Goal: Task Accomplishment & Management: Use online tool/utility

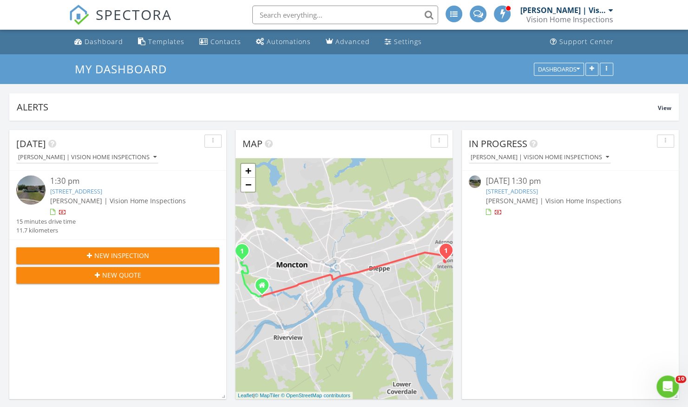
click at [158, 220] on div "1:30 pm 25 Danube Ct, Dieppe, NB E1A 8G6 Adam | Vision Home Inspections 15 minu…" at bounding box center [117, 205] width 203 height 59
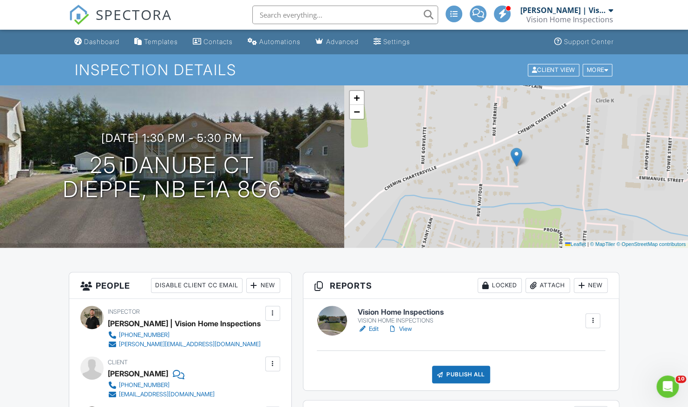
click at [405, 328] on link "View" at bounding box center [400, 329] width 24 height 9
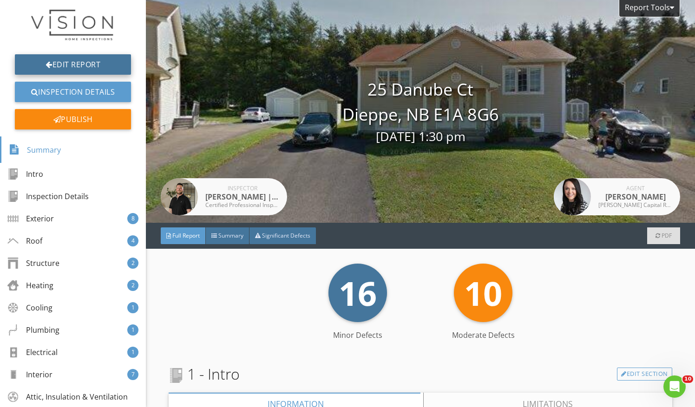
click at [93, 63] on link "Edit Report" at bounding box center [73, 64] width 116 height 20
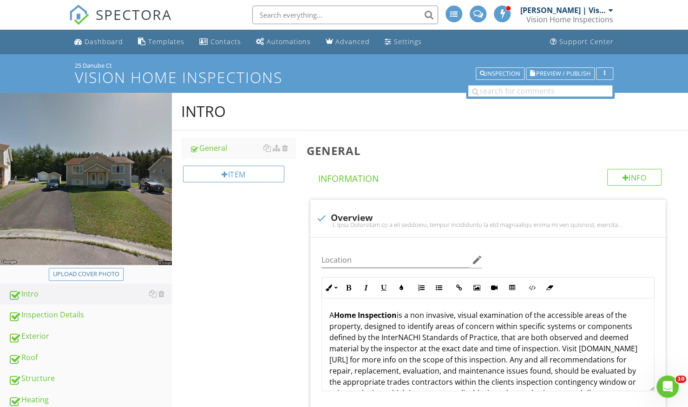
click at [97, 271] on div "Upload cover photo" at bounding box center [86, 274] width 66 height 9
type input "C:\fakepath\danube.jpeg"
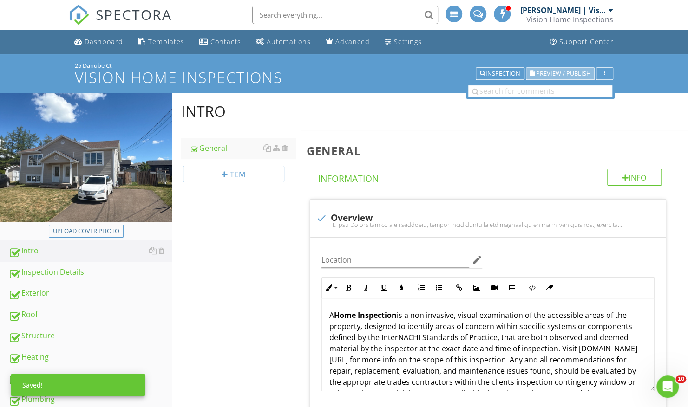
click at [553, 73] on span "Preview / Publish" at bounding box center [563, 74] width 54 height 6
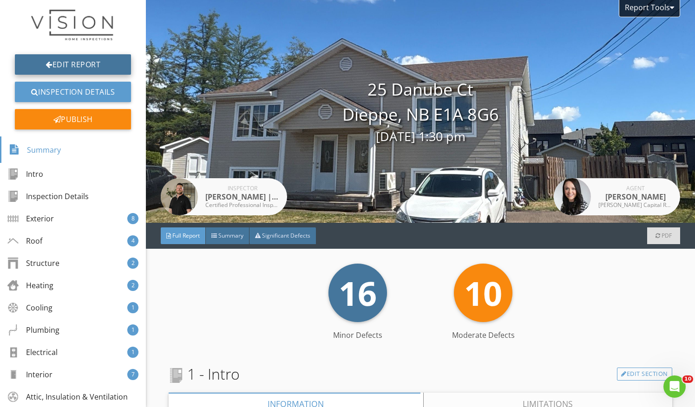
click at [98, 64] on link "Edit Report" at bounding box center [73, 64] width 116 height 20
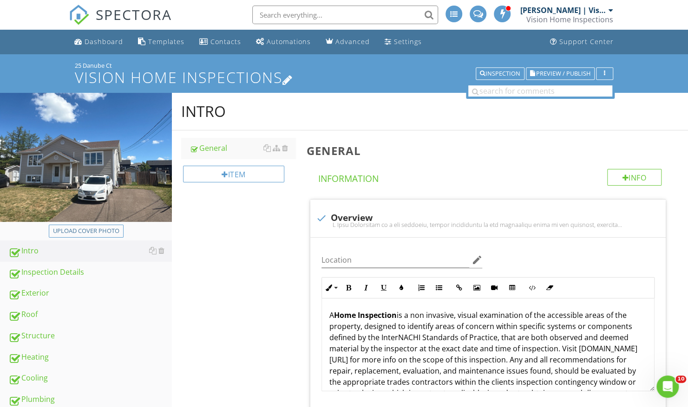
click at [293, 76] on icon at bounding box center [287, 79] width 11 height 13
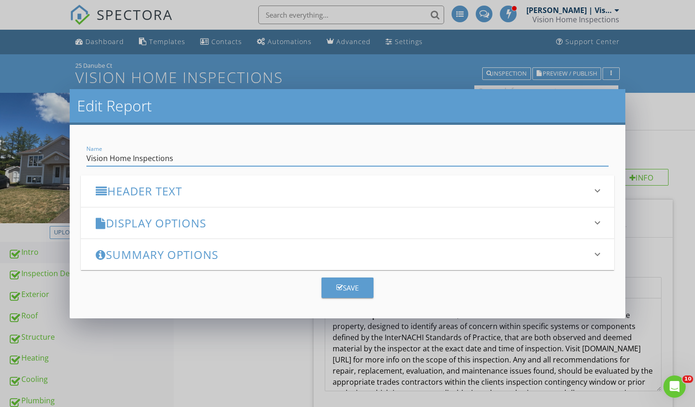
click at [592, 220] on icon "keyboard_arrow_down" at bounding box center [597, 222] width 11 height 11
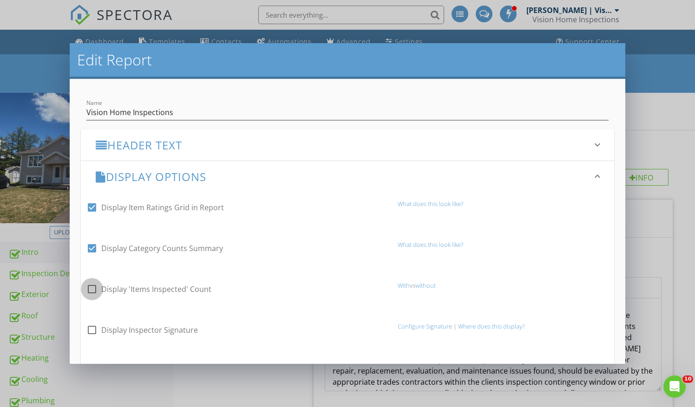
click at [98, 290] on div at bounding box center [92, 289] width 16 height 16
checkbox input "true"
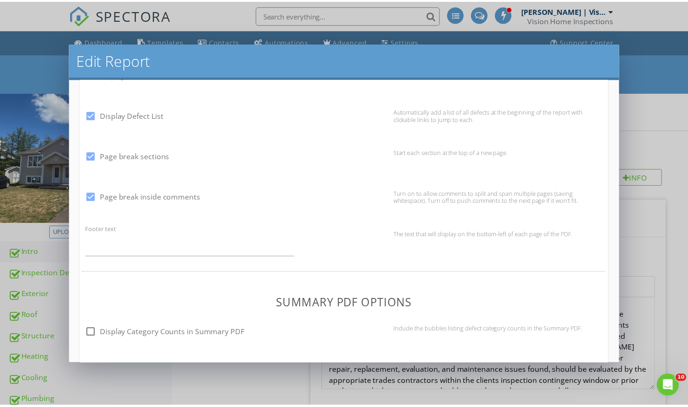
scroll to position [645, 0]
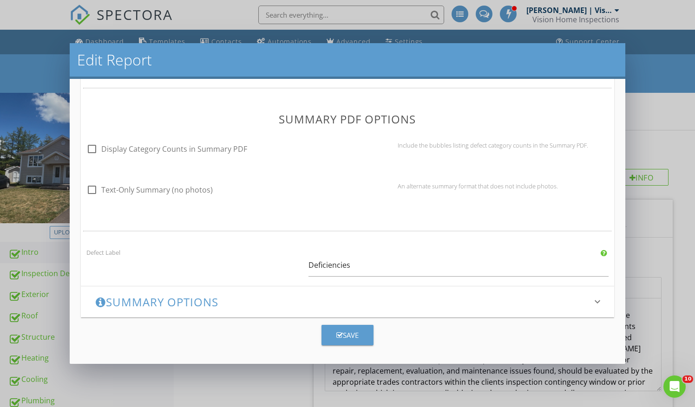
click at [329, 337] on button "Save" at bounding box center [347, 335] width 52 height 20
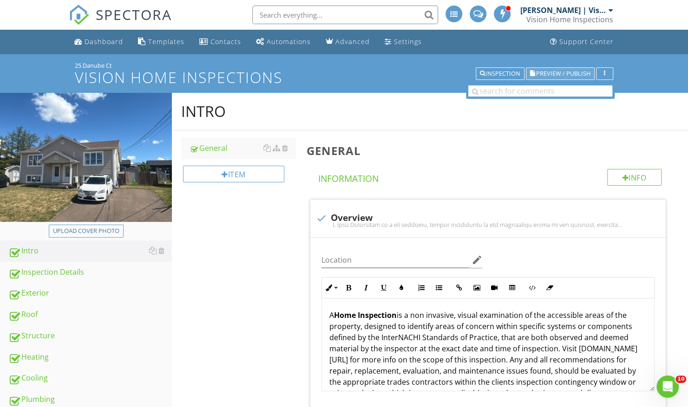
click at [565, 71] on span "Preview / Publish" at bounding box center [563, 74] width 54 height 6
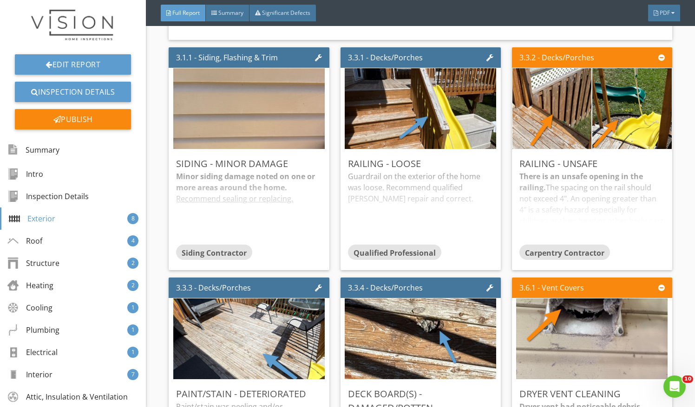
scroll to position [1141, 0]
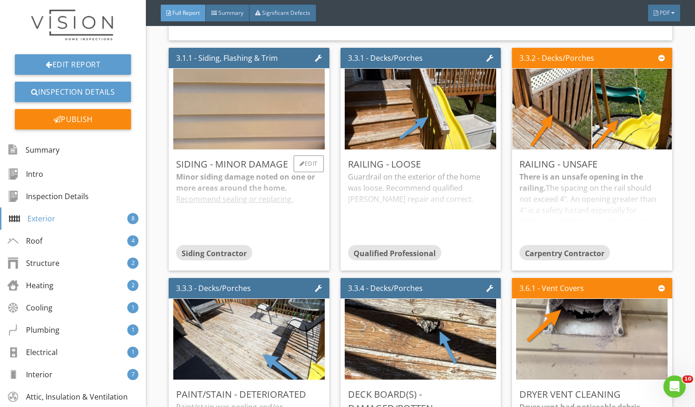
click at [253, 245] on div "Minor siding damage noted on one or more areas around the home. Recommend seali…" at bounding box center [248, 207] width 145 height 73
click at [318, 158] on div "Edit" at bounding box center [308, 164] width 30 height 17
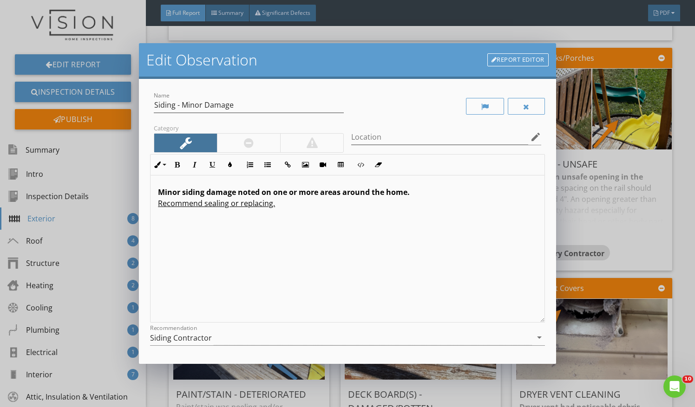
click at [158, 203] on u "Recommend sealing or replacing." at bounding box center [216, 203] width 117 height 10
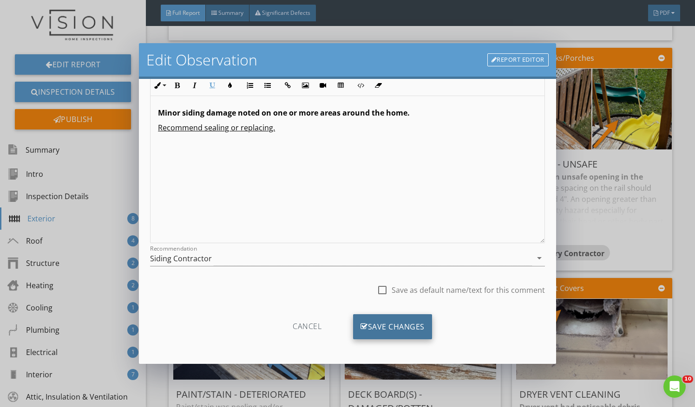
click at [413, 321] on div "Save Changes" at bounding box center [392, 326] width 79 height 25
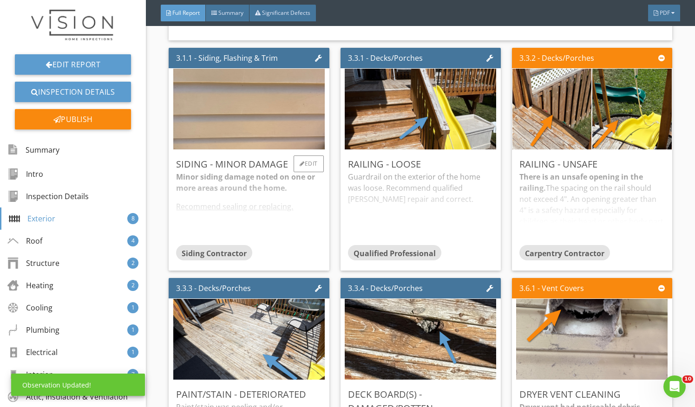
click at [307, 230] on div "Minor siding damage noted on one or more areas around the home. Recommend seali…" at bounding box center [248, 207] width 145 height 73
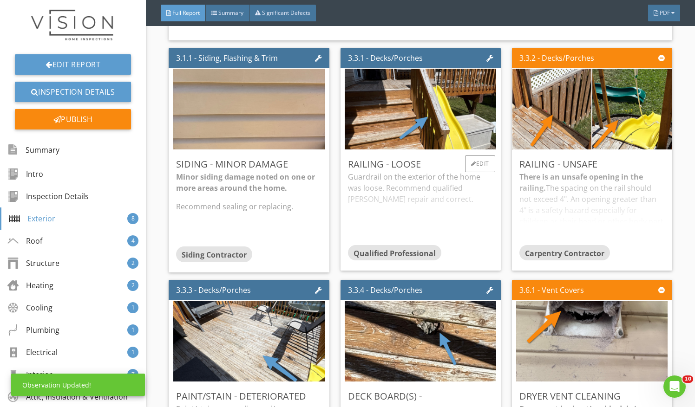
click at [410, 211] on div "Guardrail on the exterior of the home was loose. Recommend qualified [PERSON_NA…" at bounding box center [420, 207] width 145 height 73
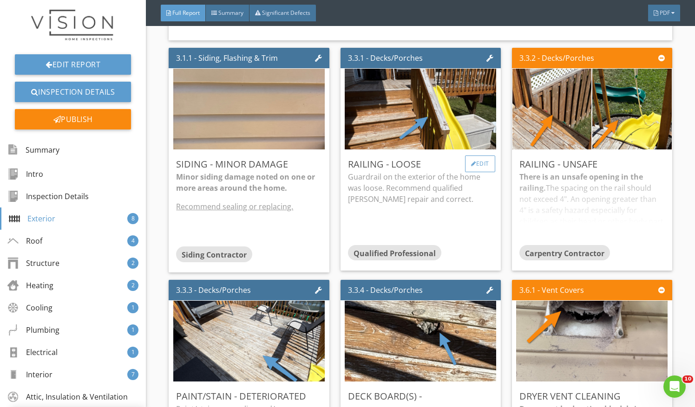
click at [481, 160] on div "Edit" at bounding box center [480, 164] width 30 height 17
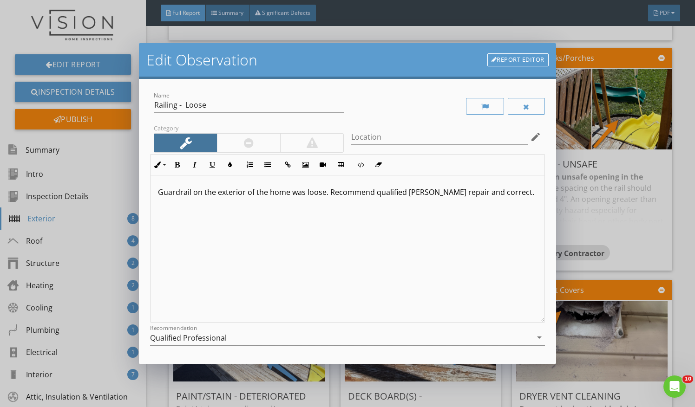
click at [329, 194] on p "Guardrail on the exterior of the home was loose. Recommend qualified [PERSON_NA…" at bounding box center [347, 192] width 379 height 11
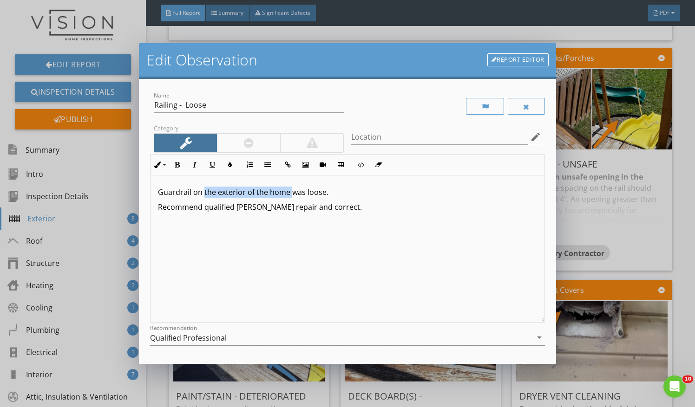
drag, startPoint x: 203, startPoint y: 193, endPoint x: 291, endPoint y: 193, distance: 87.3
click at [291, 193] on p "Guardrail on the exterior of the home was loose." at bounding box center [347, 192] width 379 height 11
drag, startPoint x: 299, startPoint y: 193, endPoint x: 144, endPoint y: 189, distance: 155.2
click at [144, 189] on div "Name Railing - Loose Category Location edit Inline Style XLarge Large Normal Sm…" at bounding box center [347, 221] width 417 height 285
click at [175, 165] on icon "button" at bounding box center [177, 165] width 7 height 7
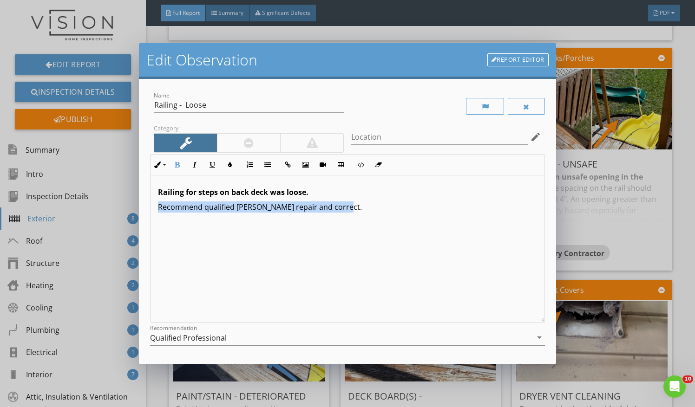
drag, startPoint x: 156, startPoint y: 205, endPoint x: 424, endPoint y: 205, distance: 268.0
click at [424, 205] on div "Railing for steps on back deck was loose. Recommend qualified [PERSON_NAME] rep…" at bounding box center [347, 249] width 394 height 147
click at [215, 160] on button "Underline" at bounding box center [212, 165] width 18 height 18
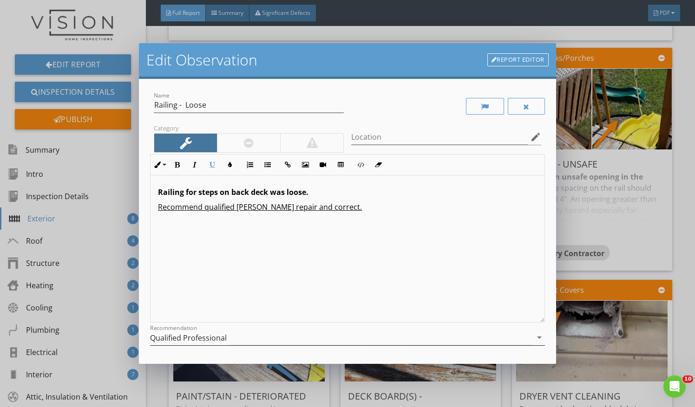
click at [300, 344] on div "Qualified Professional" at bounding box center [341, 337] width 382 height 15
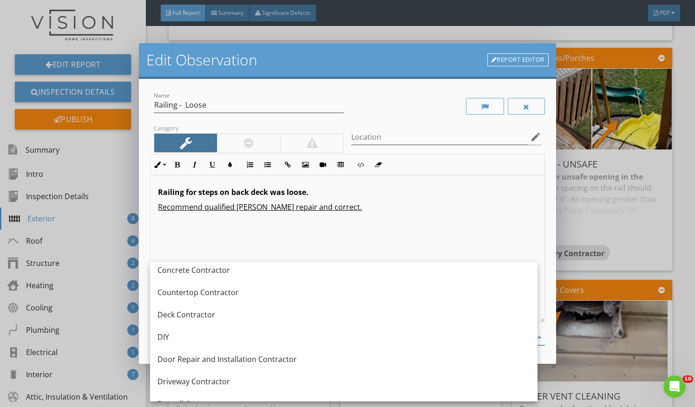
scroll to position [208, 0]
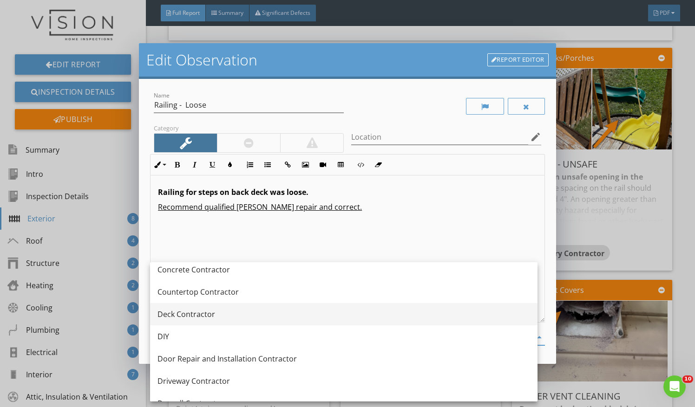
click at [314, 320] on div "Deck Contractor" at bounding box center [343, 314] width 372 height 22
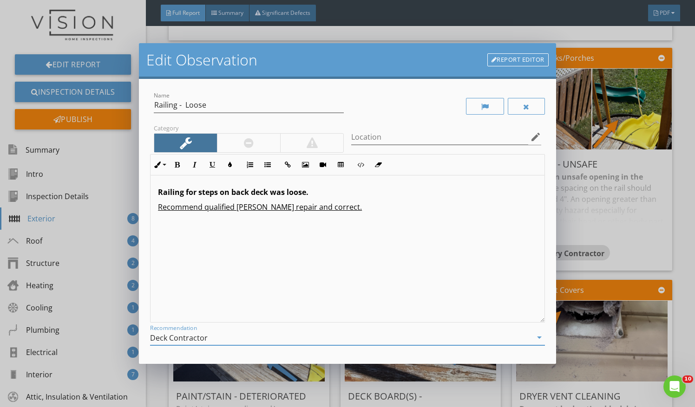
scroll to position [79, 0]
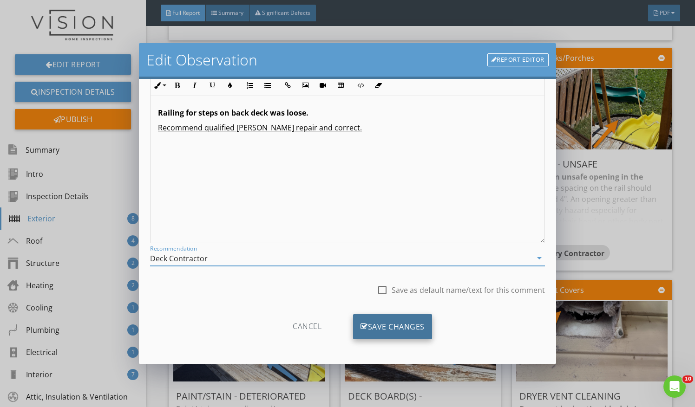
click at [419, 325] on div "Save Changes" at bounding box center [392, 326] width 79 height 25
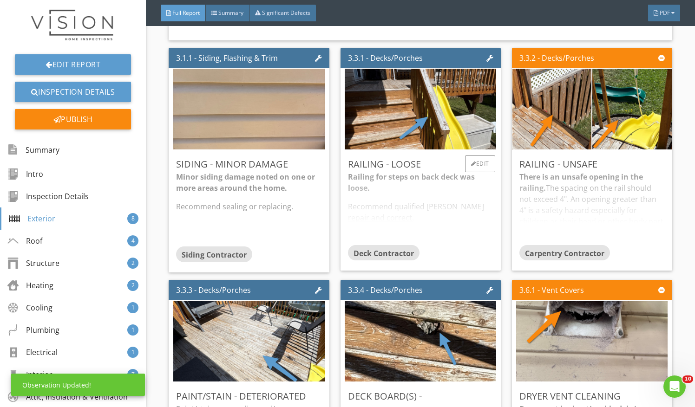
click at [426, 215] on div "Railing for steps on back deck was loose. Recommend qualified [PERSON_NAME] rep…" at bounding box center [420, 207] width 145 height 73
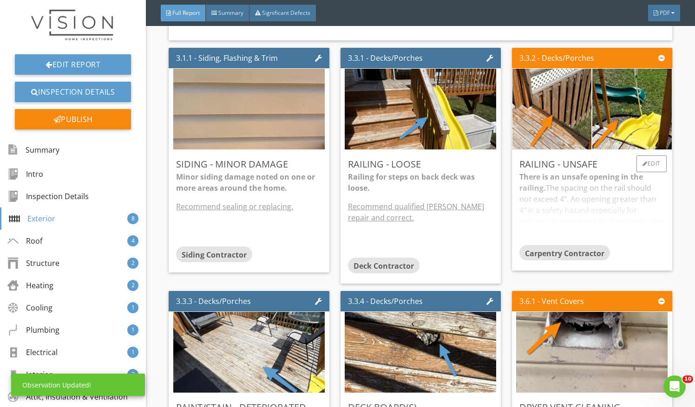
click at [573, 205] on div "There is an unsafe opening in the railing. The spacing on the rail should not e…" at bounding box center [591, 207] width 145 height 73
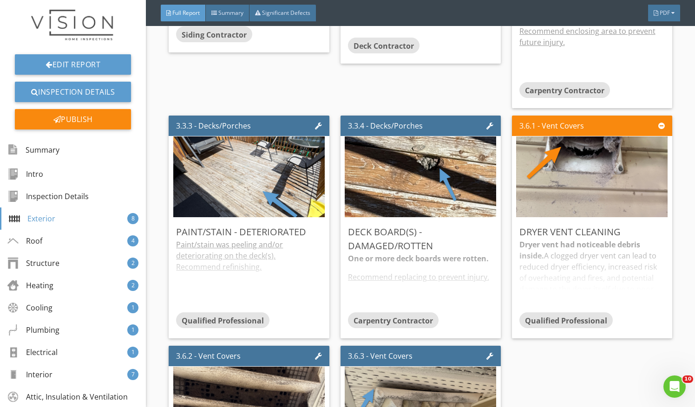
scroll to position [1413, 0]
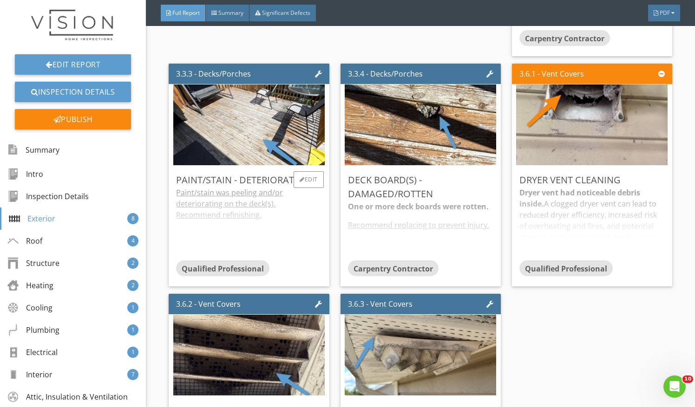
click at [249, 223] on div "Paint/stain was peeling and/or deteriorating on the deck(s). Recommend refinish…" at bounding box center [248, 223] width 145 height 73
click at [307, 176] on div "Edit" at bounding box center [308, 179] width 30 height 17
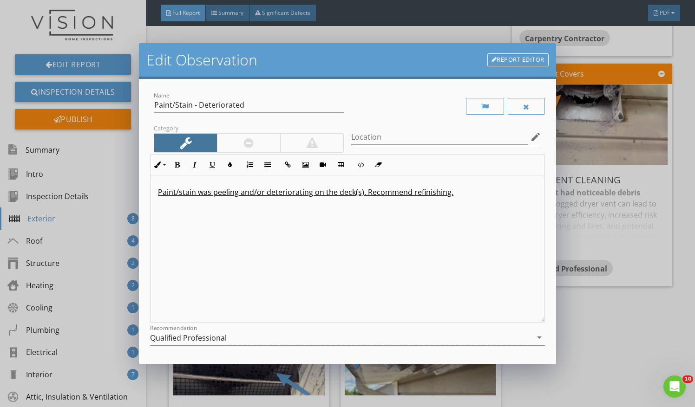
click at [364, 190] on u "Paint/stain was peeling and/or deteriorating on the deck(s). Recommend refinish…" at bounding box center [305, 192] width 295 height 10
click at [285, 209] on p "Recommend refinishing." at bounding box center [347, 207] width 379 height 11
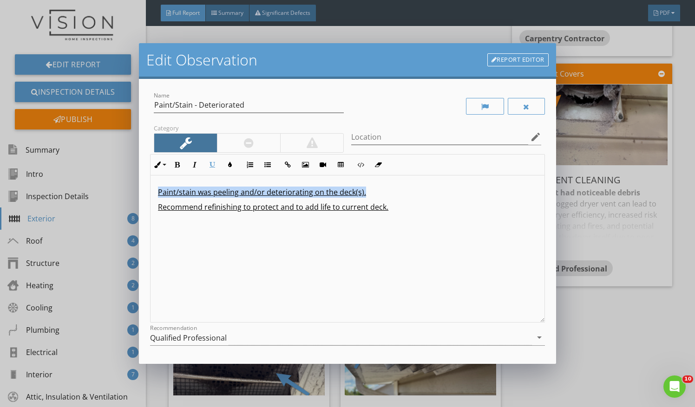
drag, startPoint x: 370, startPoint y: 194, endPoint x: 111, endPoint y: 193, distance: 258.2
click at [111, 193] on div "Edit Observation Report Editor Name Paint/Stain - Deteriorated Category Locatio…" at bounding box center [347, 203] width 695 height 407
click at [178, 162] on icon "button" at bounding box center [177, 165] width 7 height 7
click at [210, 167] on icon "button" at bounding box center [212, 165] width 7 height 7
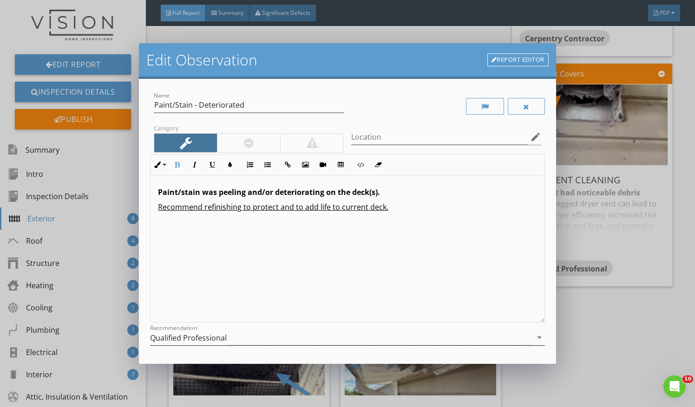
click at [262, 335] on div "Qualified Professional" at bounding box center [341, 337] width 382 height 15
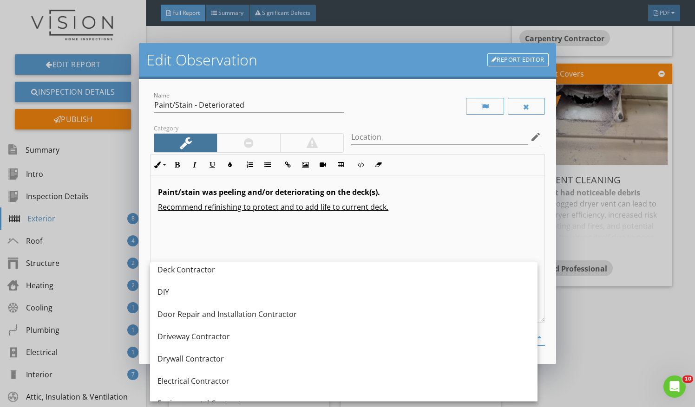
scroll to position [253, 0]
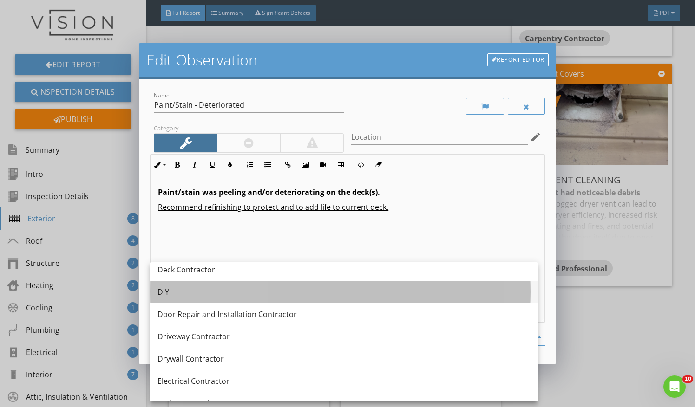
click at [283, 297] on div "DIY" at bounding box center [343, 292] width 372 height 11
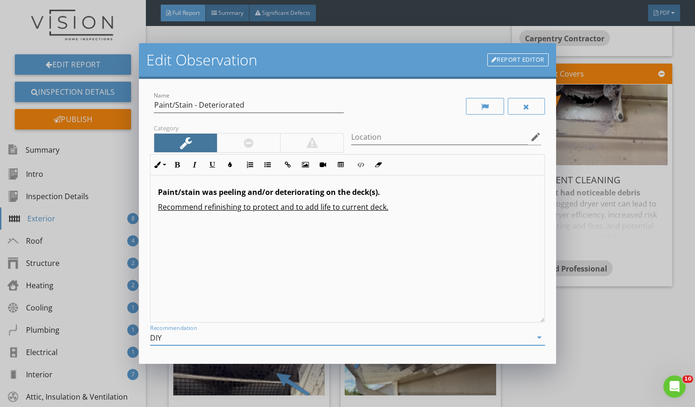
scroll to position [79, 0]
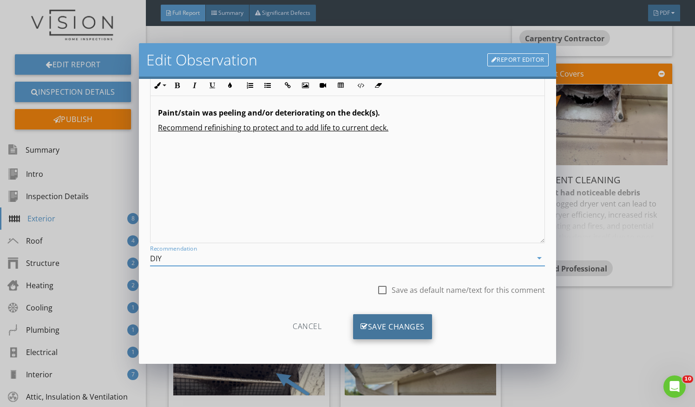
click at [394, 318] on div "Save Changes" at bounding box center [392, 326] width 79 height 25
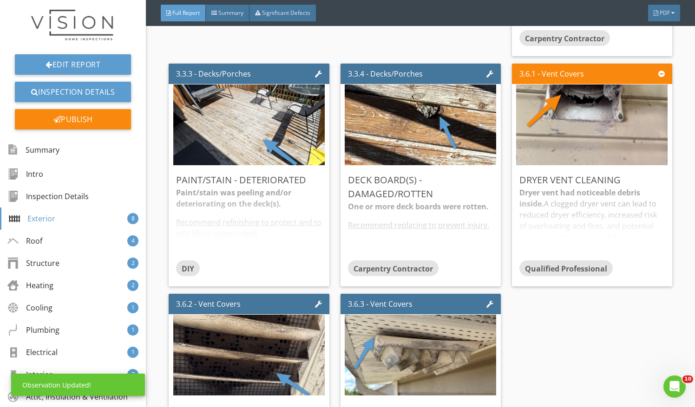
scroll to position [0, 0]
click at [296, 253] on div "Paint/stain was peeling and/or deteriorating on the deck(s). Recommend refinish…" at bounding box center [248, 223] width 145 height 73
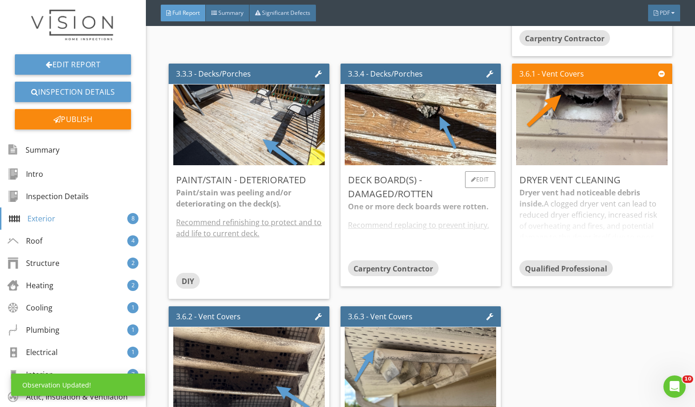
click at [392, 228] on div "One or more deck boards were rotten. Recommend replacing to prevent injury." at bounding box center [420, 230] width 145 height 59
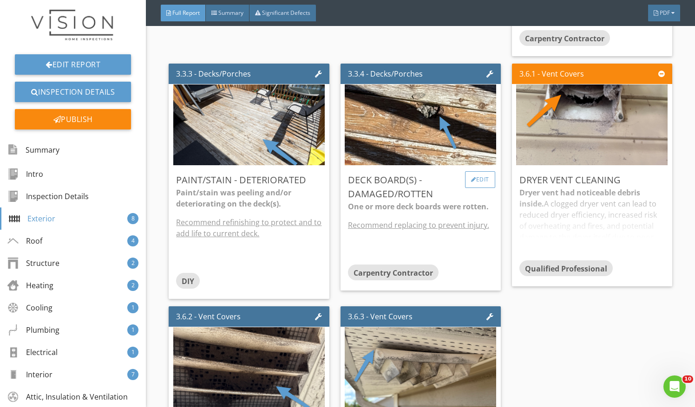
click at [487, 176] on div "Edit" at bounding box center [480, 179] width 30 height 17
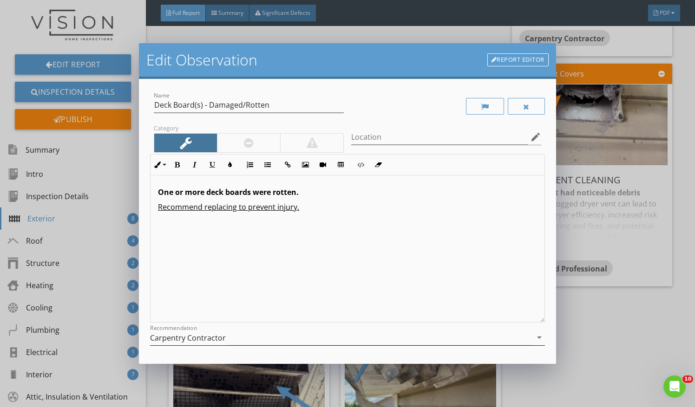
click at [434, 334] on div "Carpentry Contractor" at bounding box center [341, 337] width 382 height 15
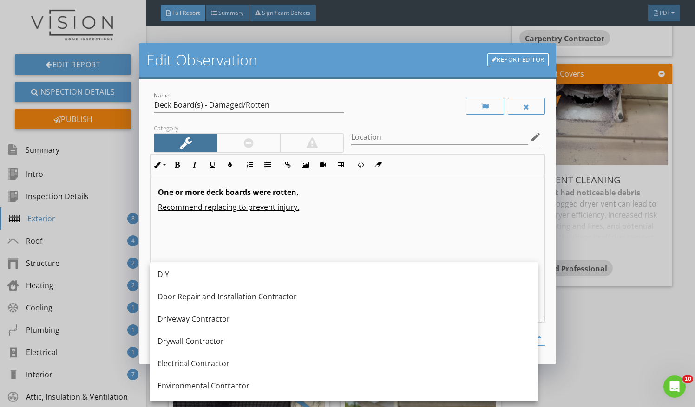
scroll to position [271, 0]
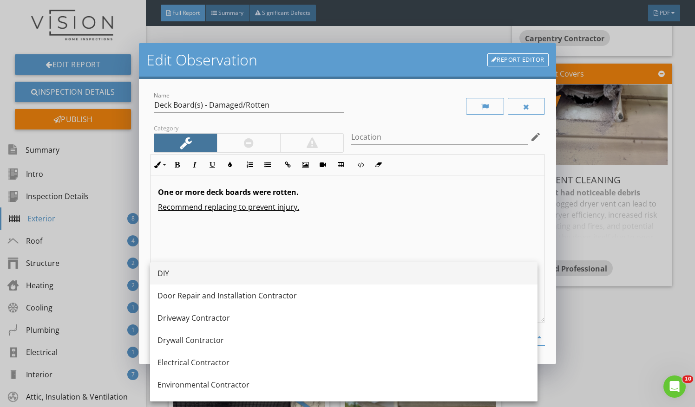
click at [301, 283] on div "DIY" at bounding box center [343, 273] width 372 height 22
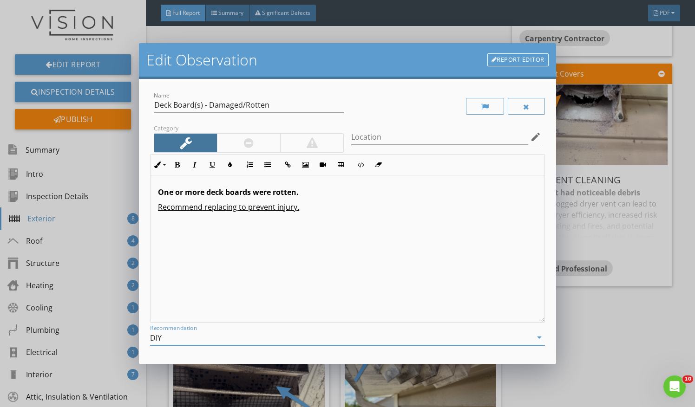
click at [453, 341] on div "DIY" at bounding box center [341, 337] width 382 height 15
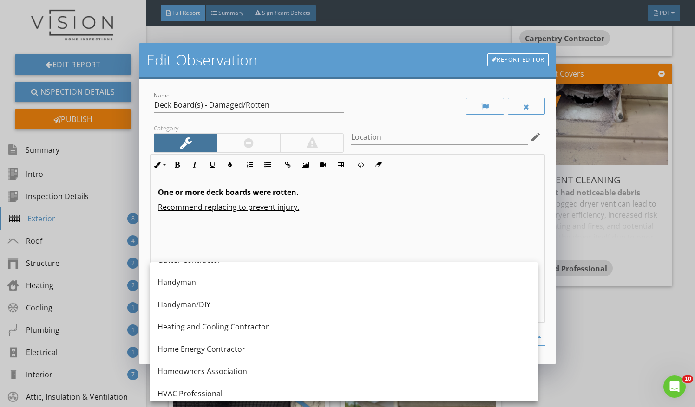
scroll to position [592, 0]
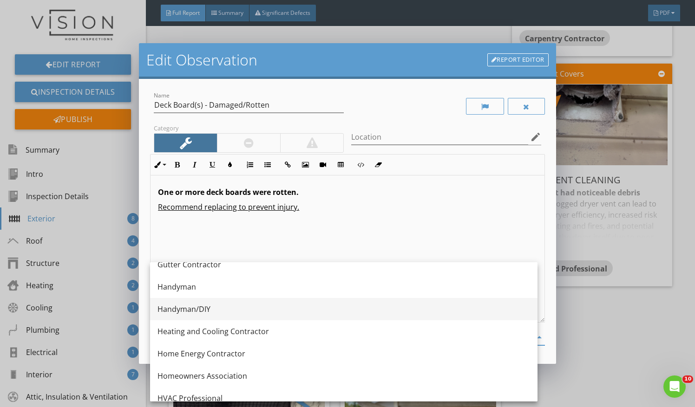
click at [414, 307] on div "Handyman/DIY" at bounding box center [343, 309] width 372 height 11
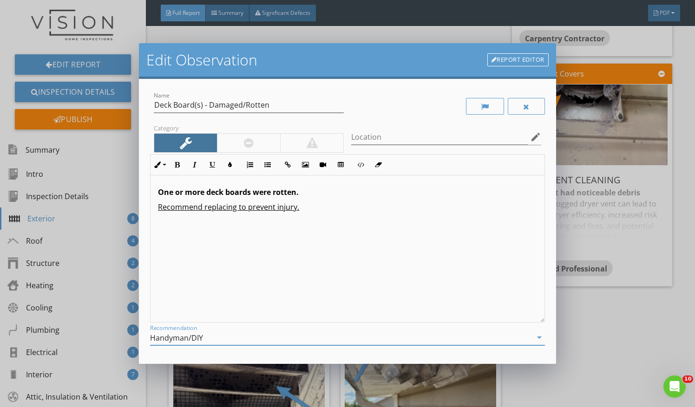
scroll to position [79, 0]
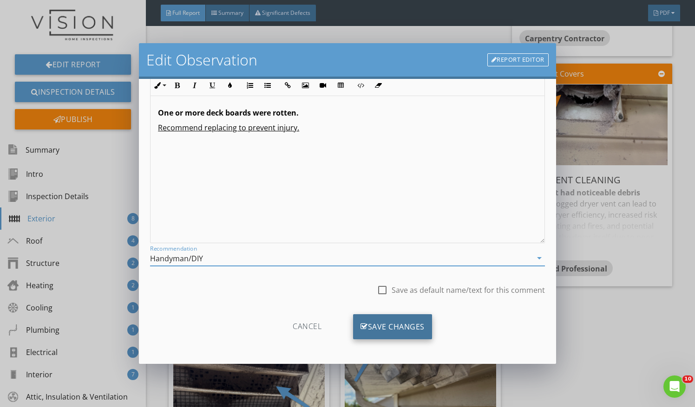
click at [392, 314] on div "Save Changes" at bounding box center [392, 326] width 79 height 25
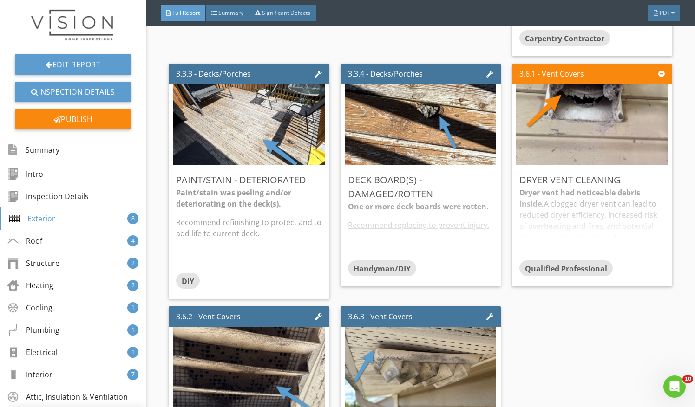
scroll to position [0, 0]
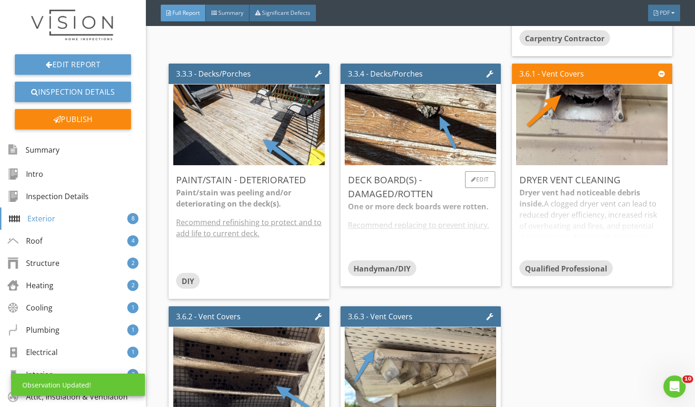
click at [454, 227] on div "One or more deck boards were rotten. Recommend replacing to prevent injury." at bounding box center [420, 230] width 145 height 59
click at [584, 214] on div "Dryer vent had noticeable debris inside. A clogged dryer vent can lead to reduc…" at bounding box center [591, 223] width 145 height 73
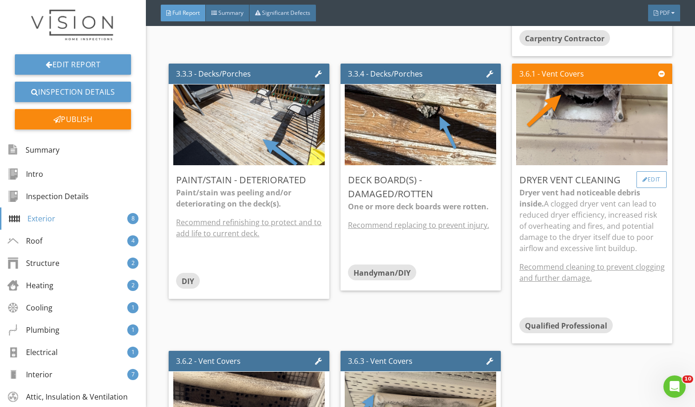
click at [650, 184] on div "Edit" at bounding box center [651, 179] width 30 height 17
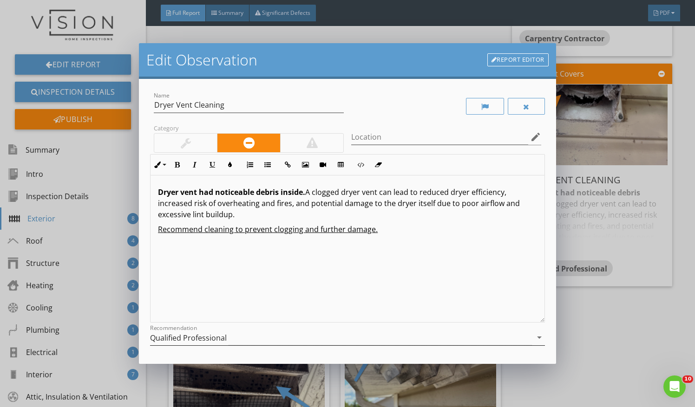
click at [496, 330] on div "Qualified Professional" at bounding box center [341, 337] width 382 height 15
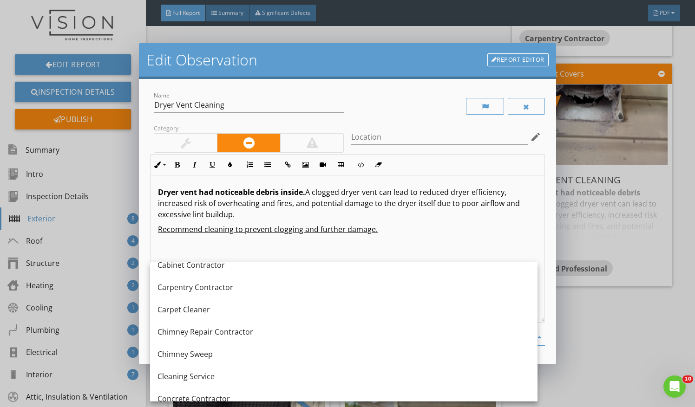
scroll to position [80, 0]
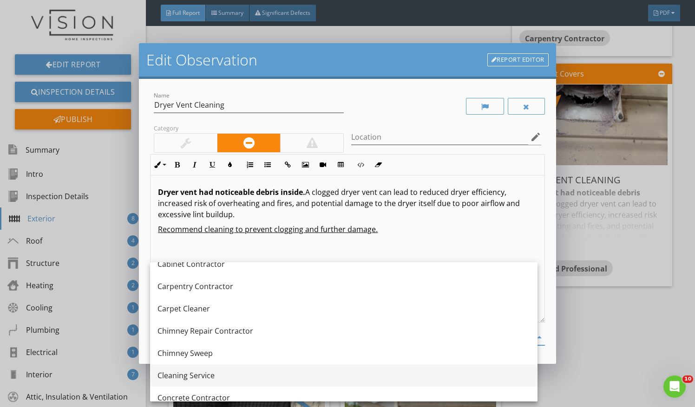
click at [208, 380] on div "Cleaning Service" at bounding box center [343, 375] width 372 height 11
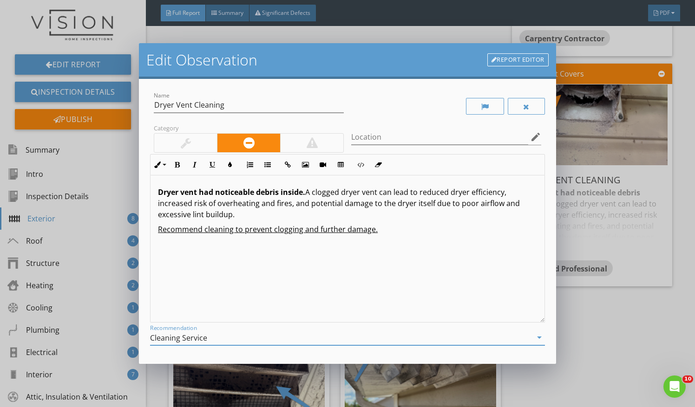
scroll to position [79, 0]
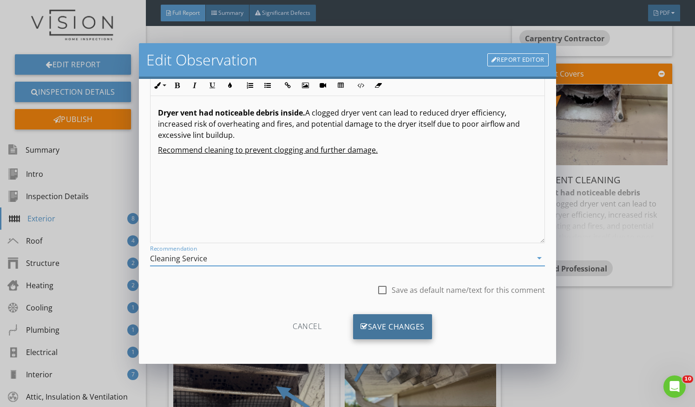
click at [404, 319] on div "Save Changes" at bounding box center [392, 326] width 79 height 25
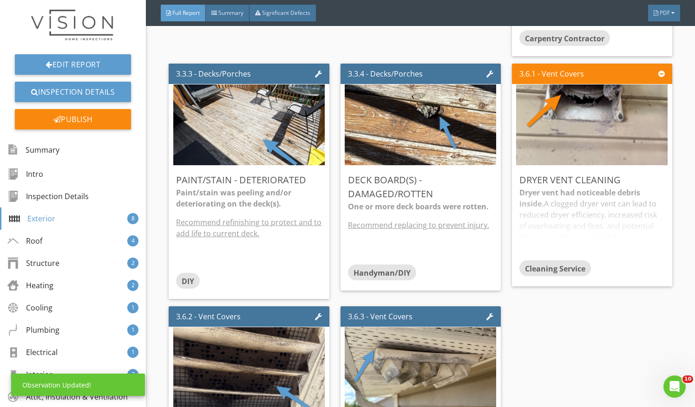
scroll to position [0, 0]
click at [588, 239] on div "Dryer vent had noticeable debris inside. A clogged dryer vent can lead to reduc…" at bounding box center [591, 223] width 145 height 73
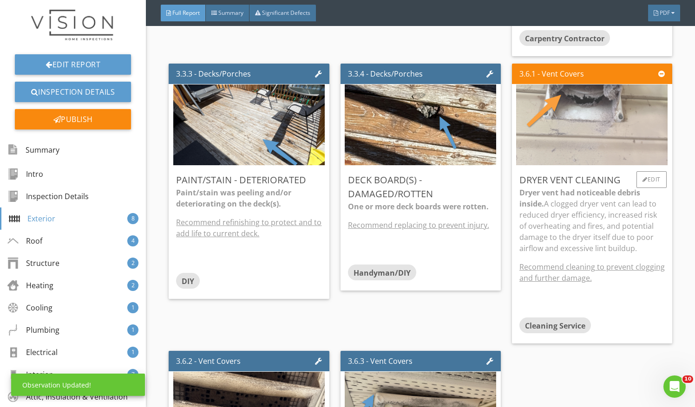
click at [609, 128] on img at bounding box center [591, 125] width 151 height 202
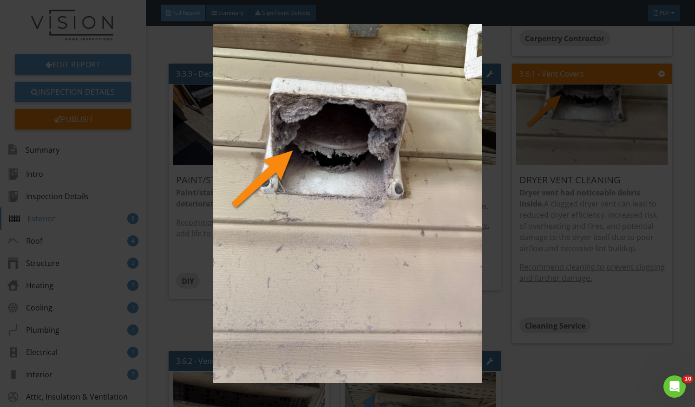
click at [494, 196] on img at bounding box center [348, 203] width 632 height 359
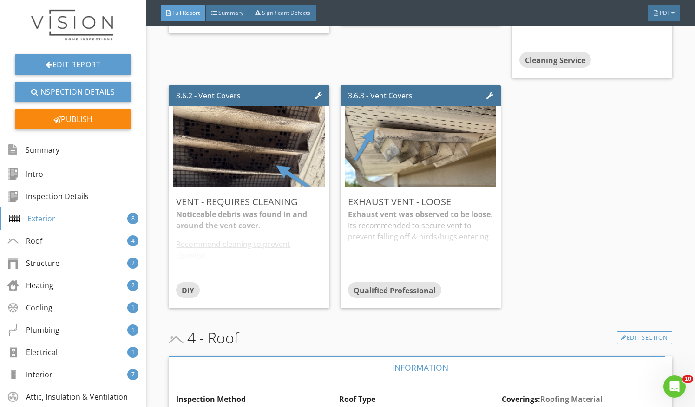
scroll to position [1679, 0]
click at [274, 234] on div "Noticeable debris was found in and around the vent cover . Recommend cleaning t…" at bounding box center [248, 245] width 145 height 73
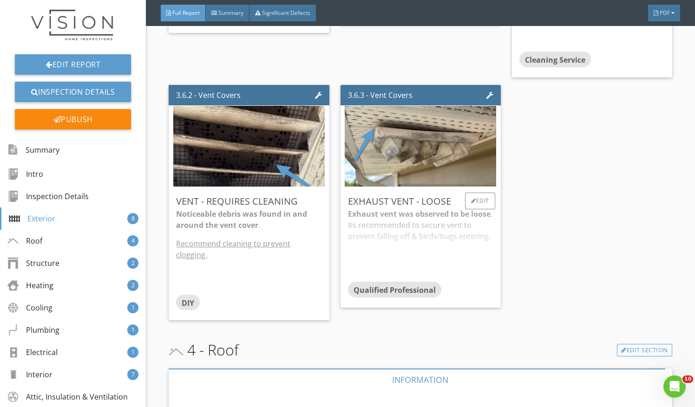
click at [407, 259] on div "Exhaust vent was observed to be loose . Its recommended to secure vent to preve…" at bounding box center [420, 245] width 145 height 73
click at [477, 203] on div "Edit" at bounding box center [480, 201] width 30 height 17
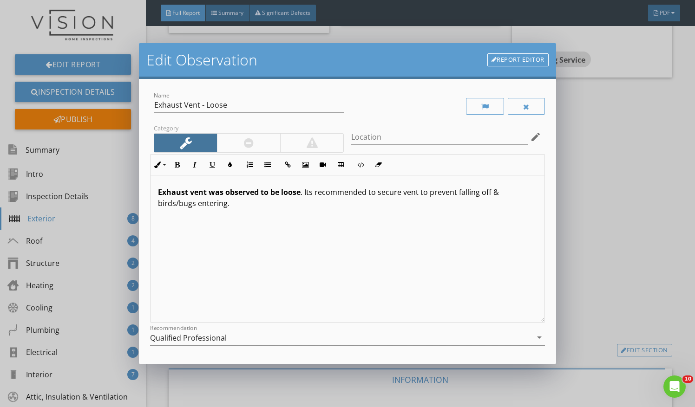
click at [318, 191] on p "Exhaust vent was observed to be loose . Its recommended to secure vent to preve…" at bounding box center [347, 198] width 379 height 22
drag, startPoint x: 268, startPoint y: 203, endPoint x: 13, endPoint y: 227, distance: 256.0
click at [13, 227] on div "Edit Observation Report Editor Name Exhaust Vent - Loose Category Location edit…" at bounding box center [347, 203] width 695 height 407
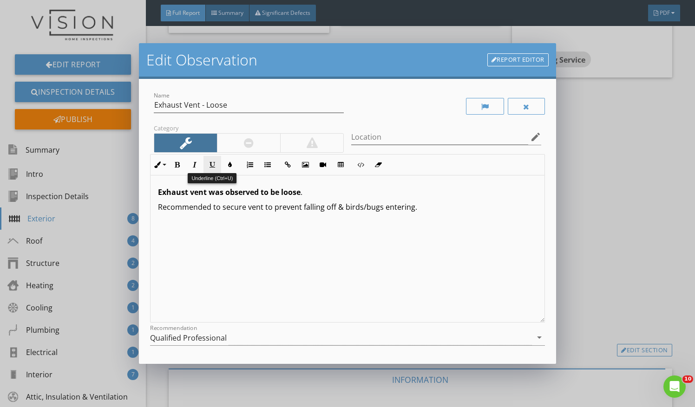
click at [209, 163] on icon "button" at bounding box center [212, 165] width 7 height 7
click at [301, 334] on div "Qualified Professional" at bounding box center [341, 337] width 382 height 15
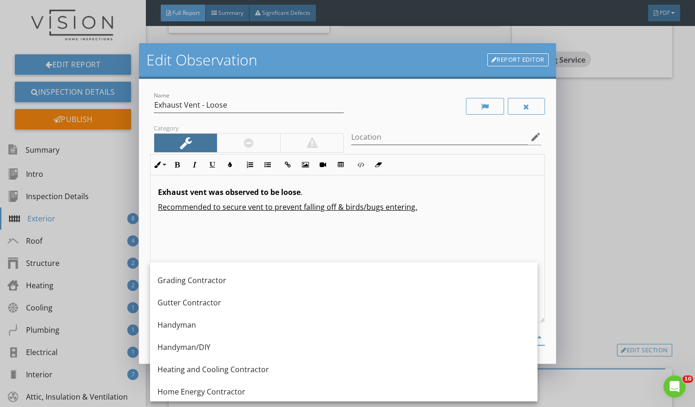
scroll to position [554, 0]
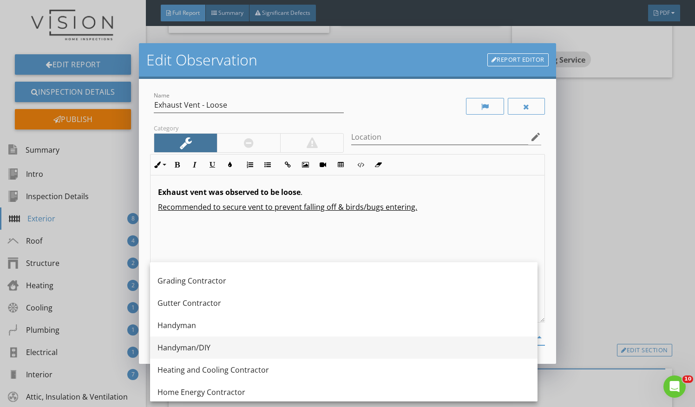
click at [280, 351] on div "Handyman/DIY" at bounding box center [343, 347] width 372 height 11
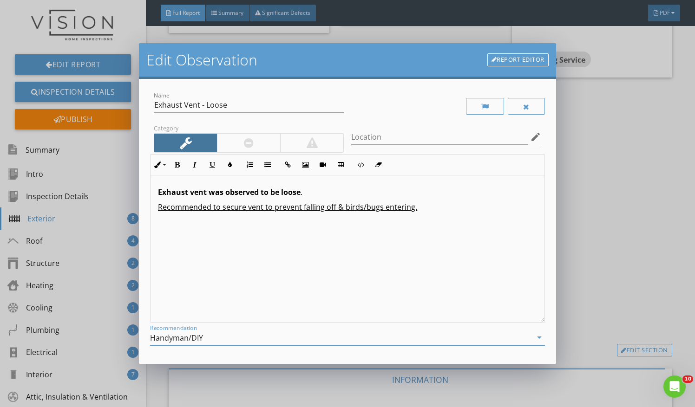
scroll to position [79, 0]
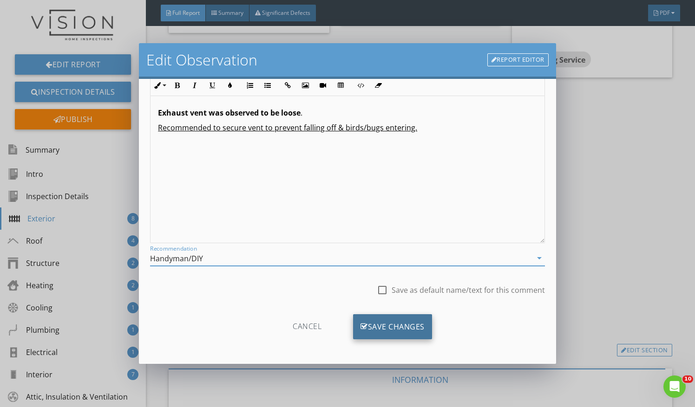
click at [402, 317] on div "Save Changes" at bounding box center [392, 326] width 79 height 25
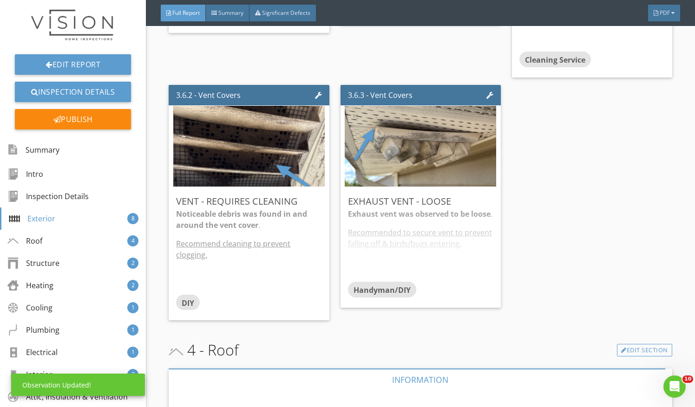
scroll to position [0, 0]
click at [430, 227] on div "Exhaust vent was observed to be loose . Recommended to secure vent to prevent f…" at bounding box center [420, 245] width 145 height 73
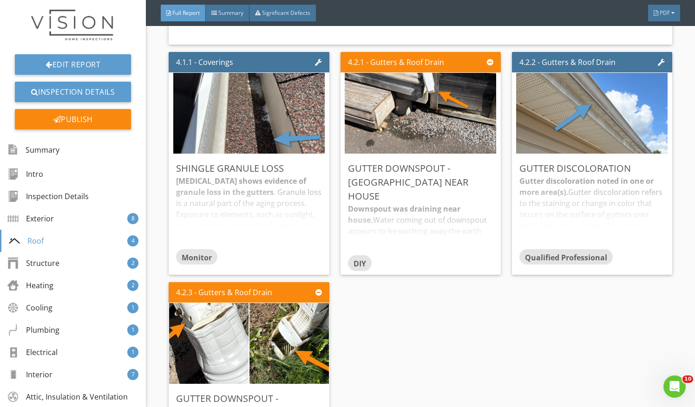
scroll to position [2275, 0]
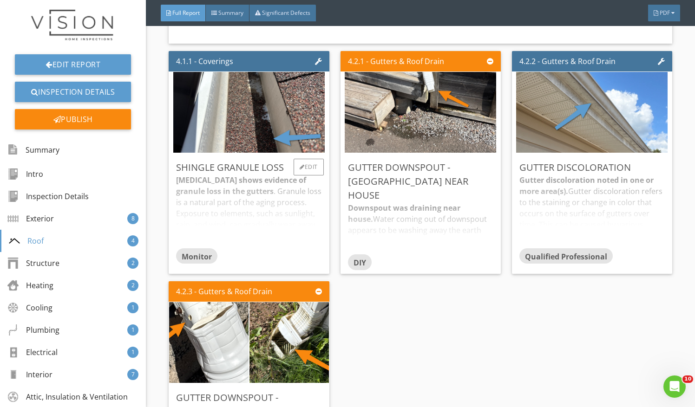
click at [296, 213] on div "Shingles shows evidence of granule loss in the gutters . Granule loss is a natu…" at bounding box center [248, 211] width 145 height 73
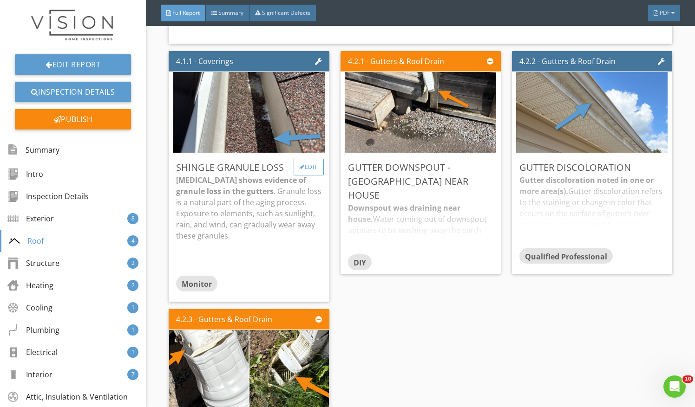
click at [309, 163] on div "Edit" at bounding box center [308, 167] width 30 height 17
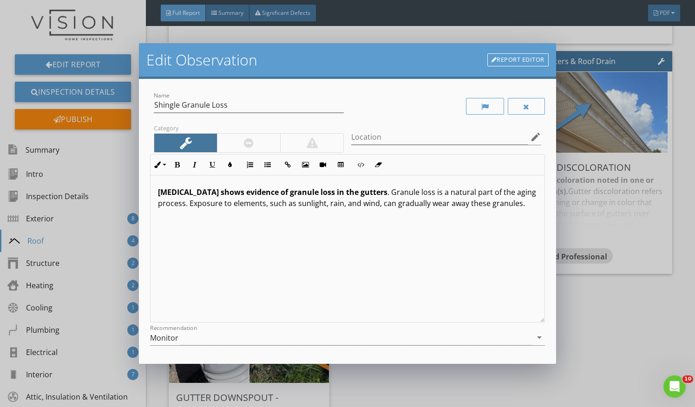
click at [528, 207] on div "Shingles shows evidence of granule loss in the gutters . Granule loss is a natu…" at bounding box center [347, 249] width 394 height 147
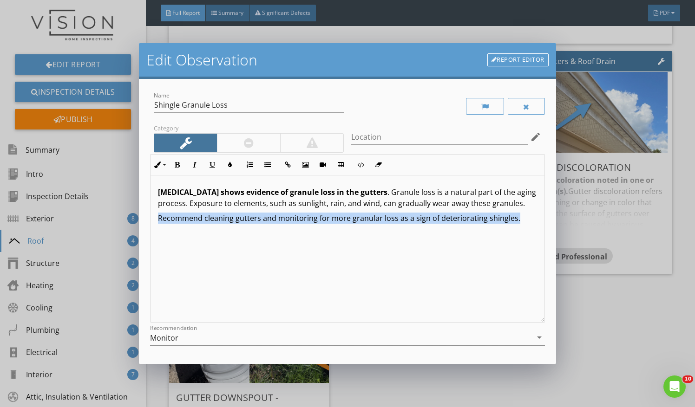
drag, startPoint x: 158, startPoint y: 219, endPoint x: 548, endPoint y: 231, distance: 390.3
click at [548, 231] on div "Name Shingle Granule Loss Category Location edit Inline Style XLarge Large Norm…" at bounding box center [347, 221] width 417 height 285
click at [218, 161] on button "Underline" at bounding box center [212, 165] width 18 height 18
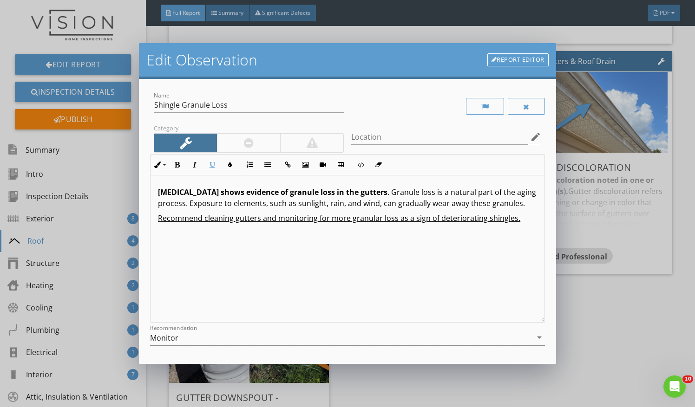
scroll to position [79, 0]
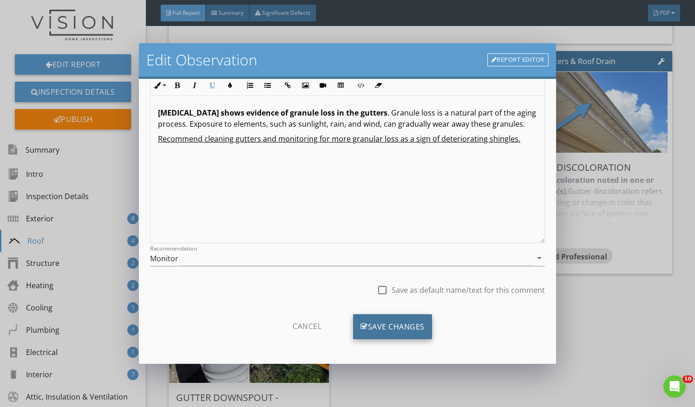
click at [414, 325] on div "Save Changes" at bounding box center [392, 326] width 79 height 25
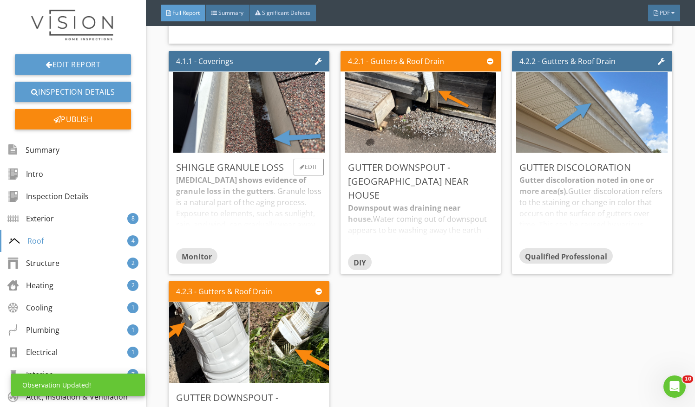
click at [315, 218] on div "[MEDICAL_DATA] shows evidence of granule loss in the gutters . Granule loss is …" at bounding box center [248, 211] width 145 height 73
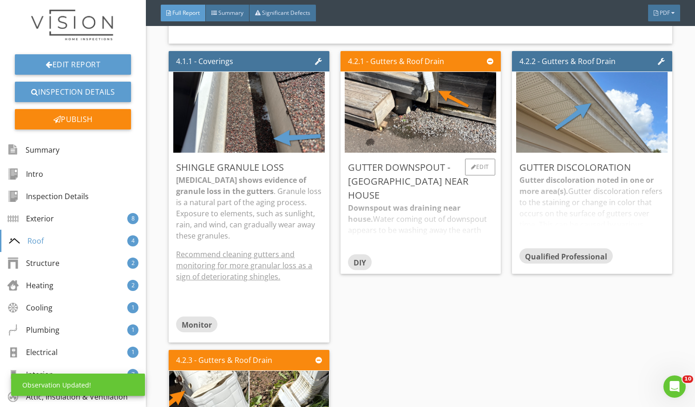
click at [415, 218] on div "Downspout was draining near house. Water coming out of downspout appears to be …" at bounding box center [420, 228] width 145 height 52
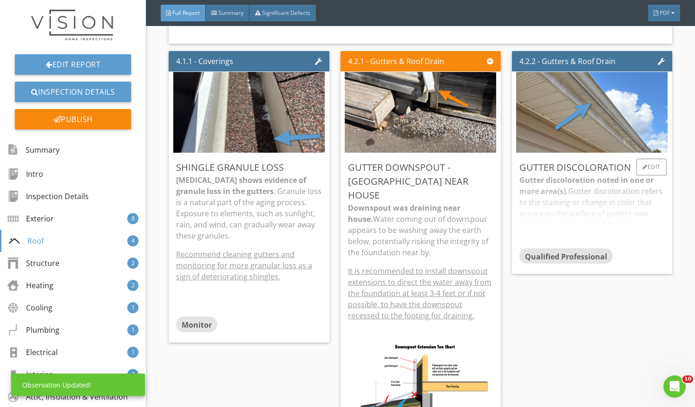
click at [616, 239] on div "Gutter discoloration noted in one or more area(s). Gutter discoloration refers …" at bounding box center [591, 211] width 145 height 73
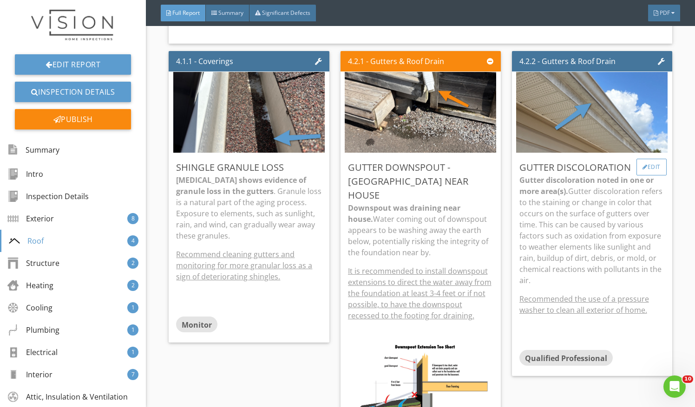
click at [645, 171] on div "Edit" at bounding box center [651, 167] width 30 height 17
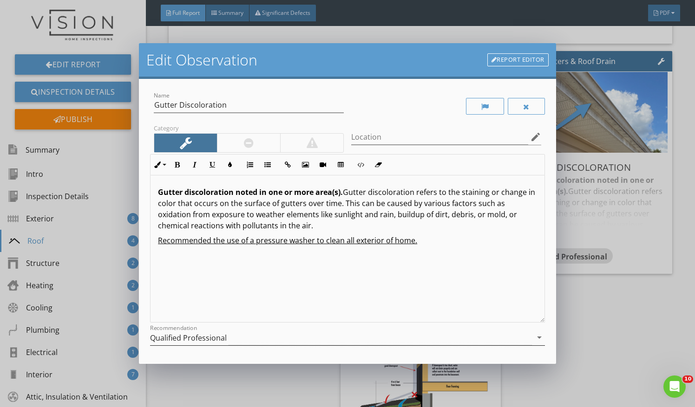
click at [440, 342] on div "Qualified Professional" at bounding box center [341, 337] width 382 height 15
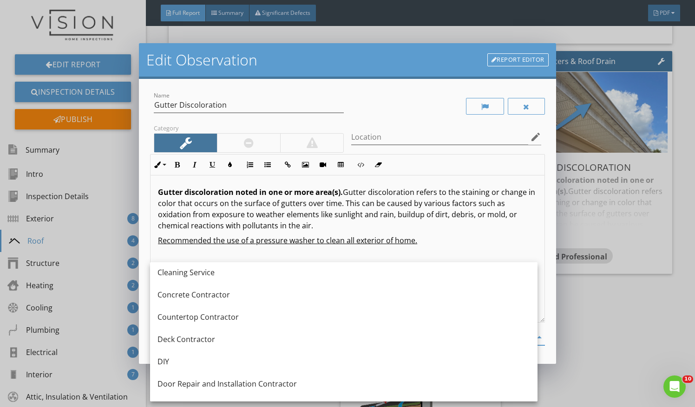
scroll to position [137, 0]
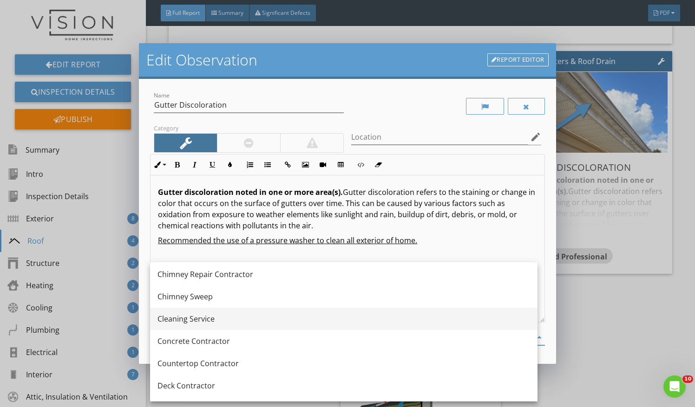
click at [440, 321] on div "Cleaning Service" at bounding box center [343, 318] width 372 height 11
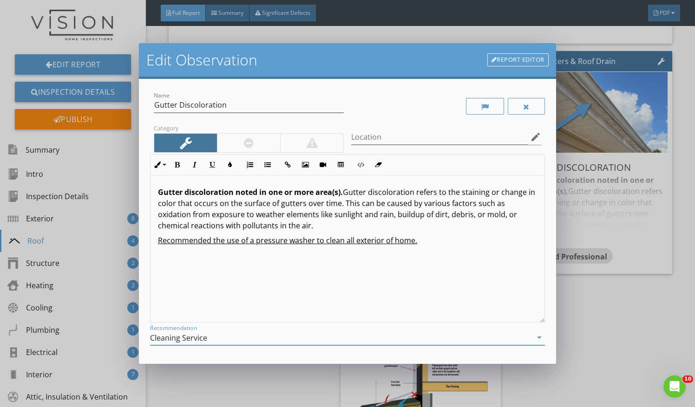
scroll to position [79, 0]
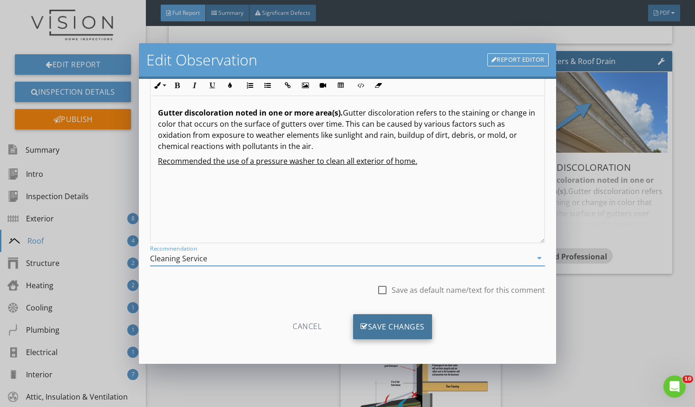
click at [416, 328] on div "Save Changes" at bounding box center [392, 326] width 79 height 25
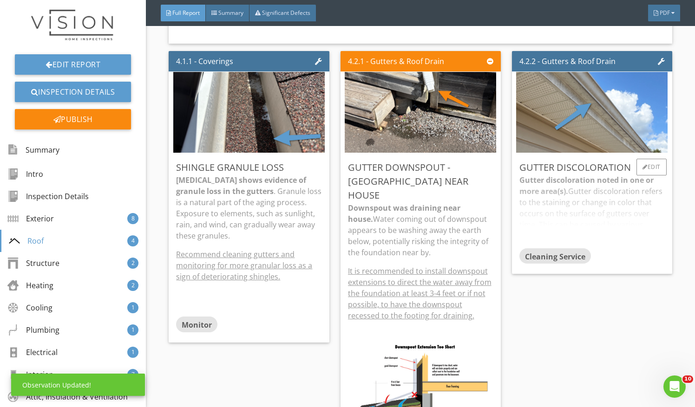
click at [580, 227] on div "Gutter discoloration noted in one or more area(s). Gutter discoloration refers …" at bounding box center [591, 211] width 145 height 73
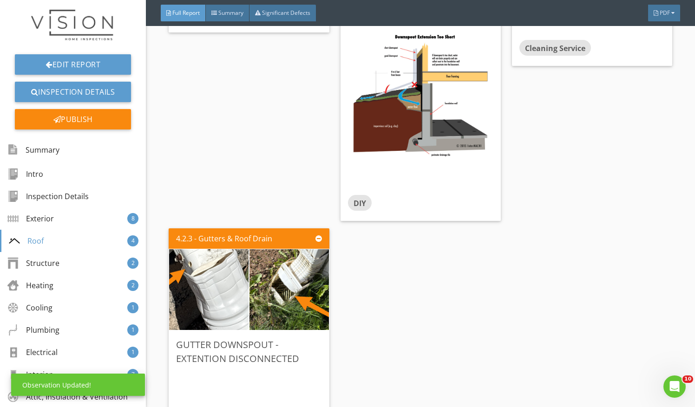
scroll to position [2718, 0]
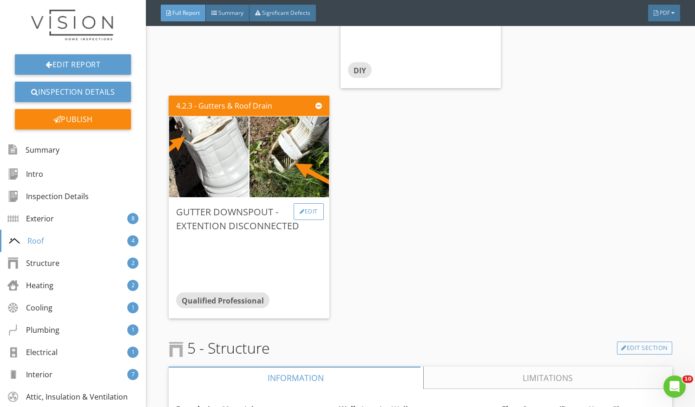
click at [317, 203] on div "Edit" at bounding box center [308, 211] width 30 height 17
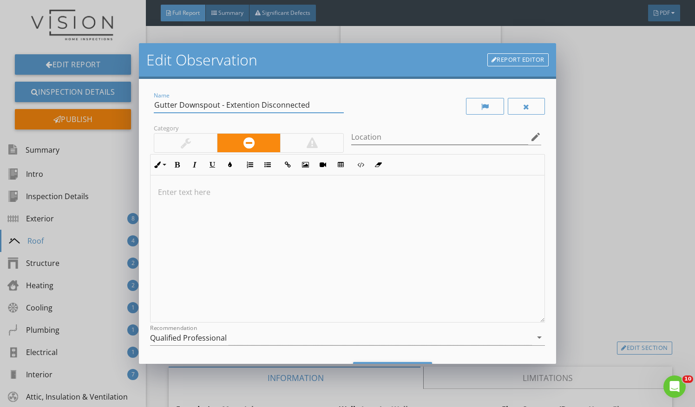
click at [306, 105] on input "Gutter Downspout - Extention Disconnected" at bounding box center [249, 105] width 190 height 15
type input "Gutter Downspout - Extension Disconnected/Damaged"
click at [182, 194] on p at bounding box center [347, 192] width 379 height 11
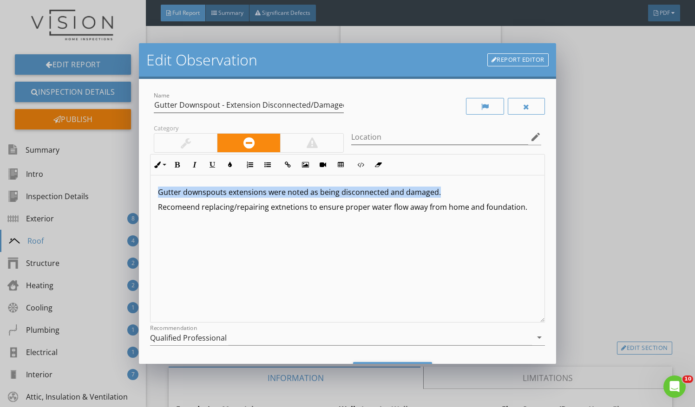
drag, startPoint x: 156, startPoint y: 191, endPoint x: 477, endPoint y: 188, distance: 320.9
click at [477, 188] on div "Gutter downspouts extensions were noted as being disconnected and damaged. Reco…" at bounding box center [347, 249] width 394 height 147
click at [176, 162] on icon "button" at bounding box center [177, 165] width 7 height 7
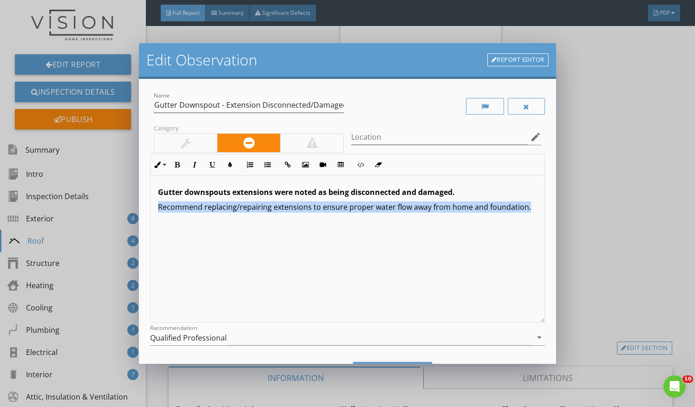
drag, startPoint x: 217, startPoint y: 219, endPoint x: 153, endPoint y: 207, distance: 65.1
click at [153, 207] on div "Gutter downspouts extensions were noted as being disconnected and damaged. Reco…" at bounding box center [347, 249] width 394 height 147
click at [201, 165] on button "Italic" at bounding box center [195, 165] width 18 height 18
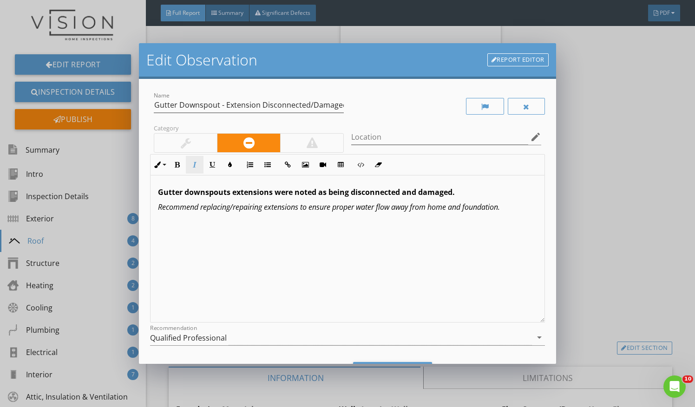
click at [201, 165] on button "Italic" at bounding box center [195, 165] width 18 height 18
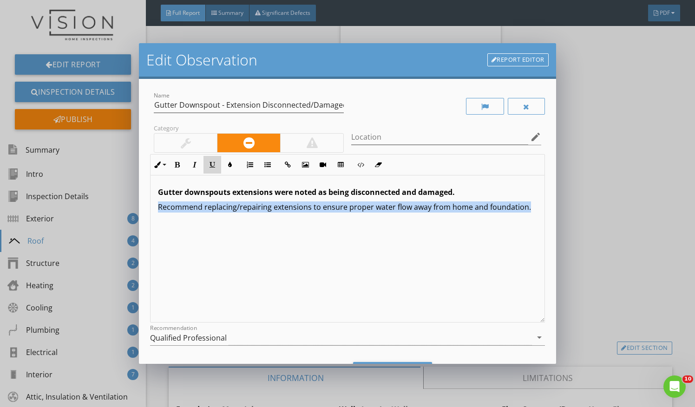
click at [212, 164] on icon "button" at bounding box center [212, 165] width 7 height 7
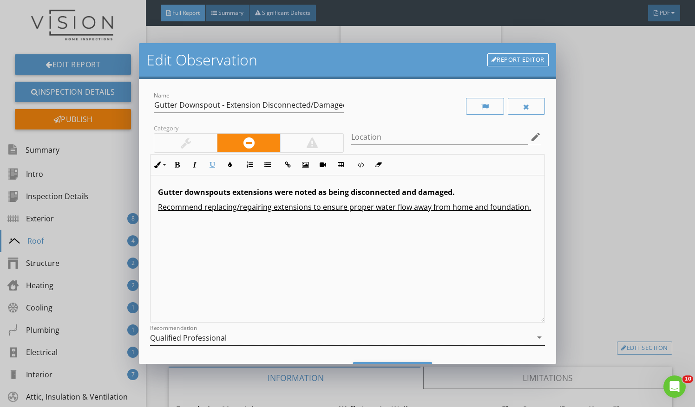
click at [240, 340] on div "Qualified Professional" at bounding box center [341, 337] width 382 height 15
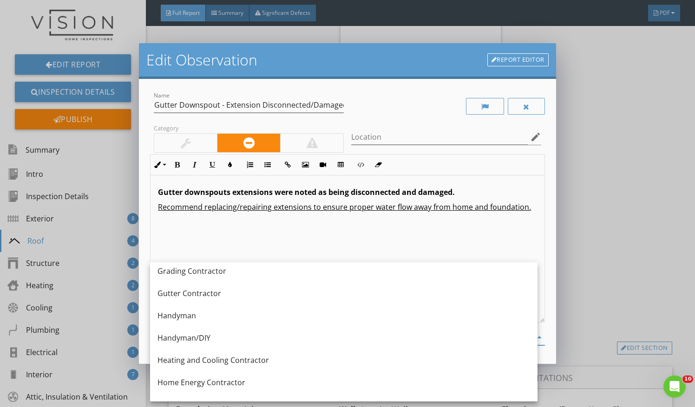
scroll to position [564, 0]
click at [240, 340] on div "Handyman/DIY" at bounding box center [343, 337] width 372 height 11
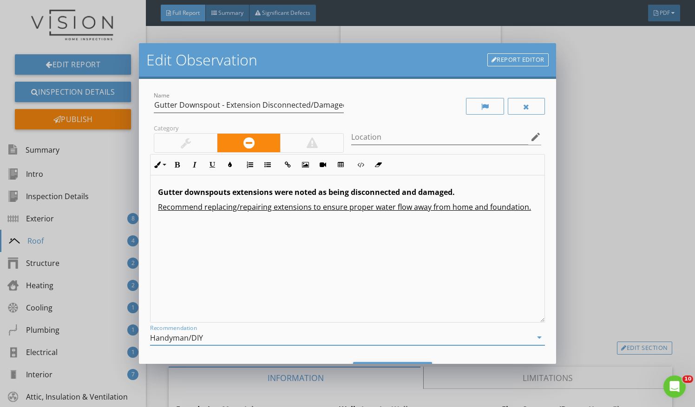
scroll to position [48, 0]
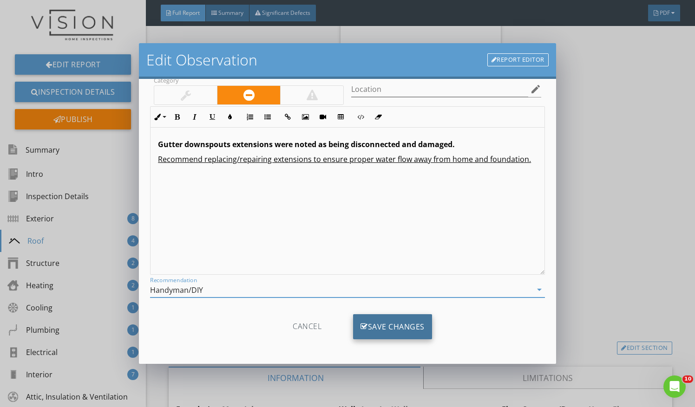
click at [384, 322] on div "Save Changes" at bounding box center [392, 326] width 79 height 25
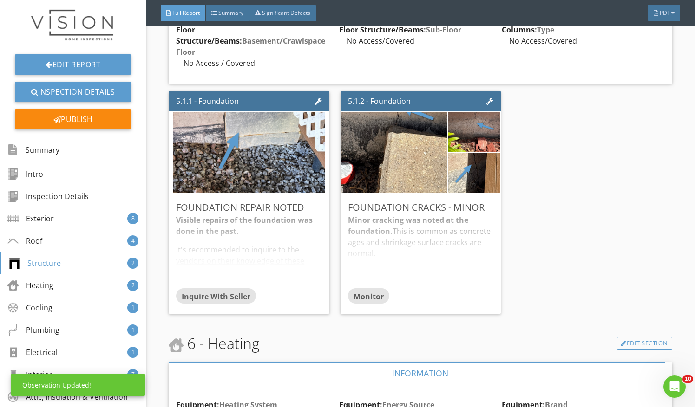
scroll to position [3198, 0]
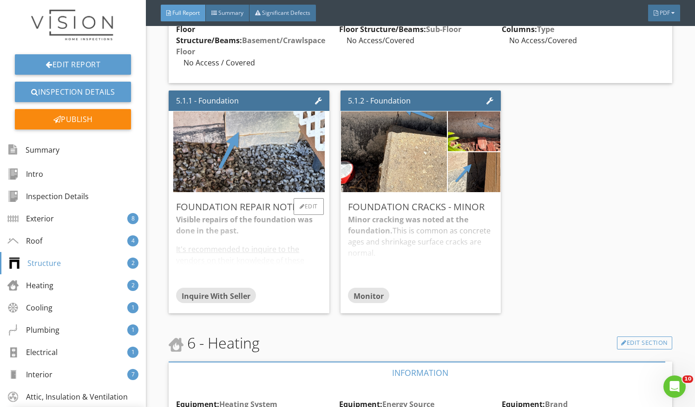
click at [270, 232] on div "Visible repairs of the foundation was done in the past. It's recommended to inq…" at bounding box center [248, 250] width 145 height 73
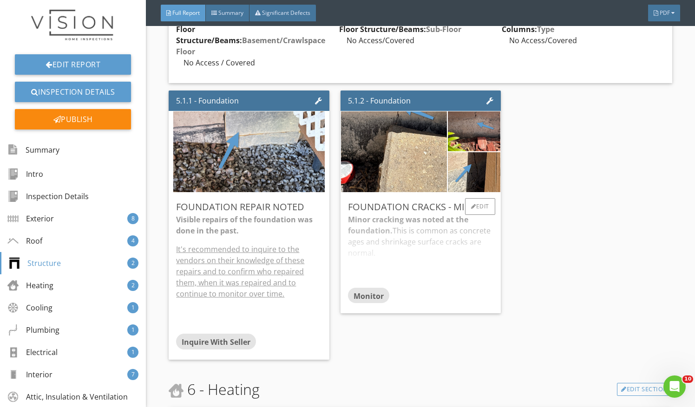
click at [388, 218] on div "Minor cracking was noted at the foundation. This is common as concrete ages and…" at bounding box center [420, 250] width 145 height 73
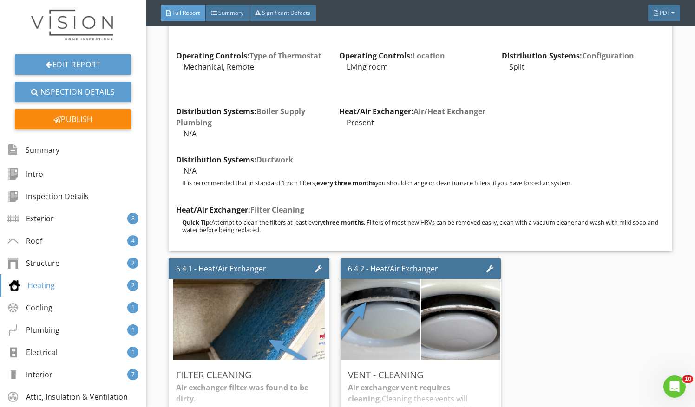
scroll to position [3822, 0]
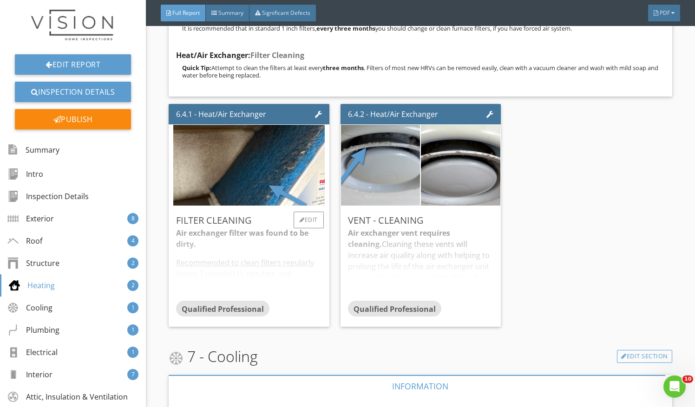
click at [276, 257] on div "Air exchanger filter was found to be dirty. Recommended to clean filters regula…" at bounding box center [248, 264] width 145 height 73
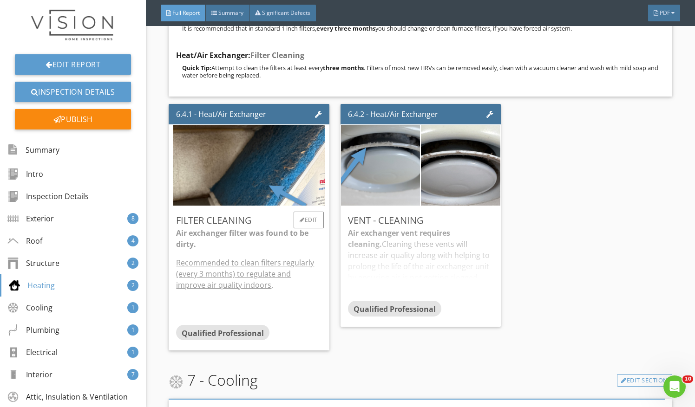
click at [301, 228] on strong "Air exchanger filter was found to be dirty." at bounding box center [242, 238] width 132 height 21
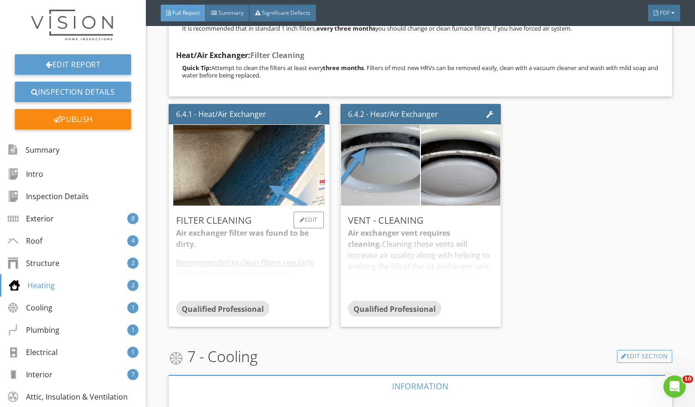
click at [301, 228] on div "Air exchanger filter was found to be dirty. Recommended to clean filters regula…" at bounding box center [248, 264] width 145 height 73
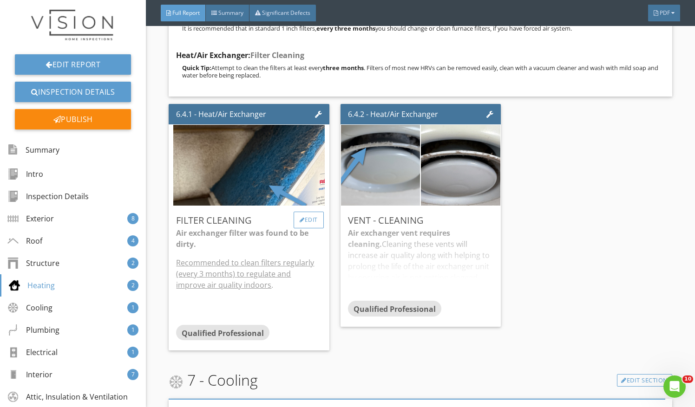
click at [310, 212] on div "Edit" at bounding box center [308, 220] width 30 height 17
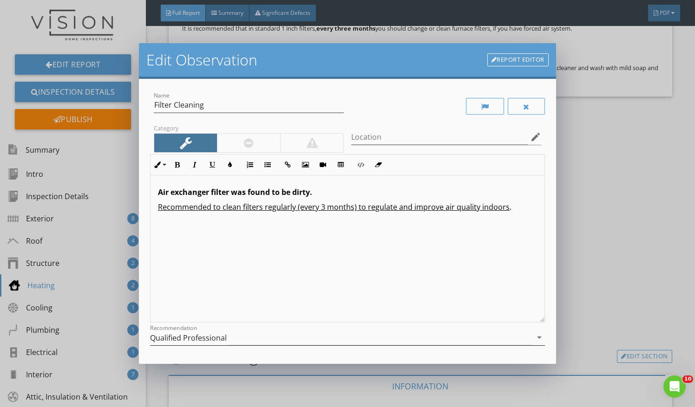
click at [254, 336] on div "Qualified Professional" at bounding box center [341, 337] width 382 height 15
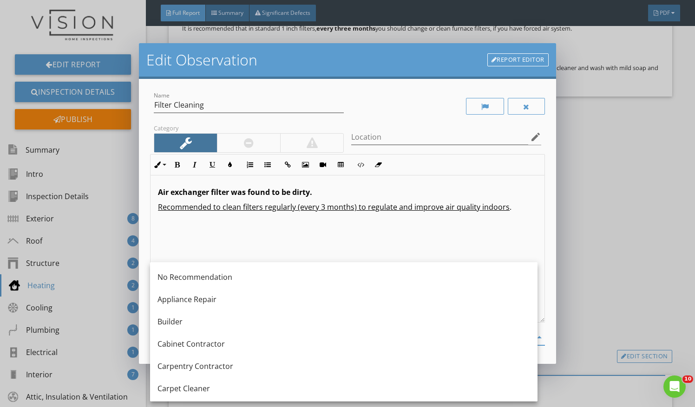
scroll to position [190, 0]
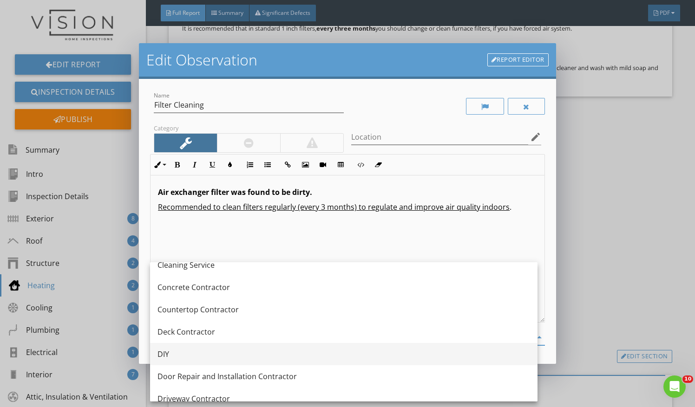
click at [237, 357] on div "DIY" at bounding box center [343, 354] width 372 height 11
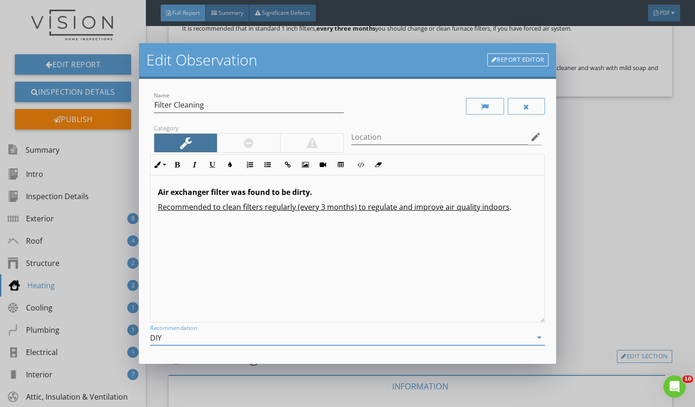
scroll to position [79, 0]
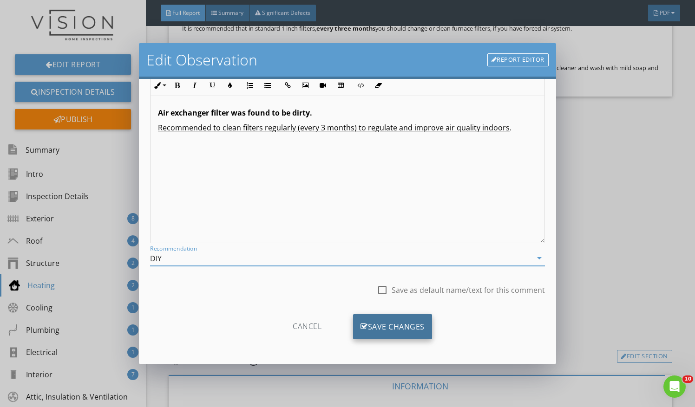
click at [406, 326] on div "Save Changes" at bounding box center [392, 326] width 79 height 25
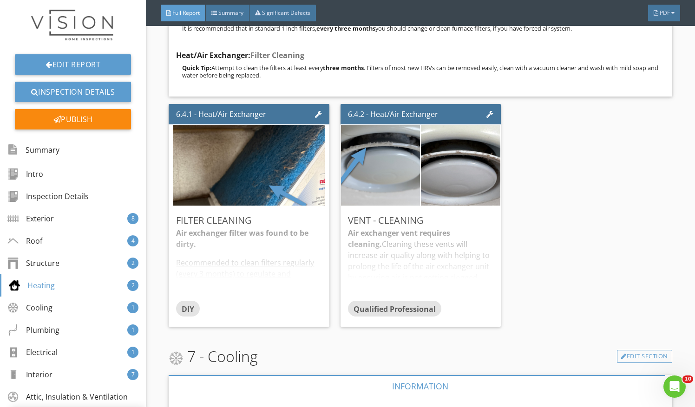
scroll to position [0, 0]
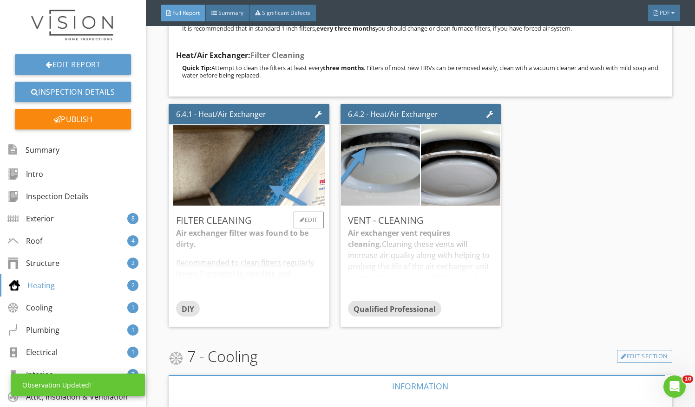
click at [269, 266] on div "Air exchanger filter was found to be dirty. Recommended to clean filters regula…" at bounding box center [248, 264] width 145 height 73
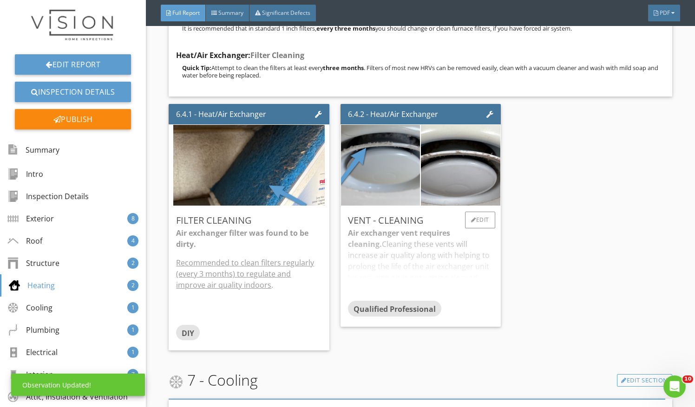
click at [414, 228] on div "Air exchanger vent requires cleaning. Cleaning these vents will increase air qu…" at bounding box center [420, 264] width 145 height 73
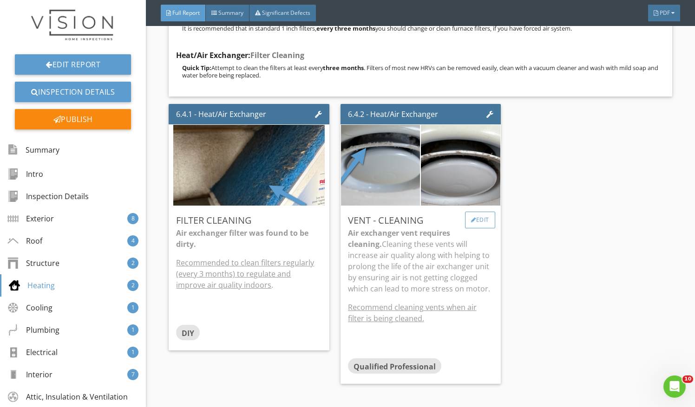
click at [480, 212] on div "Edit" at bounding box center [480, 220] width 30 height 17
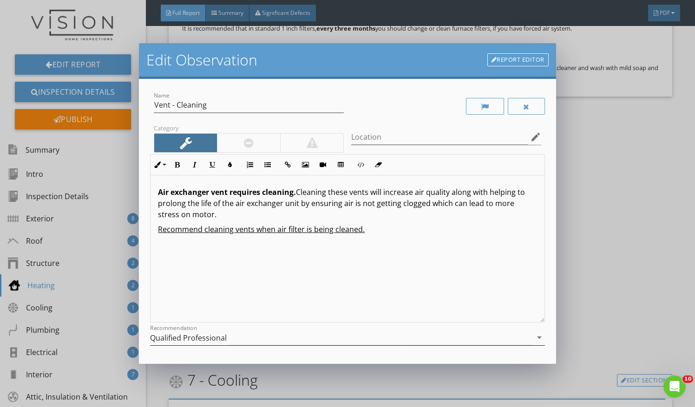
click at [303, 336] on div "Qualified Professional" at bounding box center [341, 337] width 382 height 15
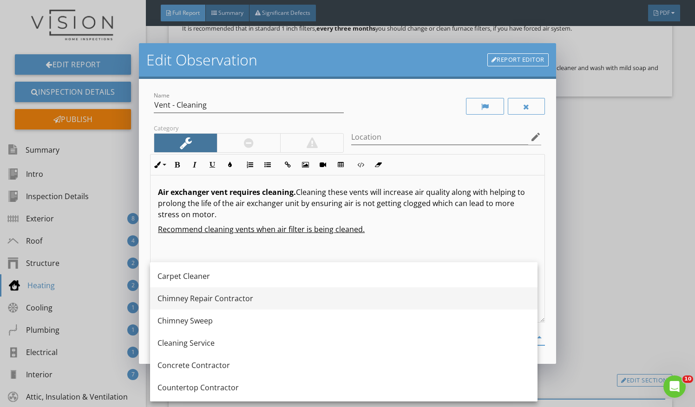
scroll to position [113, 0]
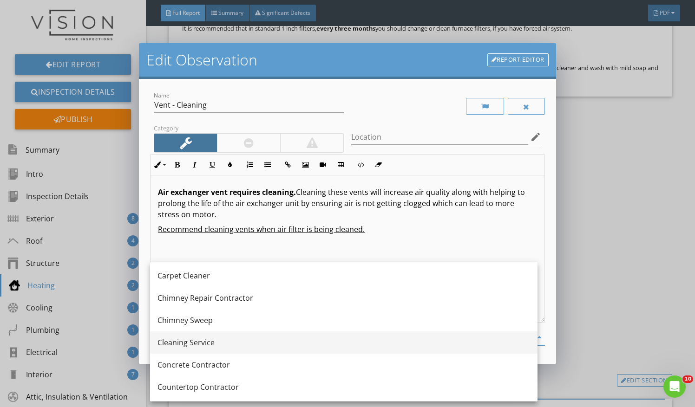
click at [267, 342] on div "Cleaning Service" at bounding box center [343, 342] width 372 height 11
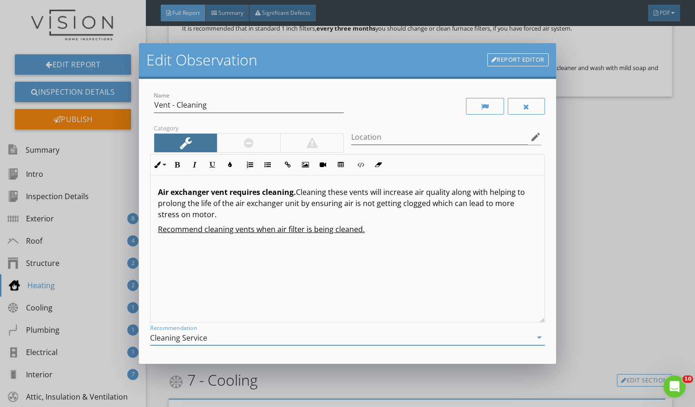
scroll to position [79, 0]
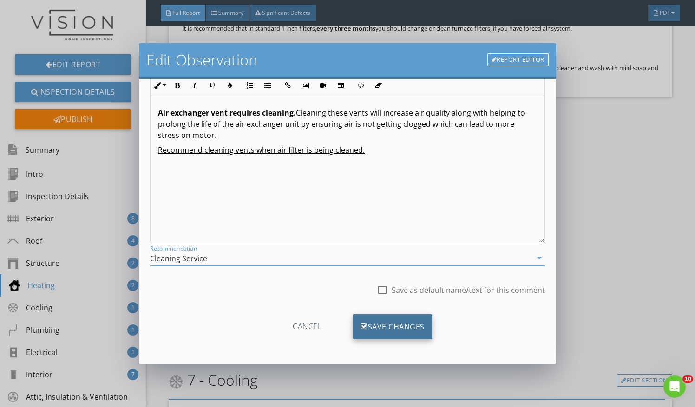
click at [392, 328] on div "Save Changes" at bounding box center [392, 326] width 79 height 25
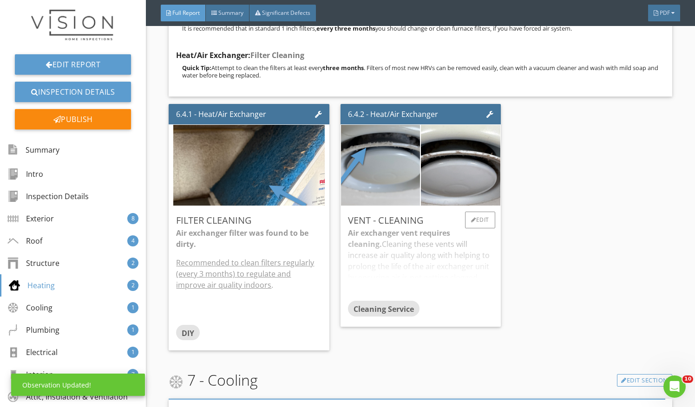
click at [437, 234] on div "Air exchanger vent requires cleaning. Cleaning these vents will increase air qu…" at bounding box center [420, 264] width 145 height 73
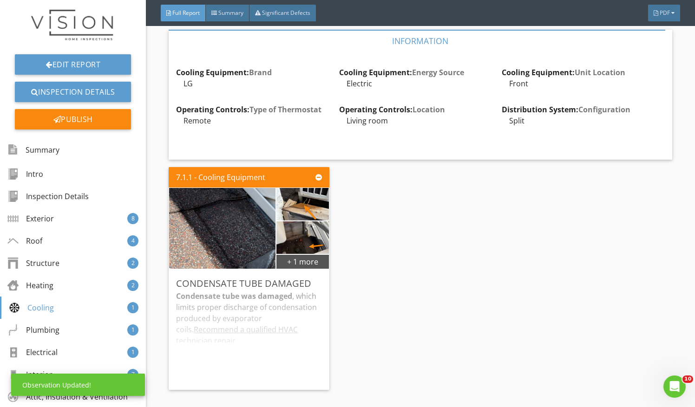
scroll to position [4228, 0]
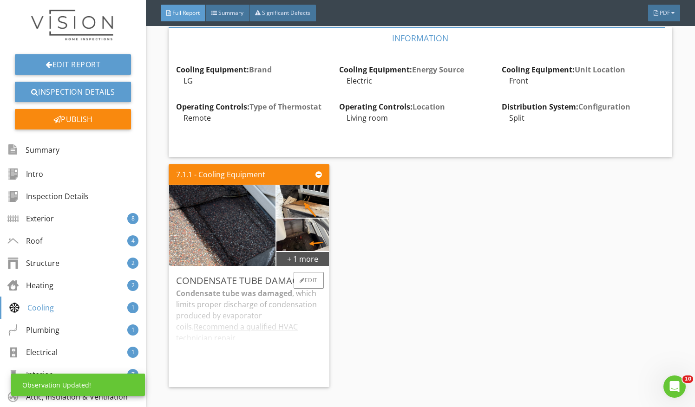
click at [249, 288] on div "Condensate tube was damaged , which limits proper discharge of condensation pro…" at bounding box center [248, 334] width 145 height 92
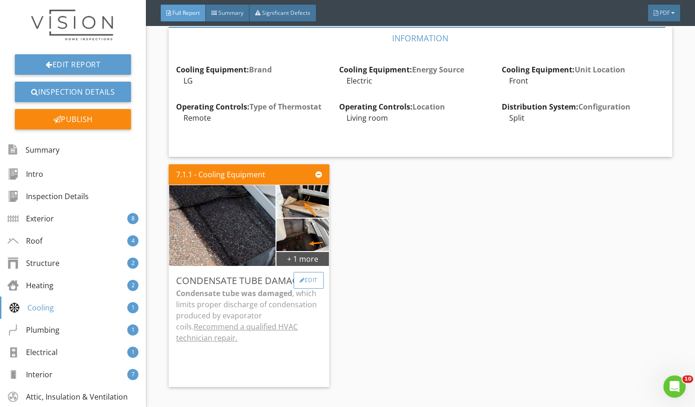
click at [312, 272] on div "Edit" at bounding box center [308, 280] width 30 height 17
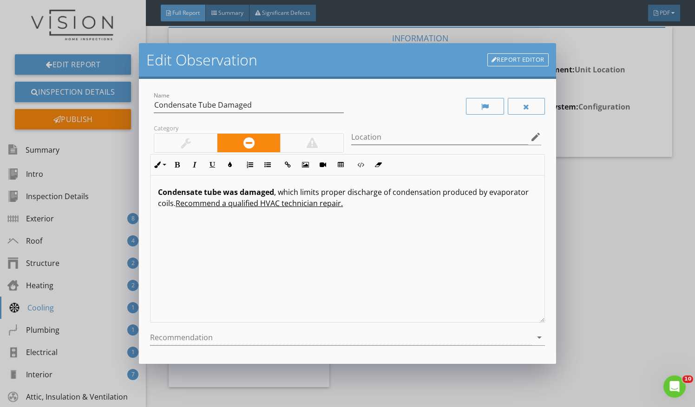
click at [215, 204] on p "Condensate tube was damaged , which limits proper discharge of condensation pro…" at bounding box center [347, 198] width 379 height 22
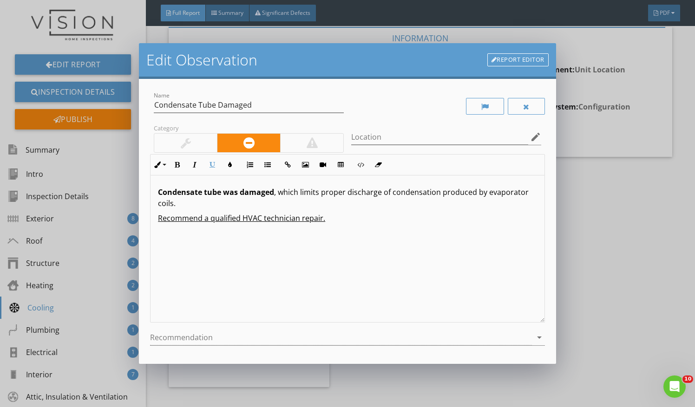
click at [215, 204] on p "Condensate tube was damaged , which limits proper discharge of condensation pro…" at bounding box center [347, 198] width 379 height 22
click at [274, 192] on p "Condensate tube was damaged , which limits proper discharge of condensation pro…" at bounding box center [347, 198] width 379 height 22
drag, startPoint x: 254, startPoint y: 205, endPoint x: 309, endPoint y: 190, distance: 56.8
click at [309, 190] on p "Condensate tube has possible damage. which limits proper discharge of condensat…" at bounding box center [347, 198] width 379 height 22
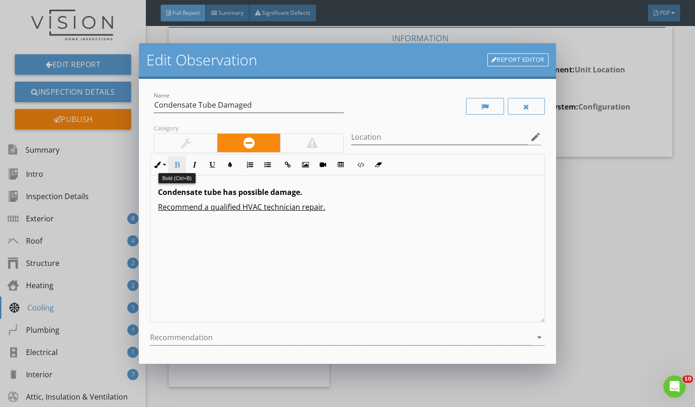
click at [180, 164] on button "Bold" at bounding box center [177, 165] width 18 height 18
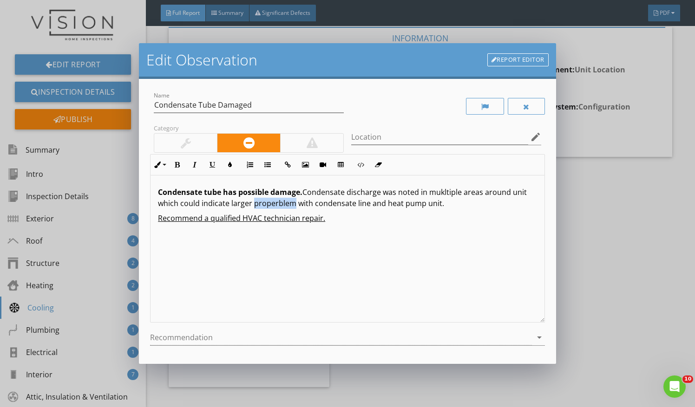
click at [289, 204] on p "Condensate tube has possible damage. Condensate discharge was noted in mukltipl…" at bounding box center [347, 198] width 379 height 22
click at [291, 205] on p "Condensate tube has possible damage. Condensate discharge was noted in mukltipl…" at bounding box center [347, 198] width 379 height 22
click at [333, 219] on p "Recommend a qualified HVAC technician repair." at bounding box center [347, 218] width 379 height 11
click at [346, 333] on div at bounding box center [341, 337] width 382 height 15
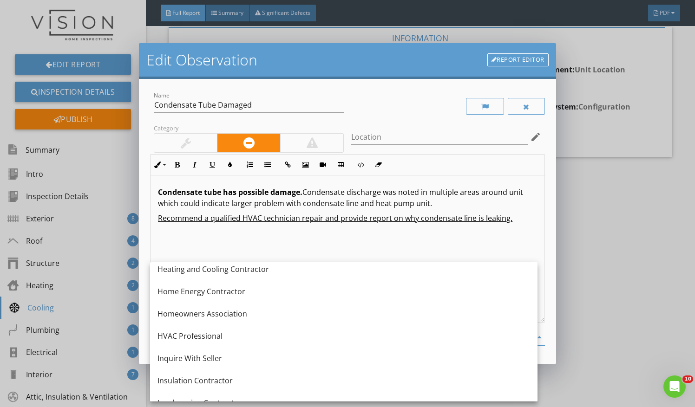
scroll to position [658, 0]
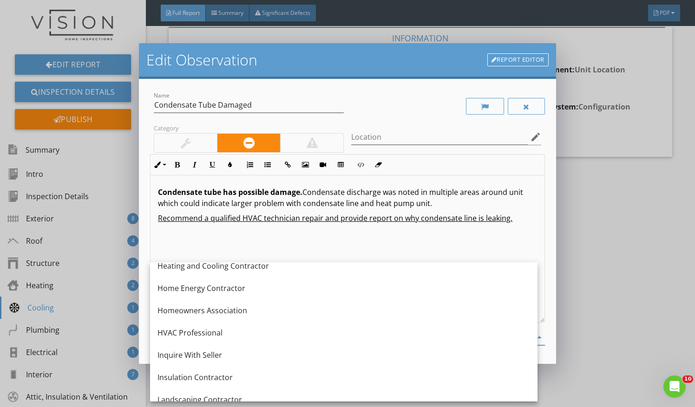
drag, startPoint x: 346, startPoint y: 333, endPoint x: 274, endPoint y: 335, distance: 72.5
click at [274, 335] on div "HVAC Professional" at bounding box center [343, 332] width 372 height 11
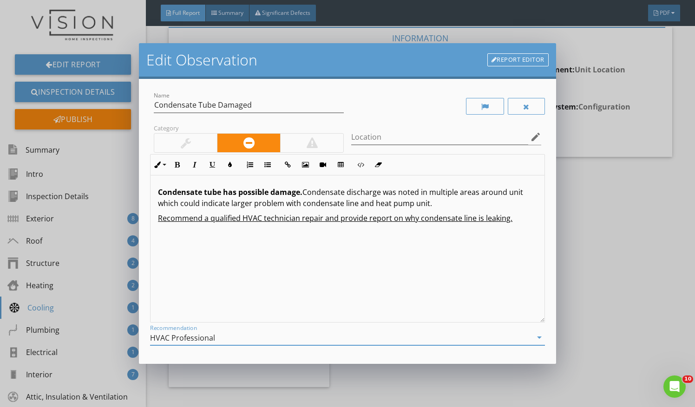
scroll to position [79, 0]
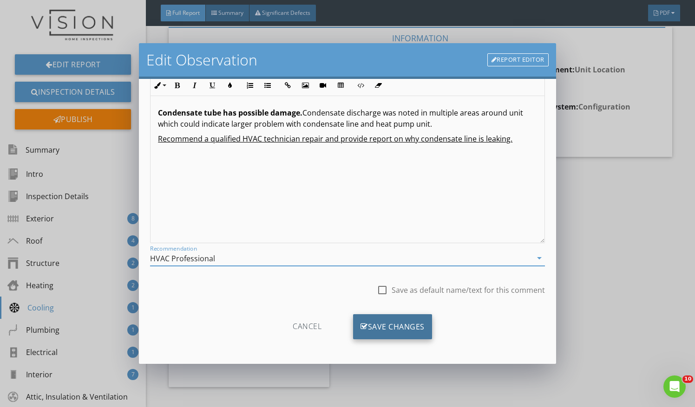
click at [398, 322] on div "Save Changes" at bounding box center [392, 326] width 79 height 25
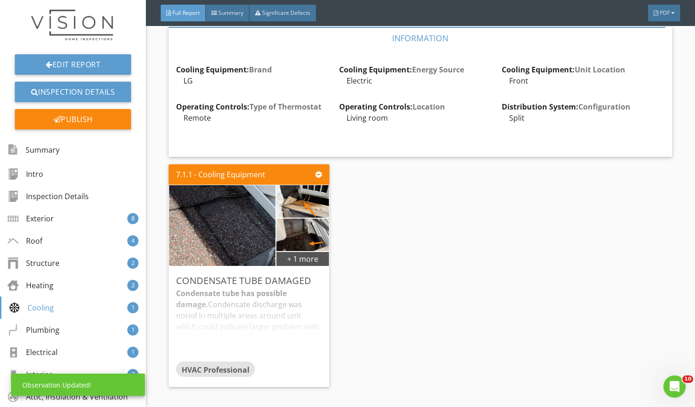
scroll to position [0, 0]
click at [325, 294] on div "Condensate Tube Damaged Condensate tube has possible damage. Condensate dischar…" at bounding box center [249, 327] width 160 height 121
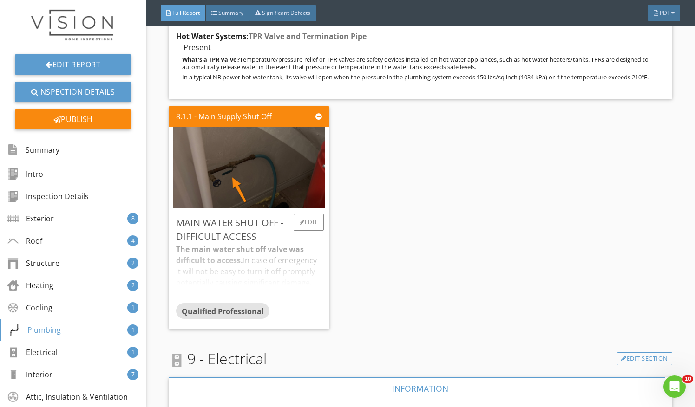
scroll to position [5363, 0]
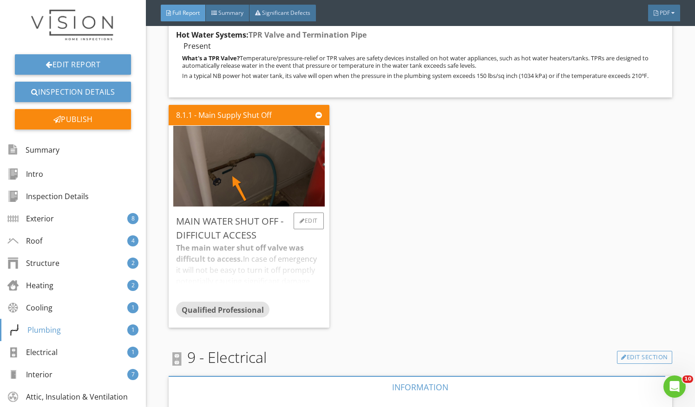
click at [285, 250] on div "The main water shut off valve was difficult to access. In case of emergency it …" at bounding box center [248, 271] width 145 height 59
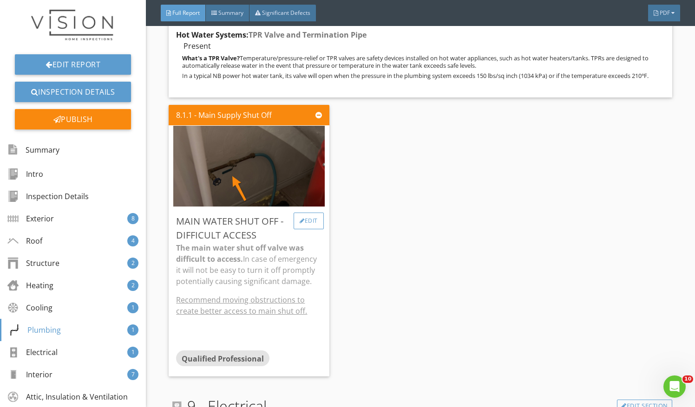
click at [314, 213] on div "Edit" at bounding box center [308, 221] width 30 height 17
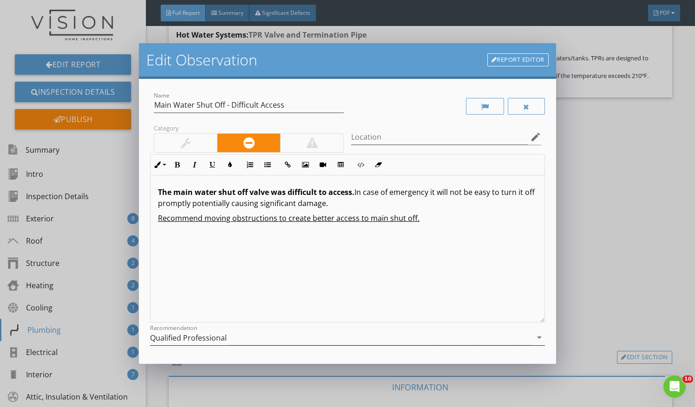
click at [290, 340] on div "Qualified Professional" at bounding box center [341, 337] width 382 height 15
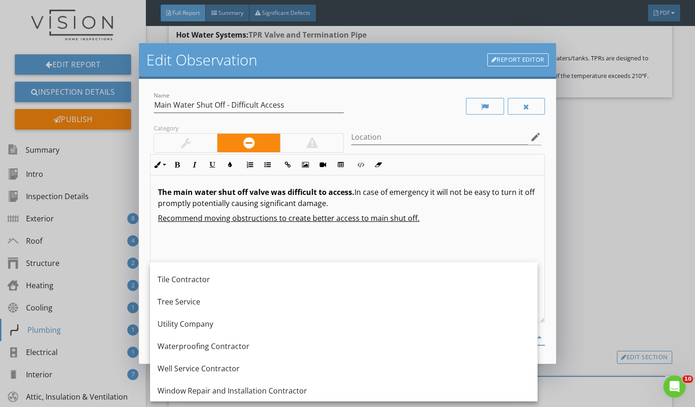
scroll to position [1295, 0]
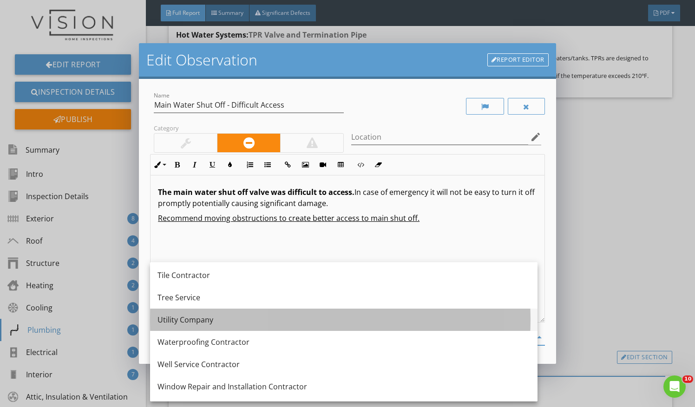
click at [295, 326] on div "Utility Company" at bounding box center [343, 320] width 372 height 22
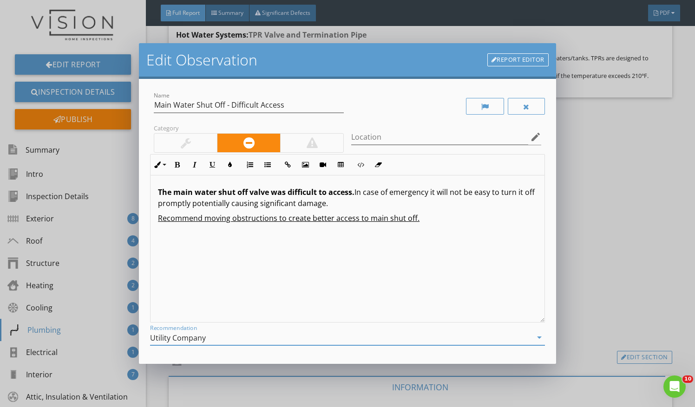
scroll to position [79, 0]
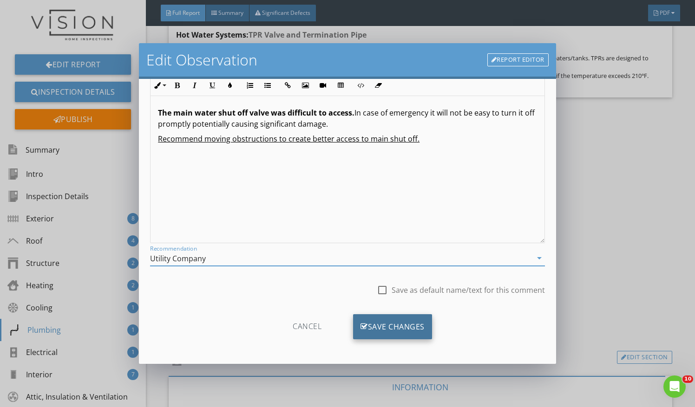
click at [425, 328] on div "Save Changes" at bounding box center [392, 326] width 79 height 25
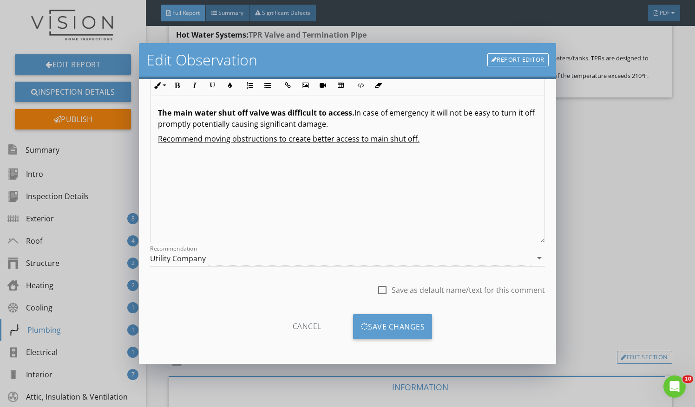
scroll to position [0, 0]
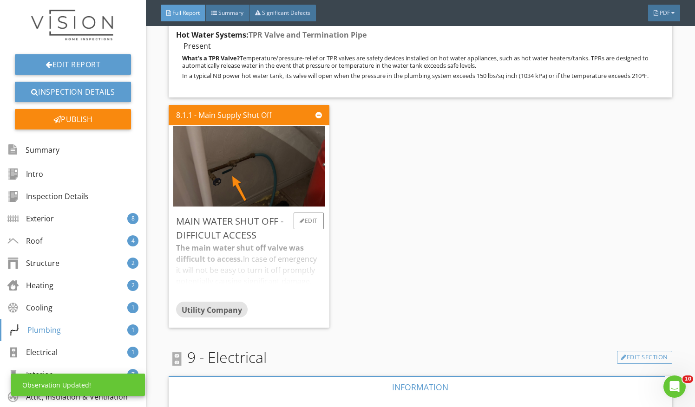
click at [319, 242] on div "The main water shut off valve was difficult to access. In case of emergency it …" at bounding box center [248, 271] width 145 height 59
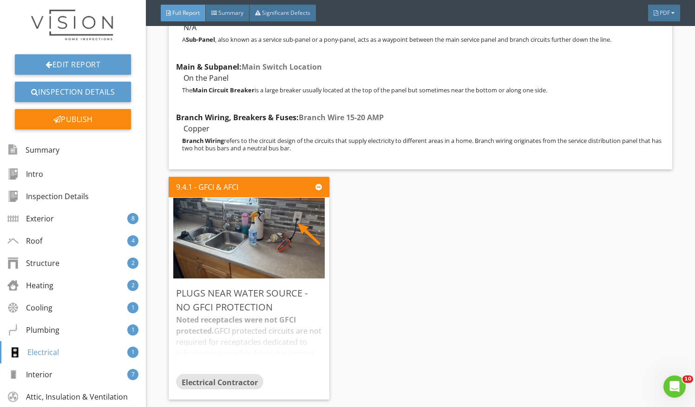
scroll to position [6116, 0]
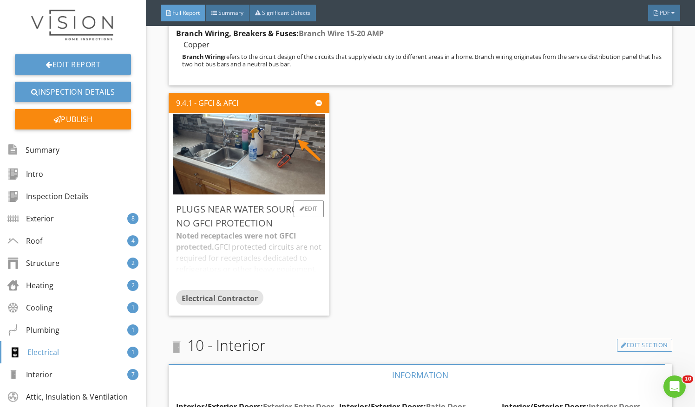
click at [297, 241] on div "Noted receptacles were not GFCI protected. GFCI protected circuits are not requ…" at bounding box center [248, 259] width 145 height 59
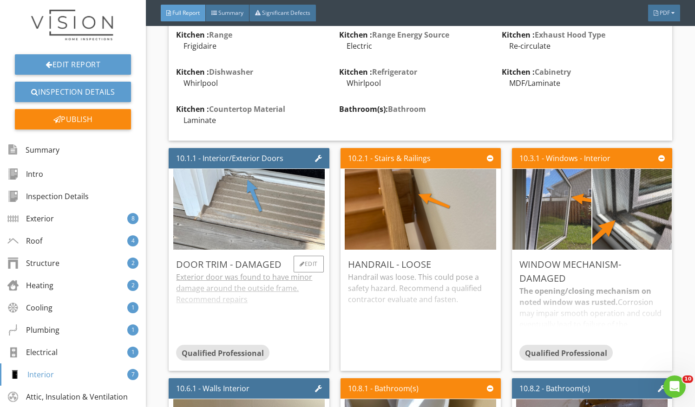
scroll to position [6748, 0]
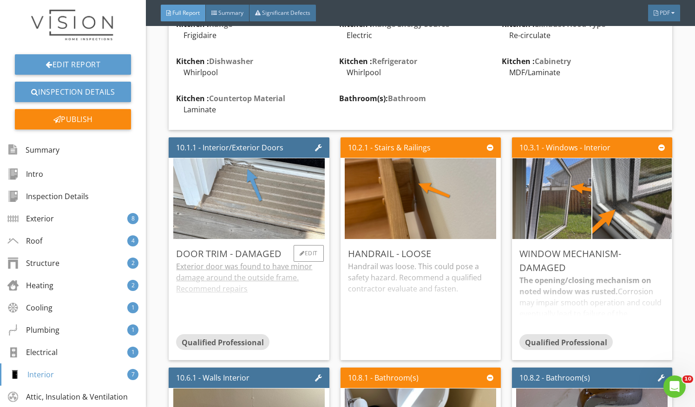
click at [228, 286] on div "Exterior door was found to have minor damage around the outside frame. Recommen…" at bounding box center [248, 297] width 145 height 73
click at [310, 245] on div "Edit" at bounding box center [308, 253] width 30 height 17
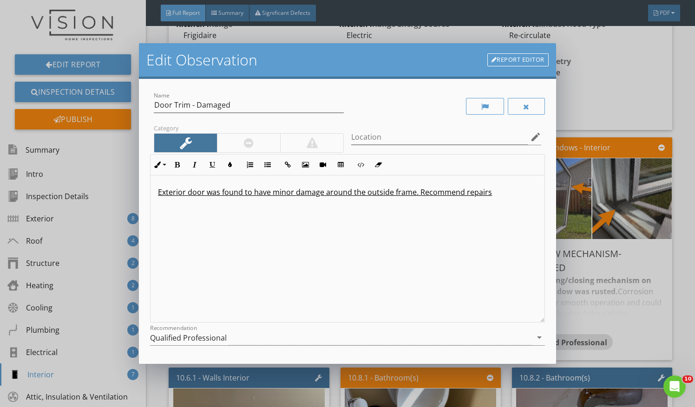
click at [185, 192] on u "Exterior door was found to have minor damage around the outside frame. Recommen…" at bounding box center [325, 192] width 334 height 10
click at [436, 191] on u "Exterior front door was found to have minor damage around the outside frame. Re…" at bounding box center [334, 192] width 353 height 10
click at [436, 191] on p "Exterior front door was found to have minor damage around the outside frame." at bounding box center [347, 192] width 379 height 11
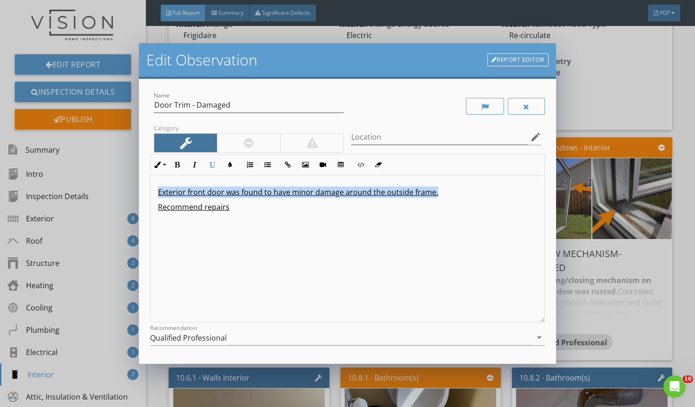
drag, startPoint x: 436, startPoint y: 191, endPoint x: 94, endPoint y: 190, distance: 341.8
click at [94, 190] on div "Edit Observation Report Editor Name Door Trim - Damaged Category Location edit …" at bounding box center [347, 203] width 695 height 407
click at [183, 163] on button "Bold" at bounding box center [177, 165] width 18 height 18
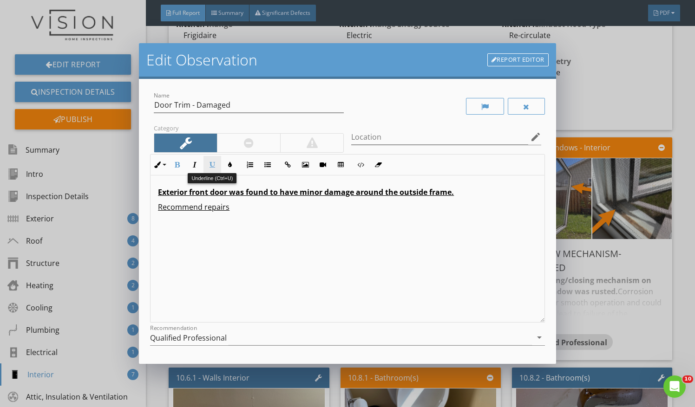
click at [214, 163] on icon "button" at bounding box center [212, 165] width 7 height 7
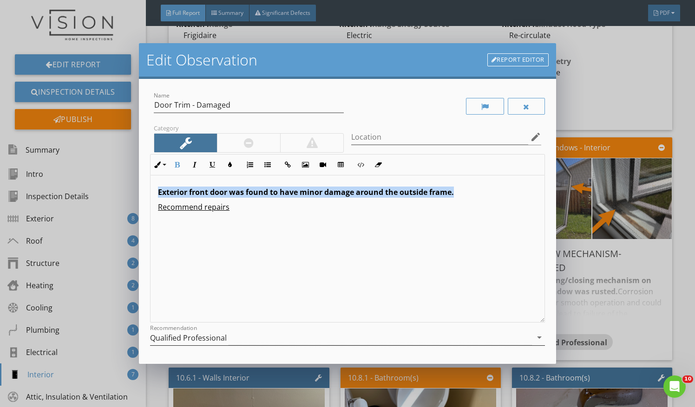
click at [252, 343] on div "Qualified Professional" at bounding box center [341, 337] width 382 height 15
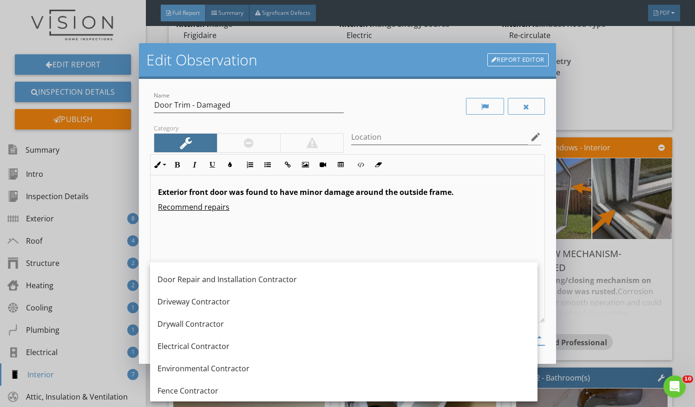
scroll to position [287, 0]
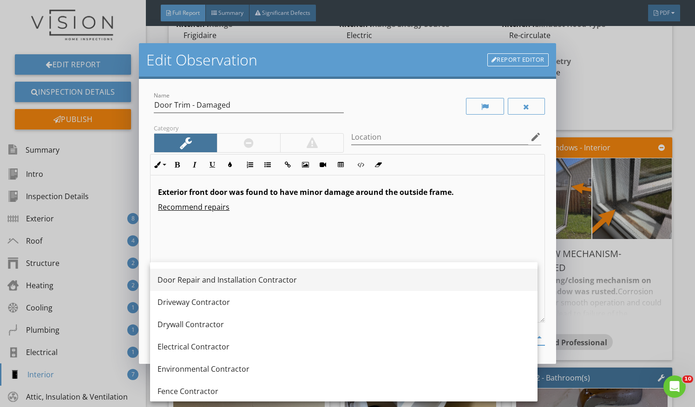
click at [281, 279] on div "Door Repair and Installation Contractor" at bounding box center [343, 279] width 372 height 11
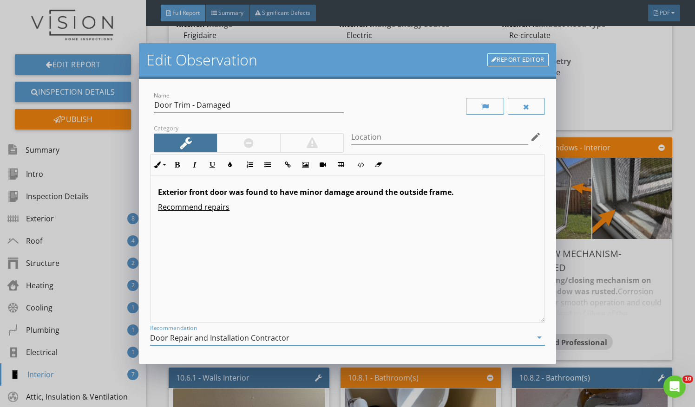
scroll to position [79, 0]
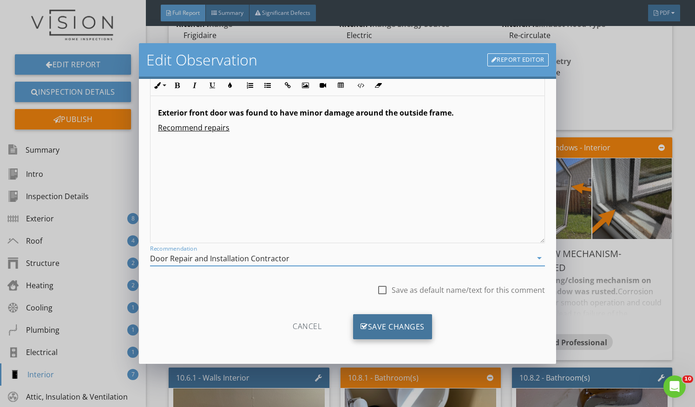
click at [418, 321] on div "Save Changes" at bounding box center [392, 326] width 79 height 25
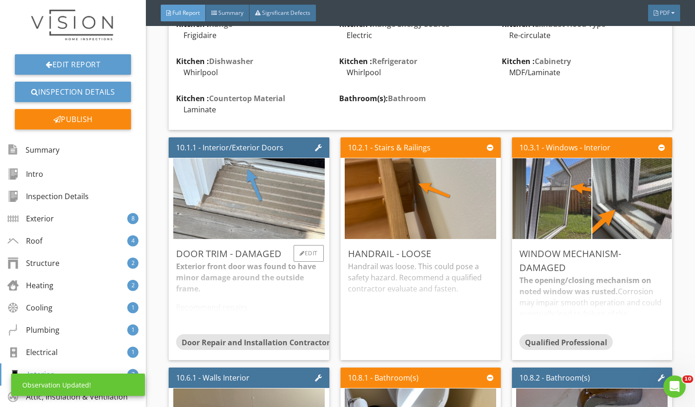
click at [290, 275] on div "Exterior front door was found to have minor damage around the outside frame. Re…" at bounding box center [248, 297] width 145 height 73
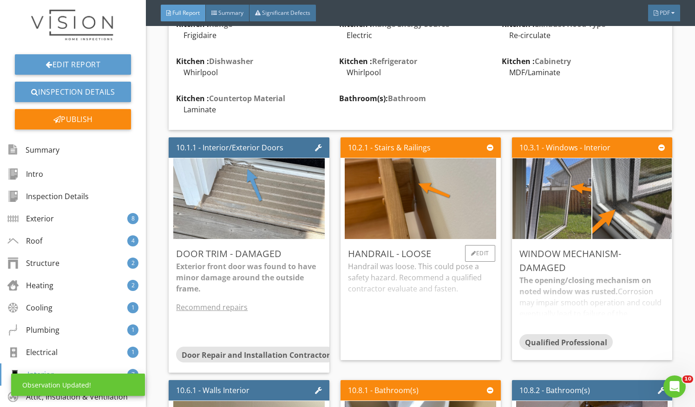
click at [383, 276] on div "Handrail was loose. This could pose a safety hazard. Recommend a qualified cont…" at bounding box center [420, 307] width 145 height 92
click at [476, 245] on div "Edit" at bounding box center [480, 253] width 30 height 17
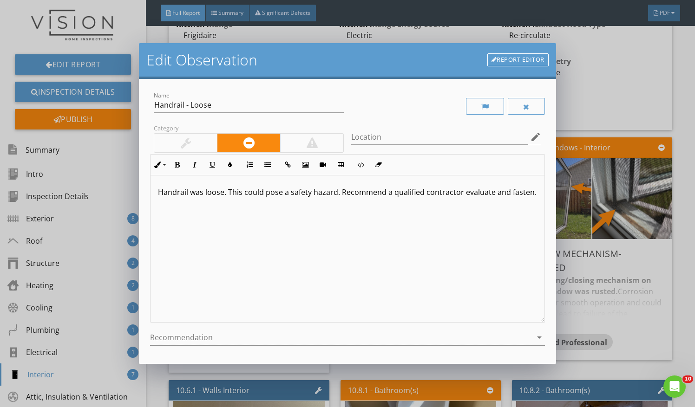
click at [340, 193] on p "Handrail was loose. This could pose a safety hazard. Recommend a qualified cont…" at bounding box center [347, 192] width 379 height 11
drag, startPoint x: 225, startPoint y: 192, endPoint x: 85, endPoint y: 184, distance: 139.5
click at [85, 184] on div "Edit Observation Report Editor Name Handrail - Loose Category Location edit Inl…" at bounding box center [347, 203] width 695 height 407
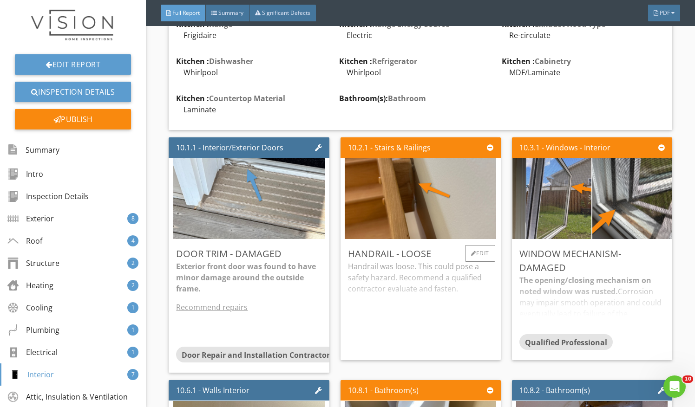
click at [379, 261] on div "Handrail was loose. This could pose a safety hazard. Recommend a qualified cont…" at bounding box center [420, 307] width 145 height 92
click at [483, 245] on div "Edit" at bounding box center [480, 253] width 30 height 17
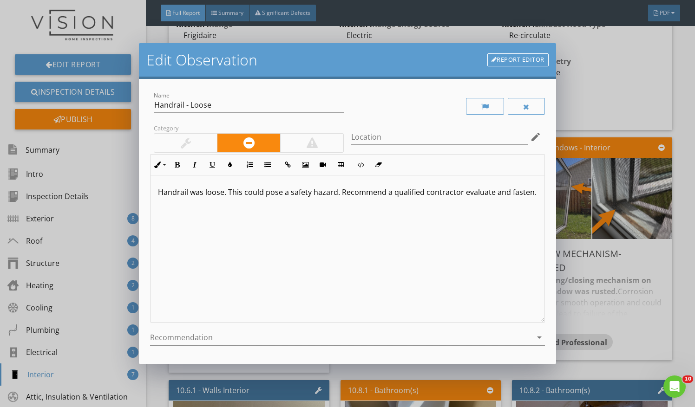
click at [340, 191] on p "Handrail was loose. This could pose a safety hazard. Recommend a qualified cont…" at bounding box center [347, 192] width 379 height 11
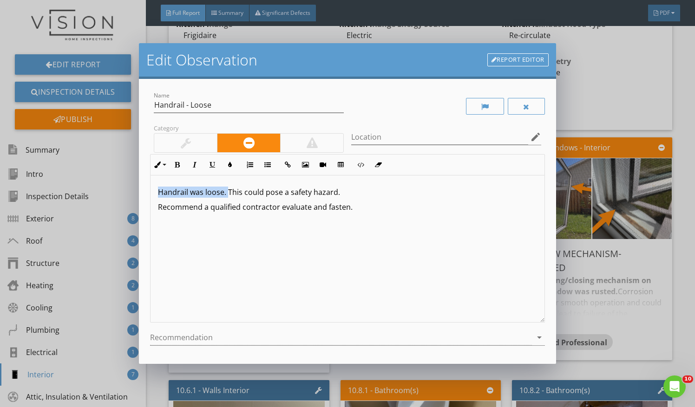
drag, startPoint x: 226, startPoint y: 190, endPoint x: 128, endPoint y: 192, distance: 98.0
click at [128, 192] on div "Edit Observation Report Editor Name Handrail - Loose Category Location edit Inl…" at bounding box center [347, 203] width 695 height 407
click at [172, 168] on button "Bold" at bounding box center [177, 165] width 18 height 18
click at [374, 205] on p "Recommend a qualified contractor evaluate and fasten." at bounding box center [347, 207] width 379 height 11
click at [344, 191] on p "Handrail was loose. This could pose a safety hazard." at bounding box center [347, 192] width 379 height 11
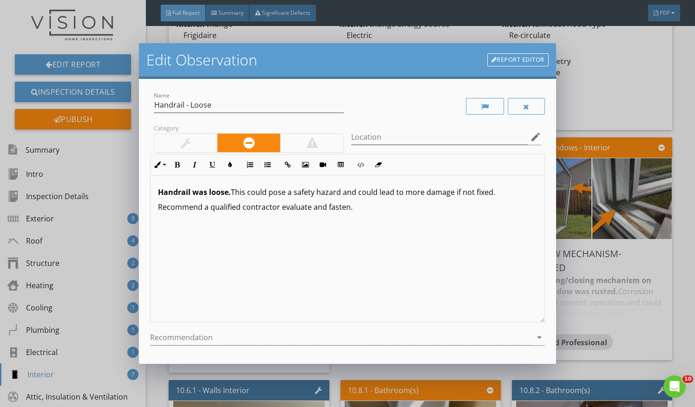
drag, startPoint x: 361, startPoint y: 209, endPoint x: 149, endPoint y: 204, distance: 212.3
click at [149, 204] on div "Name Handrail - Loose Category Location edit Inline Style XLarge Large Normal S…" at bounding box center [347, 221] width 417 height 285
click at [291, 206] on p "Recommend a qualified contractor evaluate and fasten." at bounding box center [347, 207] width 379 height 11
drag, startPoint x: 354, startPoint y: 210, endPoint x: 204, endPoint y: 215, distance: 149.6
click at [204, 215] on div "Handrail was loose. This could pose a safety hazard and could lead to more dama…" at bounding box center [347, 249] width 394 height 147
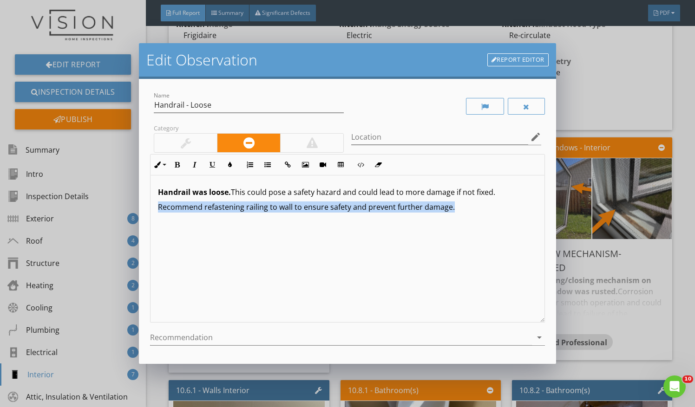
drag, startPoint x: 461, startPoint y: 212, endPoint x: 125, endPoint y: 219, distance: 335.8
click at [125, 219] on div "Edit Observation Report Editor Name Handrail - Loose Category Location edit Inl…" at bounding box center [347, 203] width 695 height 407
click at [214, 165] on icon "button" at bounding box center [212, 165] width 7 height 7
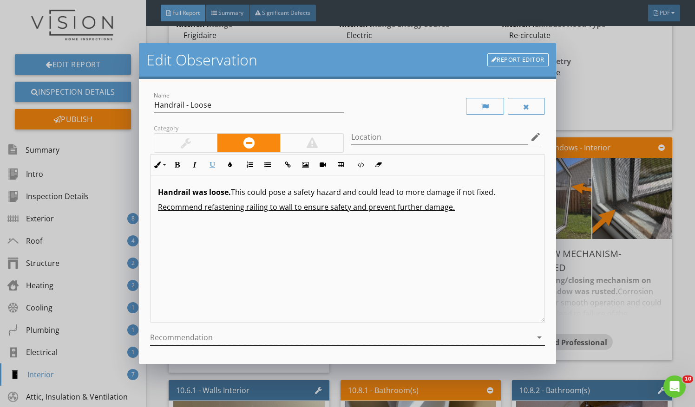
click at [264, 331] on div at bounding box center [341, 337] width 382 height 15
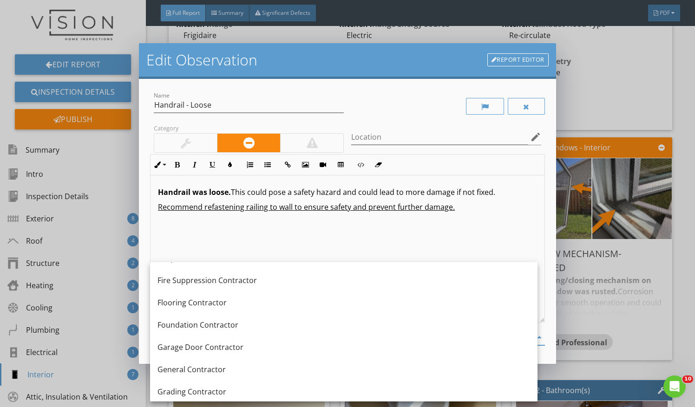
scroll to position [546, 0]
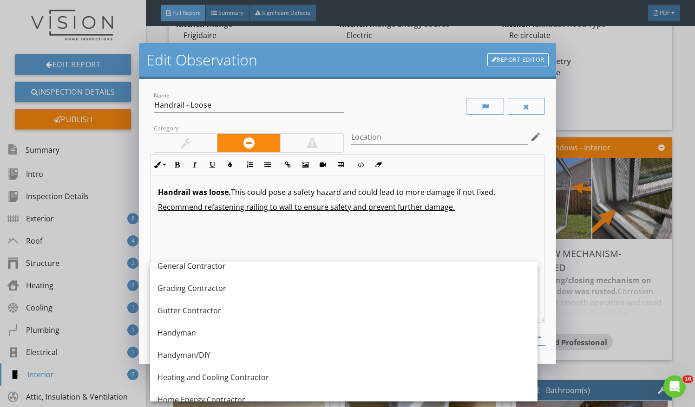
click at [264, 331] on div "Handyman" at bounding box center [343, 332] width 372 height 11
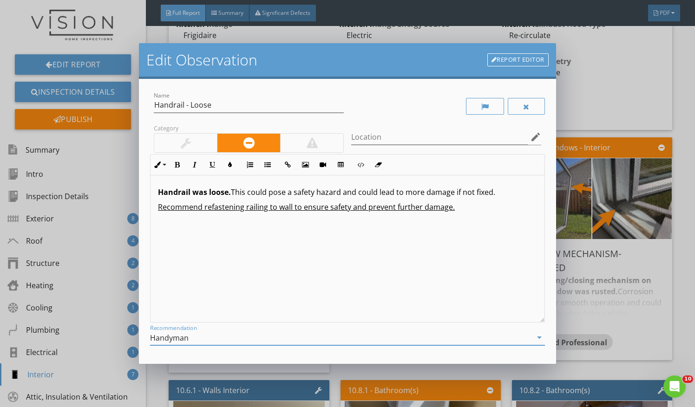
scroll to position [79, 0]
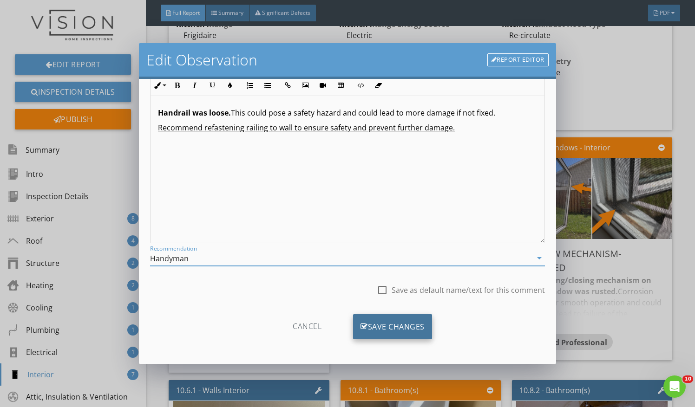
click at [386, 329] on div "Save Changes" at bounding box center [392, 326] width 79 height 25
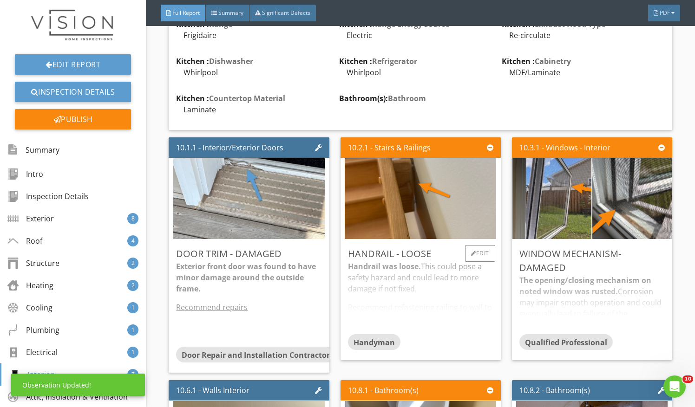
scroll to position [0, 0]
click at [424, 269] on div "Handrail was loose. This could pose a safety hazard and could lead to more dama…" at bounding box center [420, 297] width 145 height 73
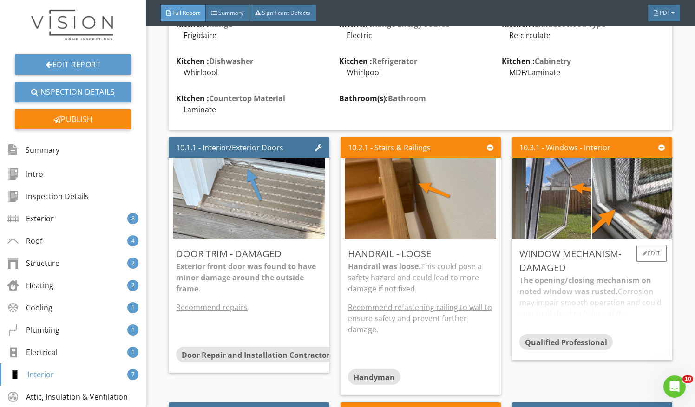
click at [612, 275] on div "The opening/closing mechanism on noted window was rusted. Corrosion may impair …" at bounding box center [591, 304] width 145 height 59
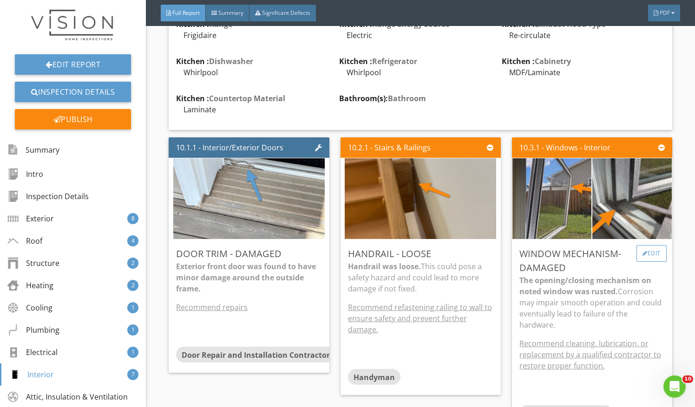
click at [645, 245] on div "Edit" at bounding box center [651, 253] width 30 height 17
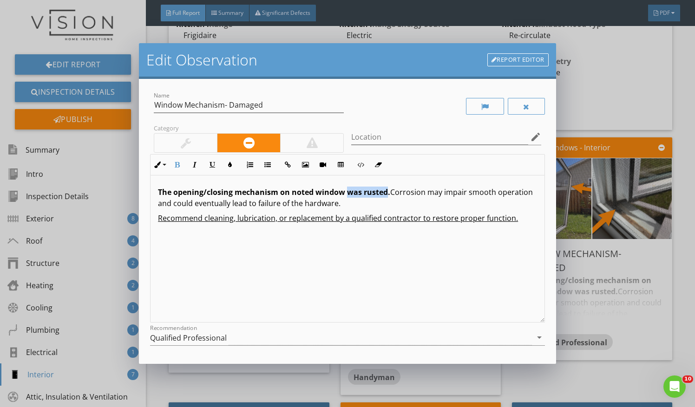
drag, startPoint x: 385, startPoint y: 191, endPoint x: 346, endPoint y: 192, distance: 39.0
click at [346, 192] on strong "The opening/closing mechanism on noted window was rusted." at bounding box center [274, 192] width 232 height 10
drag, startPoint x: 381, startPoint y: 204, endPoint x: 391, endPoint y: 193, distance: 15.1
click at [391, 193] on p "The opening/closing mechanism on noted window is damaged. Corrosion may impair …" at bounding box center [347, 198] width 379 height 22
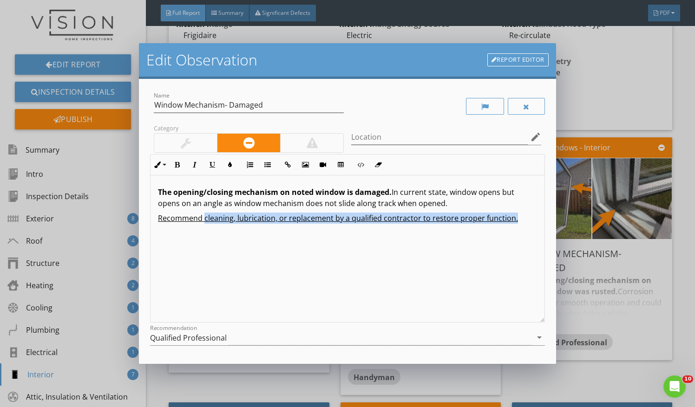
drag, startPoint x: 512, startPoint y: 220, endPoint x: 206, endPoint y: 220, distance: 306.0
click at [206, 220] on p "Recommend cleaning, lubrication, or replacement by a qualified contractor to re…" at bounding box center [347, 218] width 379 height 11
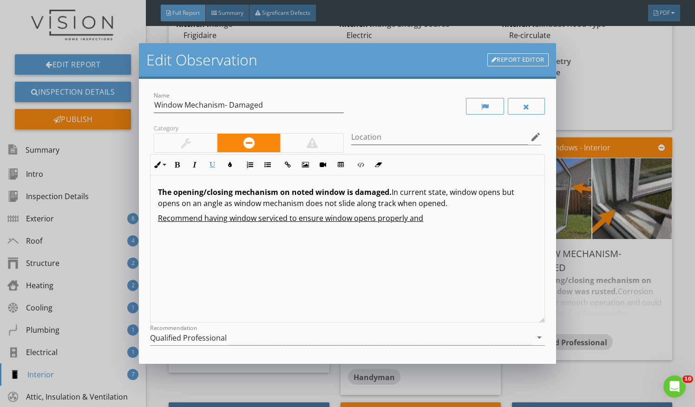
click at [258, 220] on u "Recommend having window serviced to ensure window opens properly and" at bounding box center [290, 218] width 265 height 10
click at [484, 221] on p "Recommend having window mechanism serviced to ensure window opens properly and" at bounding box center [347, 218] width 379 height 11
click at [419, 336] on div "Qualified Professional" at bounding box center [341, 337] width 382 height 15
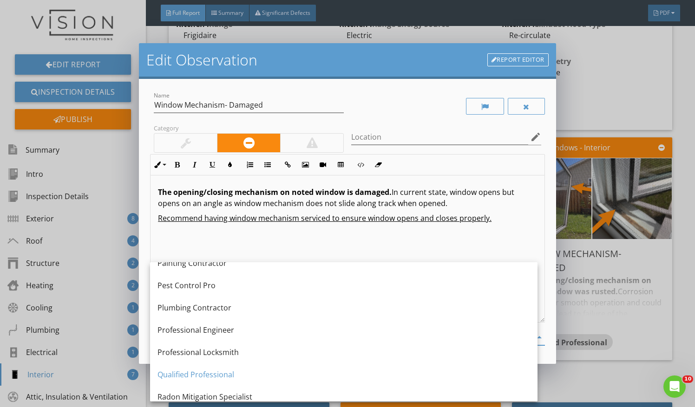
scroll to position [1295, 0]
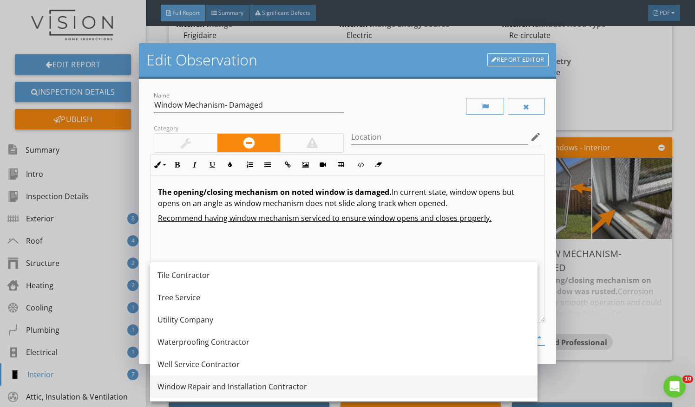
click at [329, 384] on div "Window Repair and Installation Contractor" at bounding box center [343, 386] width 372 height 11
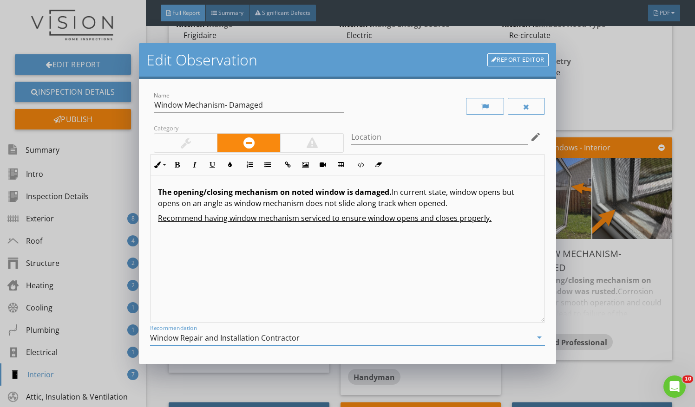
click at [458, 206] on p "The opening/closing mechanism on noted window is damaged. In current state, win…" at bounding box center [347, 198] width 379 height 22
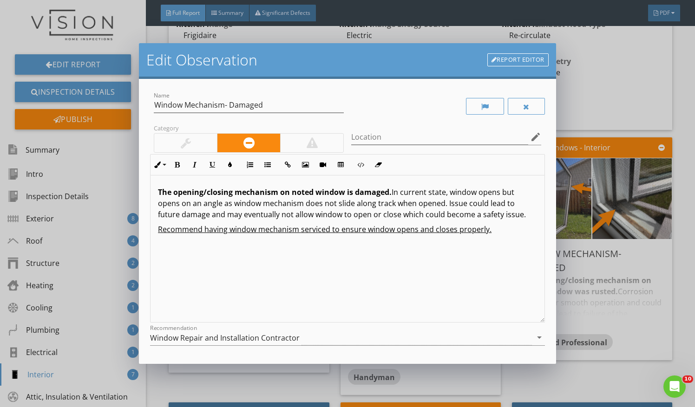
scroll to position [79, 0]
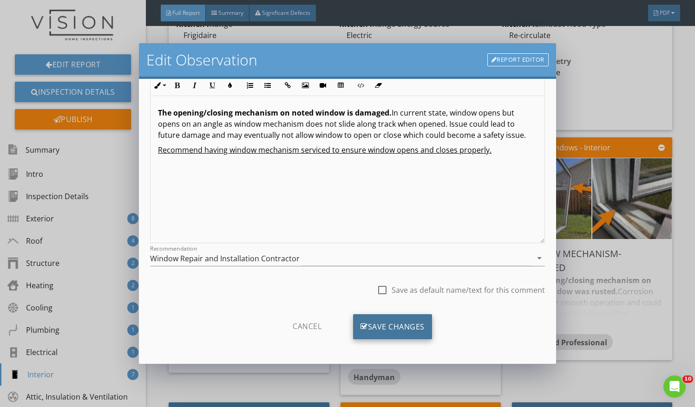
click at [401, 326] on div "Save Changes" at bounding box center [392, 326] width 79 height 25
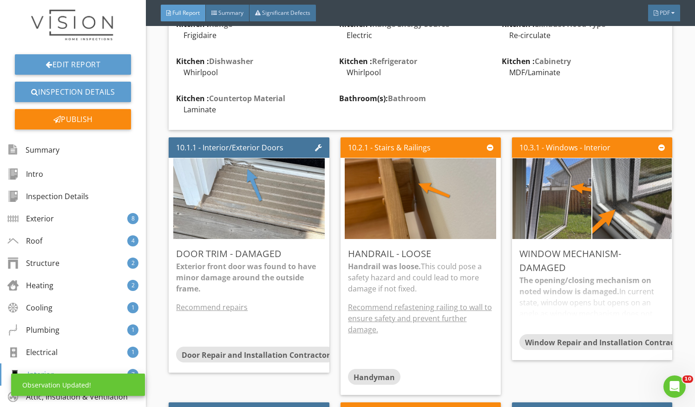
scroll to position [0, 0]
click at [523, 282] on div "The opening/closing mechanism on noted window is damaged. In current state, win…" at bounding box center [591, 304] width 145 height 59
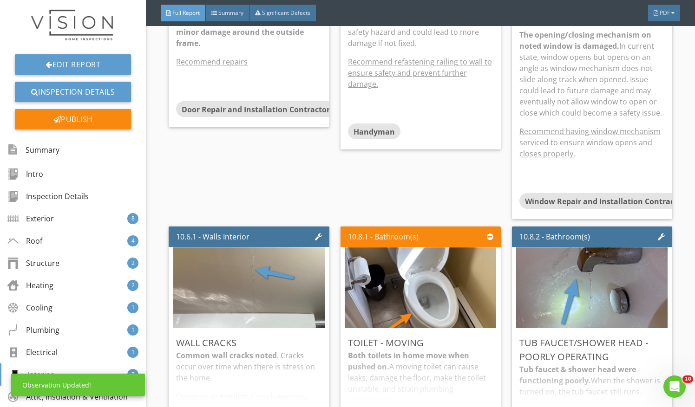
scroll to position [7147, 0]
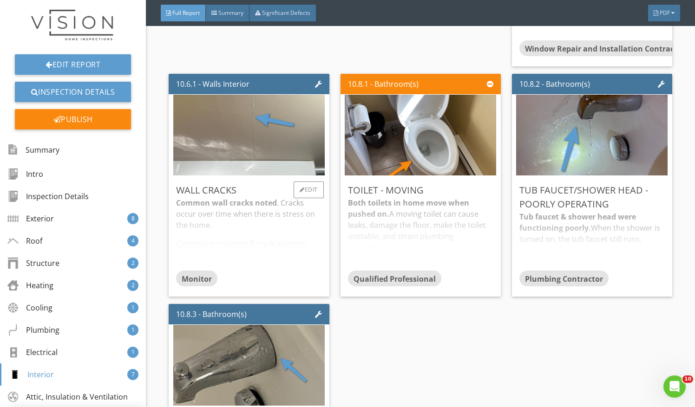
click at [222, 246] on div "Common wall cracks noted . Cracks occur over time when there is stress on the h…" at bounding box center [248, 233] width 145 height 73
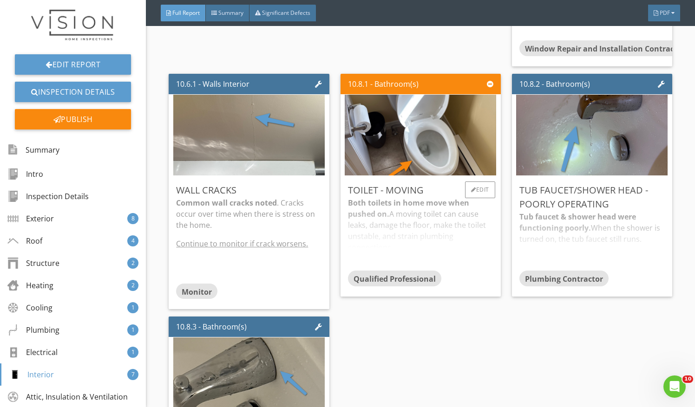
click at [424, 238] on div "Both toilets in home move when pushed on. A moving toilet can cause leaks, dama…" at bounding box center [420, 233] width 145 height 73
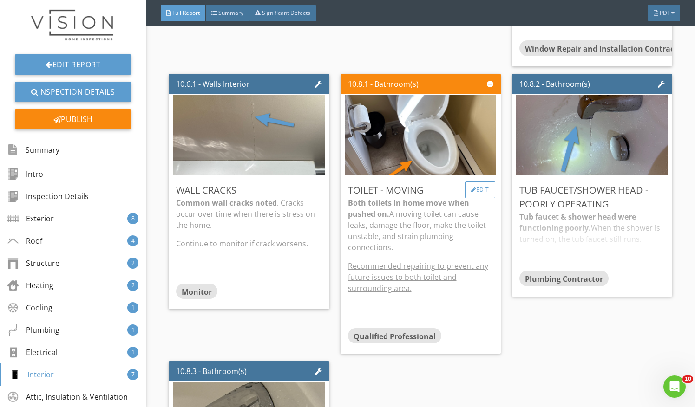
click at [471, 187] on div at bounding box center [473, 190] width 5 height 6
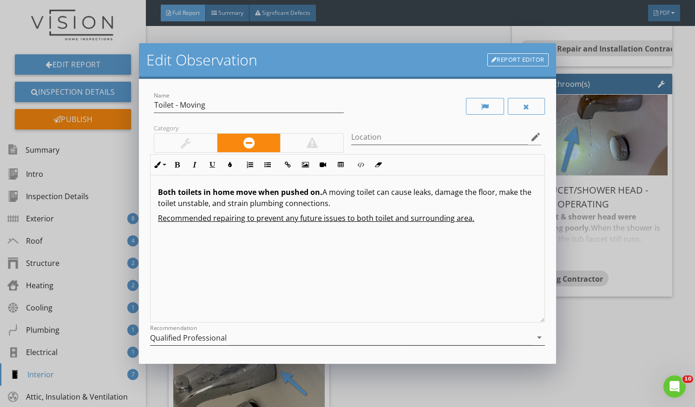
click at [384, 338] on div "Qualified Professional" at bounding box center [341, 337] width 382 height 15
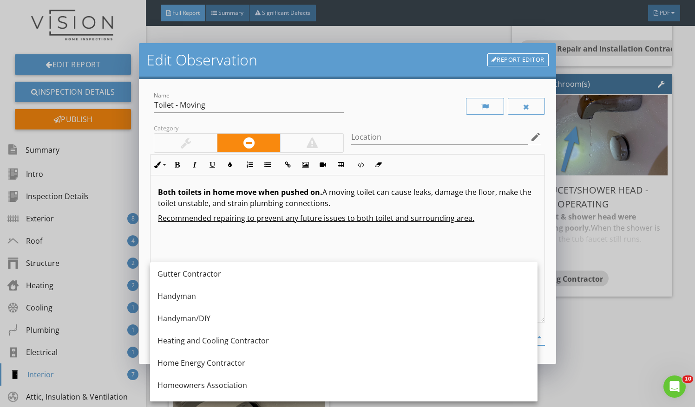
scroll to position [582, 0]
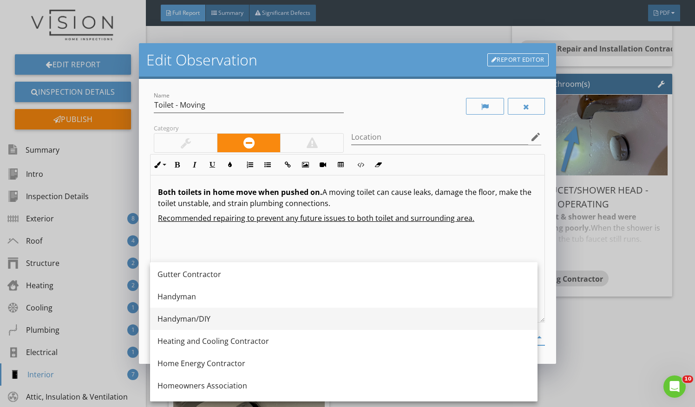
drag, startPoint x: 245, startPoint y: 306, endPoint x: 239, endPoint y: 318, distance: 13.1
click at [239, 318] on div "No Recommendation Appliance Repair Builder Cabinet Contractor Carpentry Contrac…" at bounding box center [343, 129] width 387 height 899
click at [239, 318] on div "Handyman/DIY" at bounding box center [343, 318] width 372 height 11
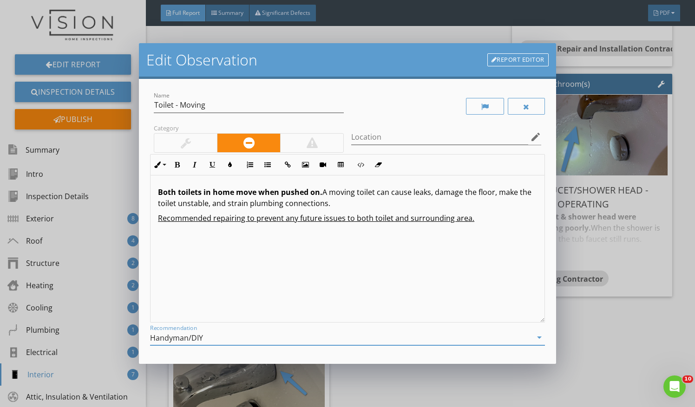
scroll to position [79, 0]
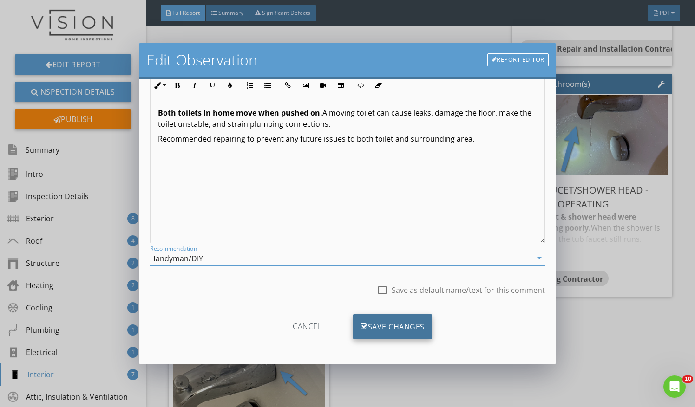
click at [398, 333] on div "Save Changes" at bounding box center [392, 326] width 79 height 25
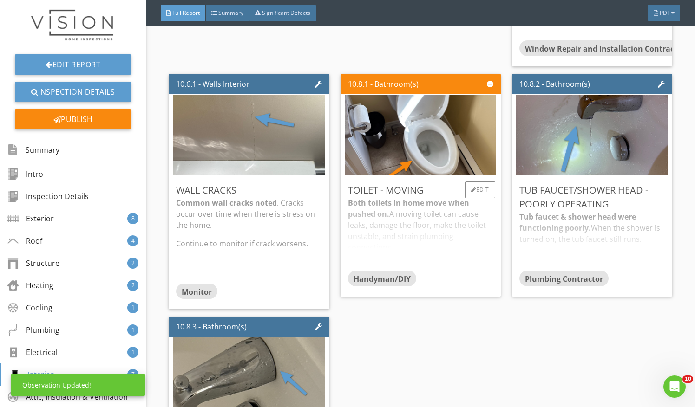
click at [439, 209] on div "Both toilets in home move when pushed on. A moving toilet can cause leaks, dama…" at bounding box center [420, 233] width 145 height 73
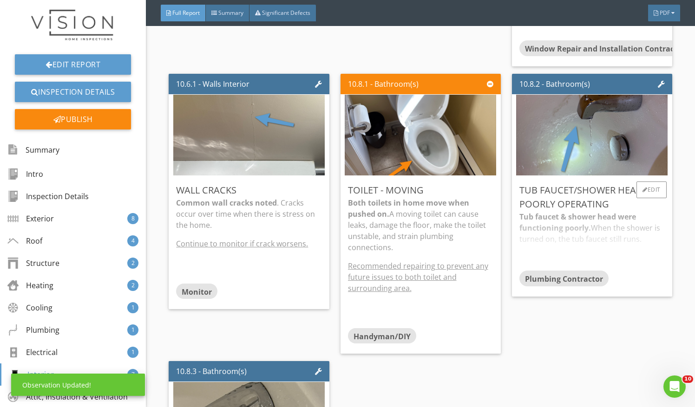
click at [620, 211] on div "Tub faucet & shower head were functioning poorly. When the shower is turned on,…" at bounding box center [591, 240] width 145 height 59
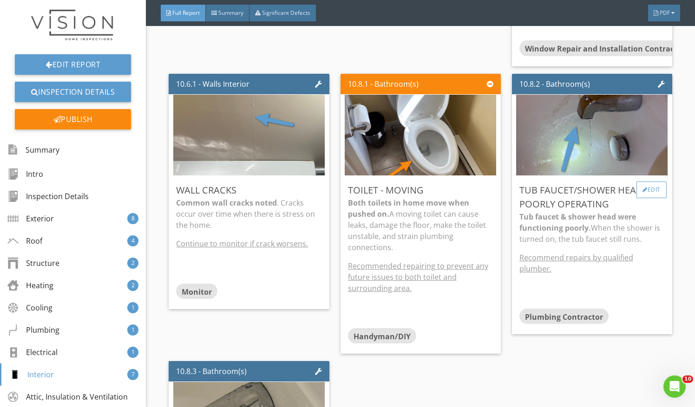
click at [642, 182] on div "Edit" at bounding box center [651, 190] width 30 height 17
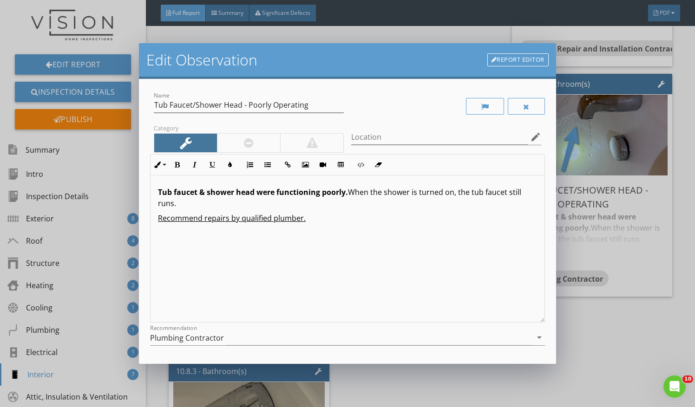
click at [329, 224] on div "Tub faucet & shower head were functioning poorly. When the shower is turned on,…" at bounding box center [347, 249] width 394 height 147
drag, startPoint x: 356, startPoint y: 215, endPoint x: 345, endPoint y: 218, distance: 11.0
click at [345, 218] on u "Recommend repairing or replacing faucet to ensure a [PERSON_NAME] water flow th…" at bounding box center [340, 223] width 364 height 21
click at [350, 220] on u "Recommend repairing or replacing faucet to ensure a [PERSON_NAME] water flow th…" at bounding box center [340, 223] width 364 height 21
click at [289, 254] on div "Tub faucet & shower head were functioning poorly. When the shower is turned on,…" at bounding box center [347, 249] width 394 height 147
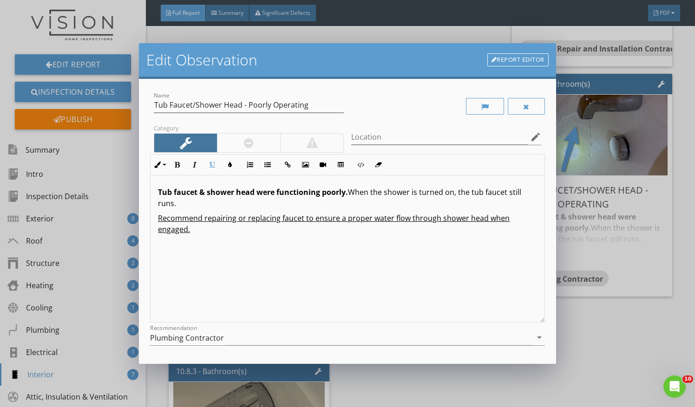
scroll to position [79, 0]
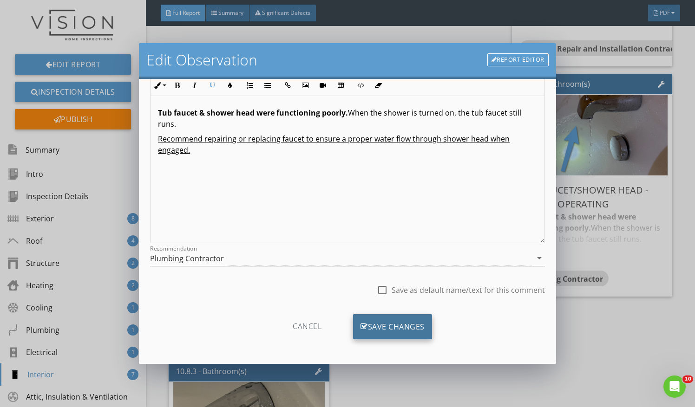
click at [384, 325] on div "Save Changes" at bounding box center [392, 326] width 79 height 25
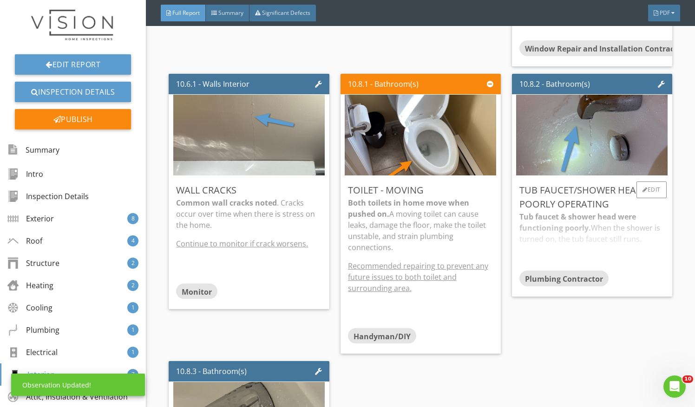
click at [576, 234] on div "Tub faucet & shower head were functioning poorly. When the shower is turned on,…" at bounding box center [591, 240] width 145 height 59
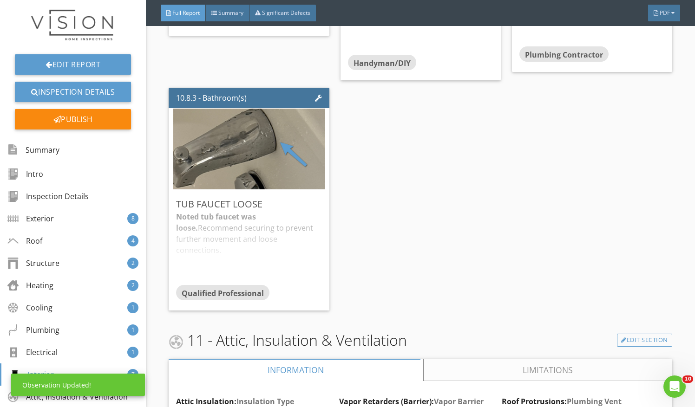
scroll to position [7427, 0]
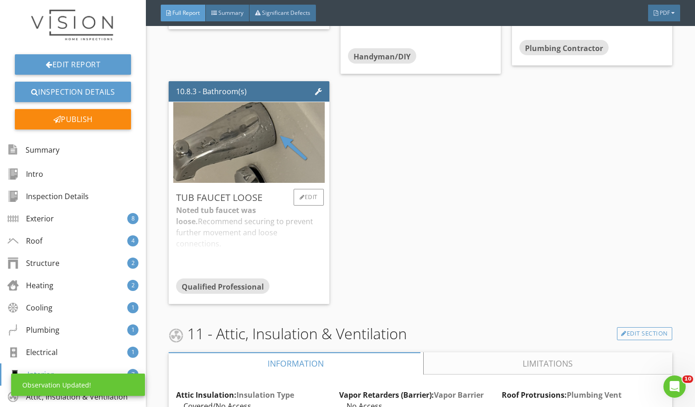
click at [285, 240] on div "Noted tub faucet was loose. Recommend securing to prevent further movement and …" at bounding box center [248, 241] width 145 height 73
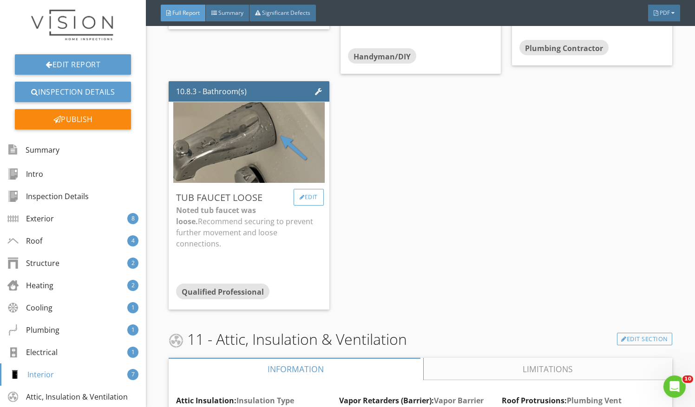
click at [316, 189] on div "Edit" at bounding box center [308, 197] width 30 height 17
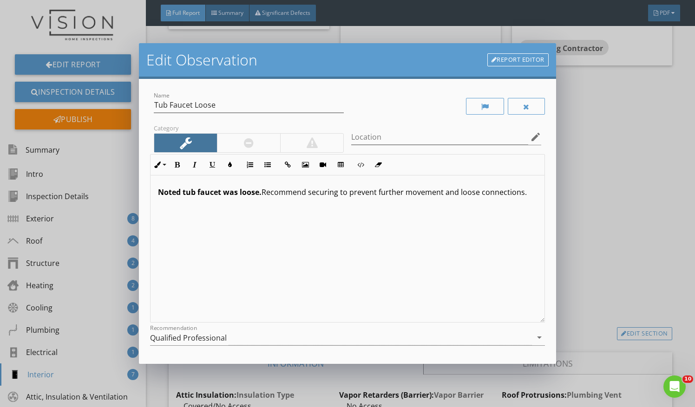
click at [262, 190] on p "Noted tub faucet was loose. Recommend securing to prevent further movement and …" at bounding box center [347, 192] width 379 height 11
drag, startPoint x: 425, startPoint y: 204, endPoint x: 64, endPoint y: 235, distance: 363.1
click at [64, 235] on div "Edit Observation Report Editor Name Tub Faucet Loose Category Location edit Inl…" at bounding box center [347, 203] width 695 height 407
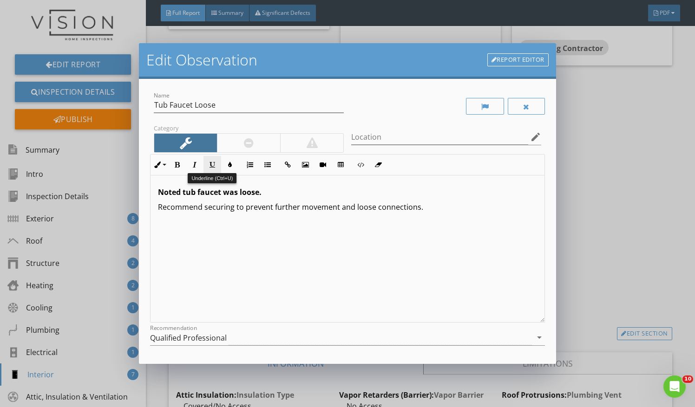
click at [212, 162] on icon "button" at bounding box center [212, 165] width 7 height 7
click at [260, 339] on div "Qualified Professional" at bounding box center [341, 337] width 382 height 15
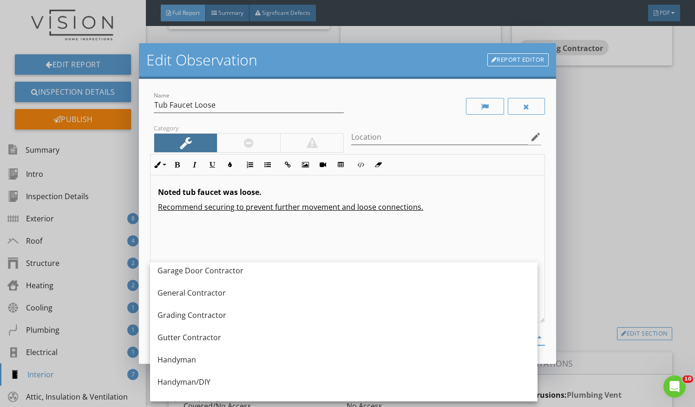
scroll to position [551, 0]
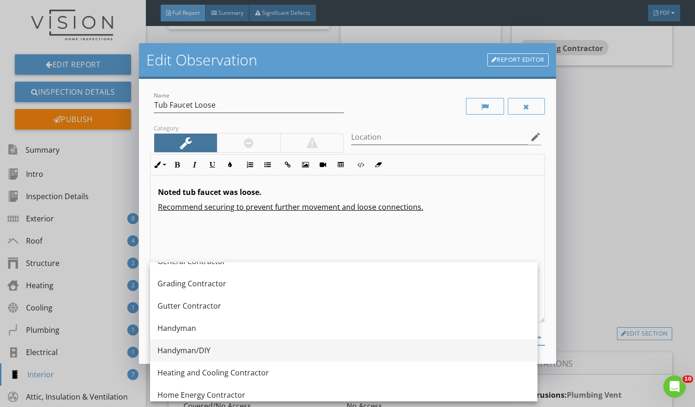
click at [253, 349] on div "Handyman/DIY" at bounding box center [343, 350] width 372 height 11
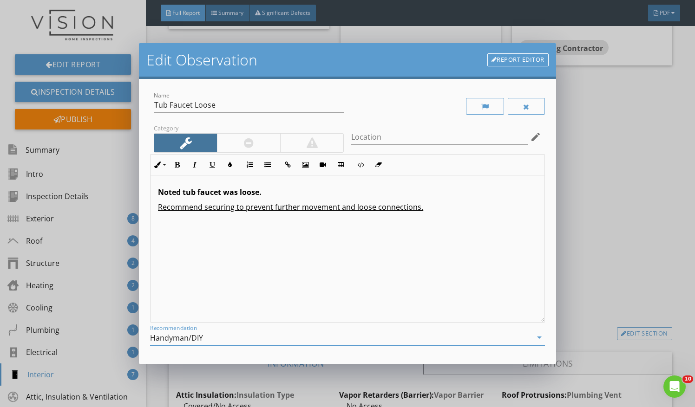
scroll to position [79, 0]
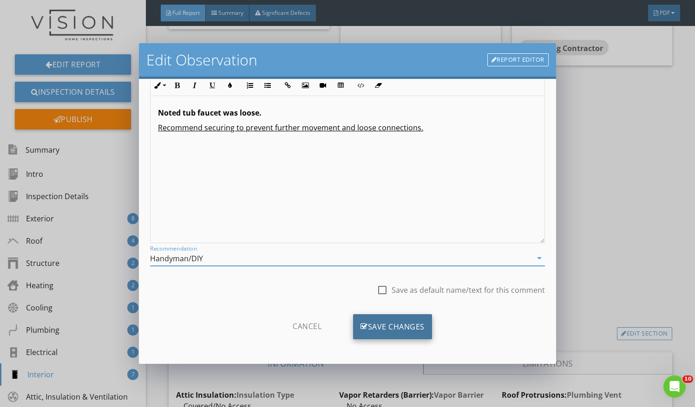
click at [406, 319] on div "Save Changes" at bounding box center [392, 326] width 79 height 25
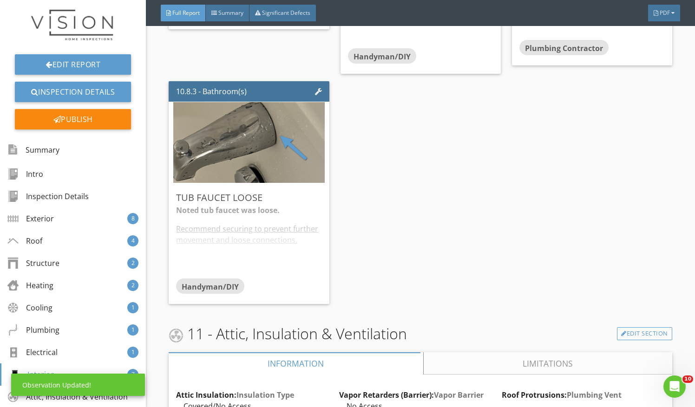
scroll to position [0, 0]
click at [287, 220] on div "Noted tub faucet was loose. Recommend securing to prevent further movement and …" at bounding box center [248, 241] width 145 height 73
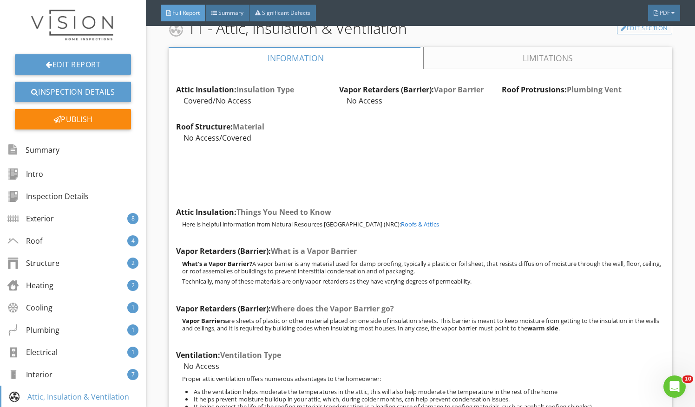
scroll to position [7568, 0]
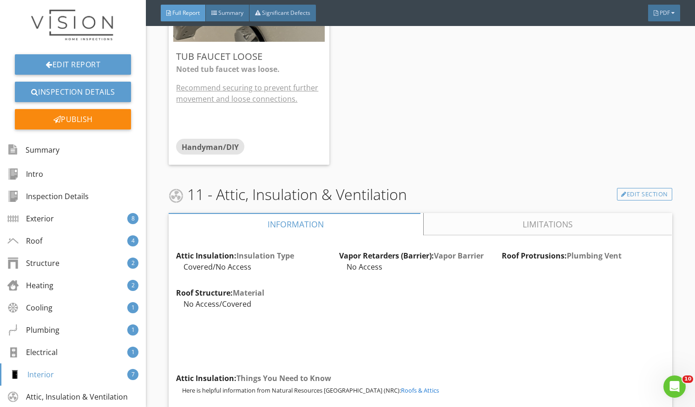
click at [515, 213] on link "Limitations" at bounding box center [548, 224] width 248 height 22
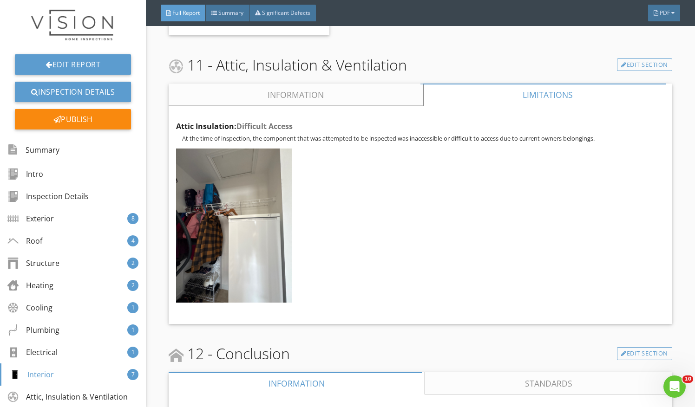
scroll to position [7698, 0]
click at [637, 126] on div "Edit" at bounding box center [644, 134] width 30 height 17
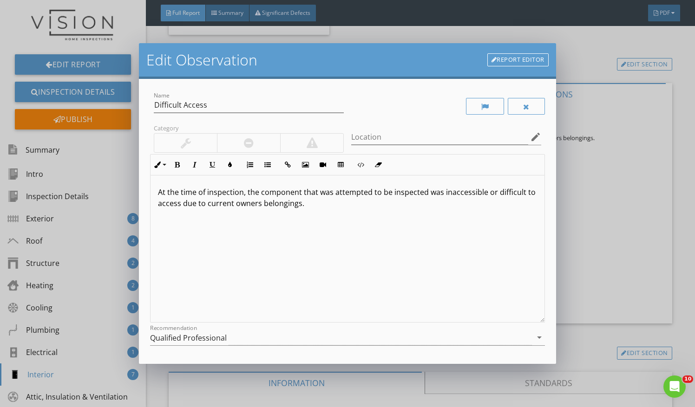
click at [341, 228] on div "At the time of inspection, the component that was attempted to be inspected was…" at bounding box center [347, 249] width 394 height 147
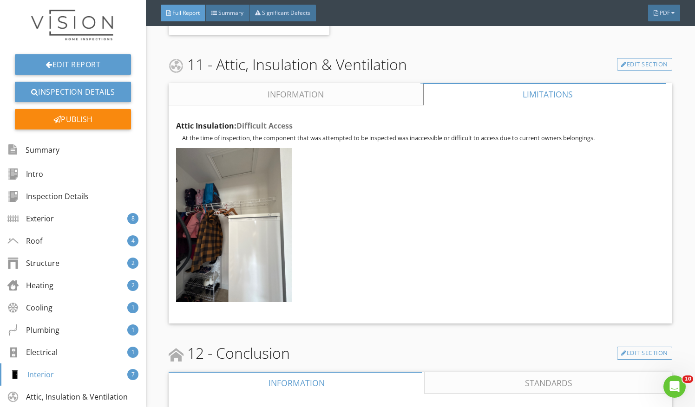
click at [590, 225] on div at bounding box center [347, 203] width 695 height 407
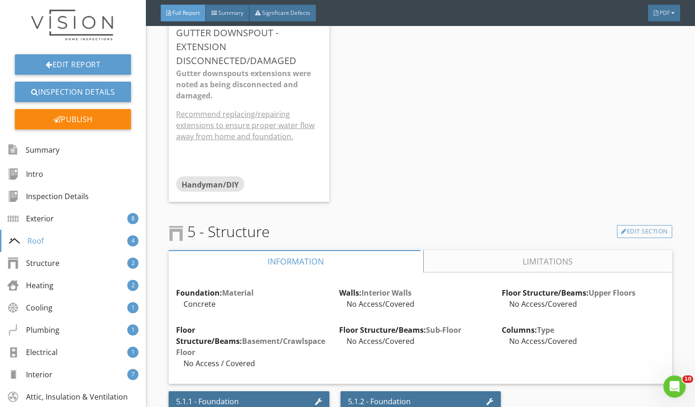
scroll to position [2900, 0]
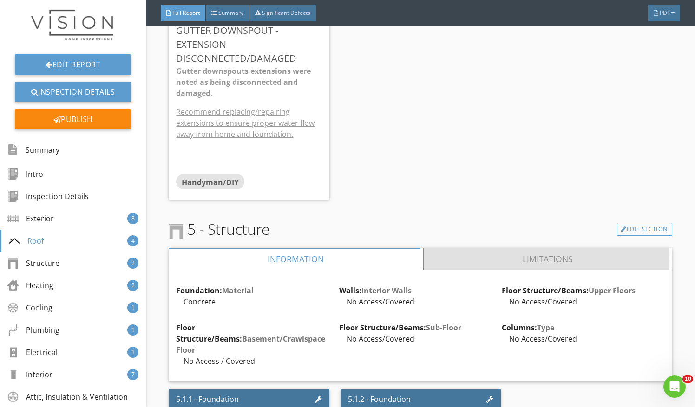
click at [557, 248] on link "Limitations" at bounding box center [548, 259] width 248 height 22
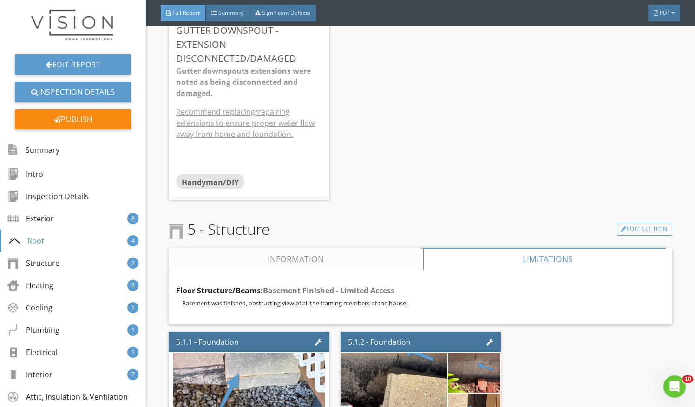
scroll to position [2954, 0]
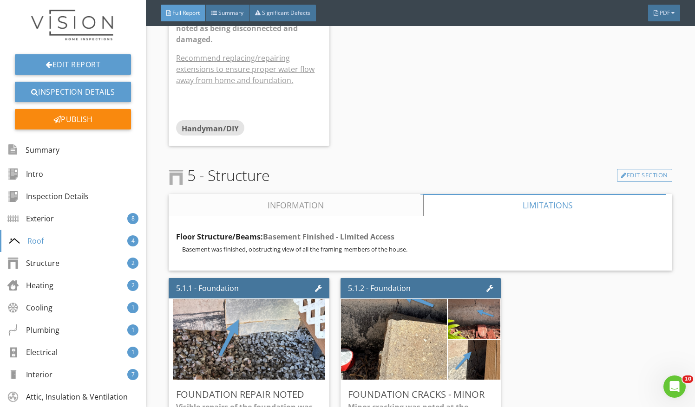
click at [338, 198] on link "Information" at bounding box center [296, 205] width 254 height 22
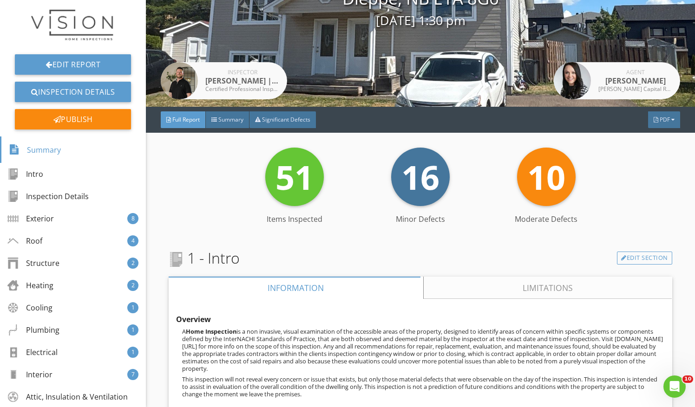
scroll to position [0, 0]
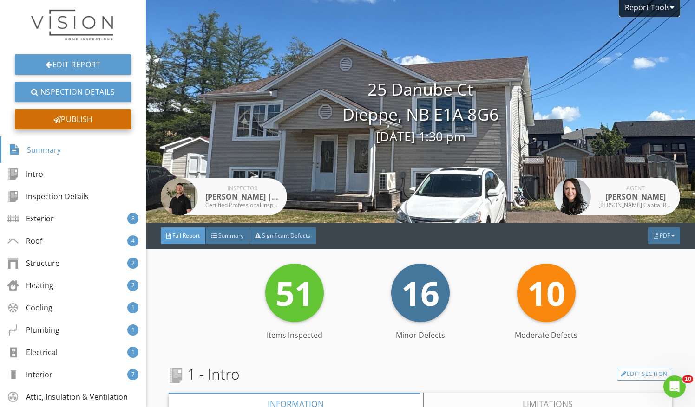
click at [63, 123] on div "Publish" at bounding box center [73, 119] width 116 height 20
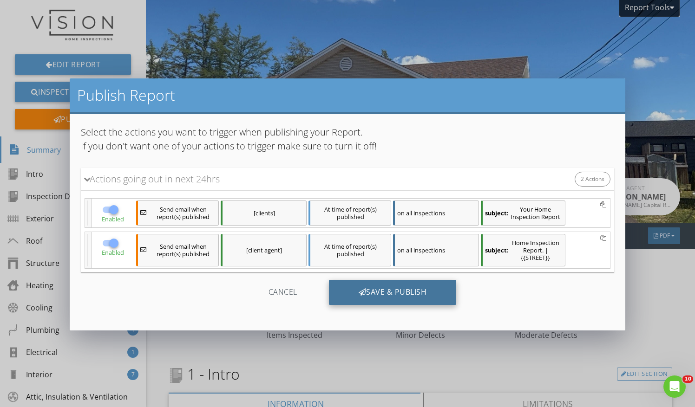
click at [365, 289] on div "Save & Publish" at bounding box center [393, 292] width 128 height 25
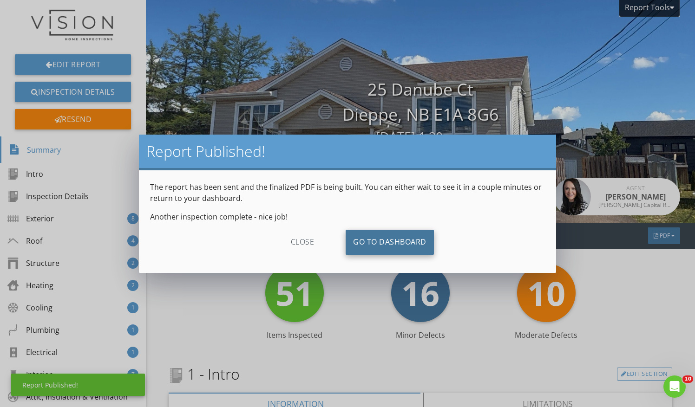
click at [373, 253] on link "Go To Dashboard" at bounding box center [390, 242] width 88 height 25
